Goal: Task Accomplishment & Management: Use online tool/utility

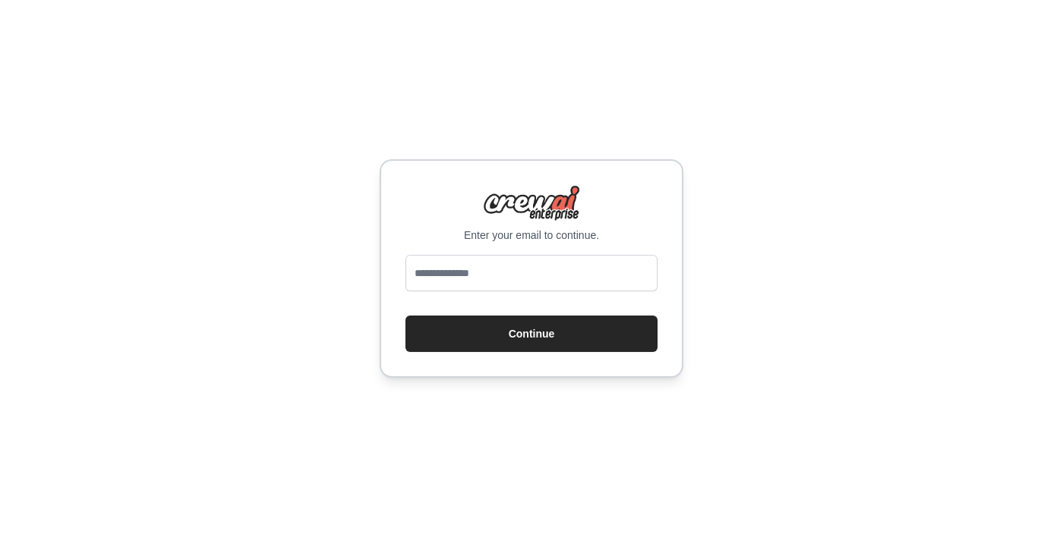
scroll to position [73, 0]
click at [582, 255] on input "email" at bounding box center [531, 273] width 252 height 36
type input "**********"
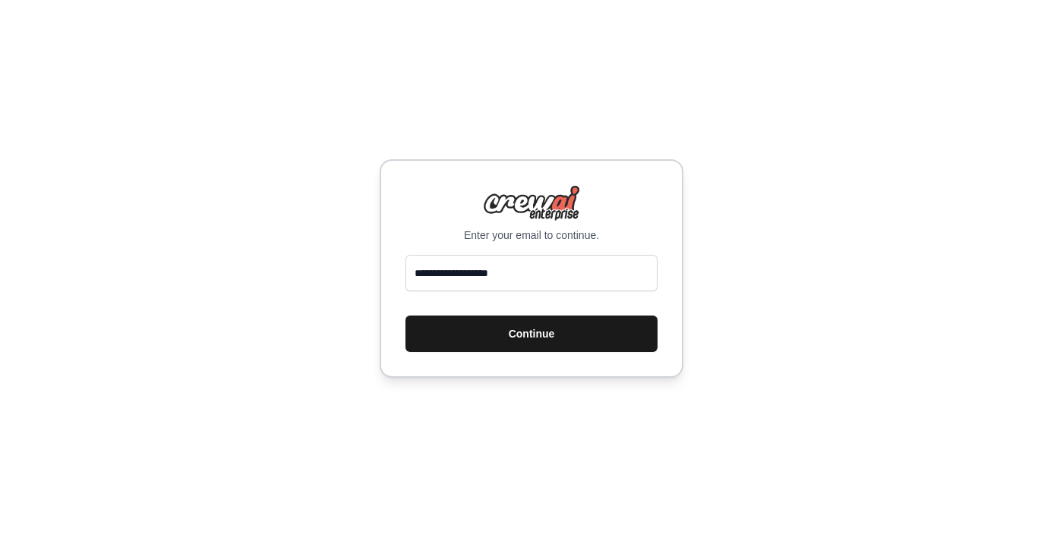
click at [586, 316] on button "Continue" at bounding box center [531, 334] width 252 height 36
click at [578, 316] on button "Continue" at bounding box center [531, 334] width 252 height 36
click at [556, 316] on button "Continue" at bounding box center [531, 334] width 252 height 36
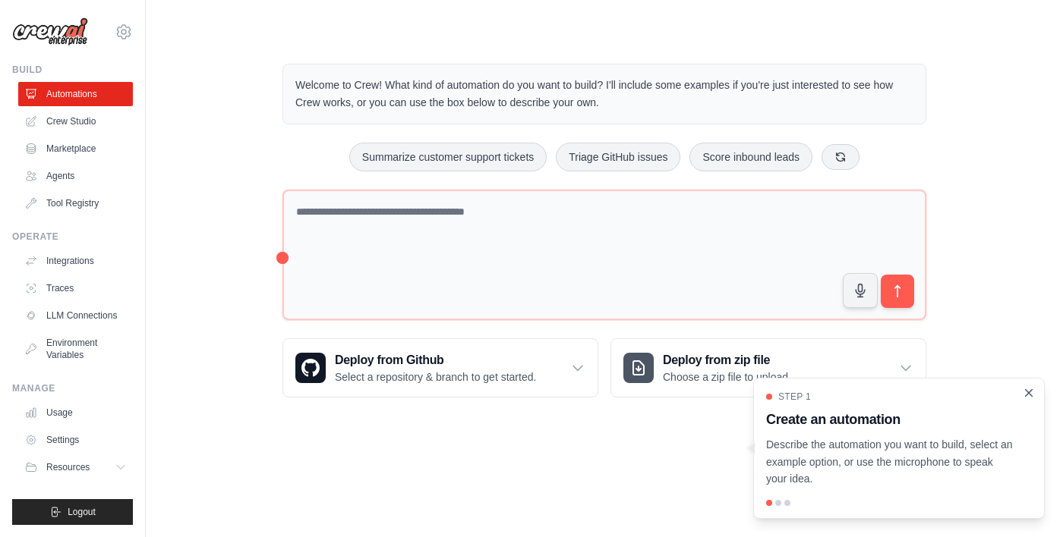
click at [1029, 398] on icon "Close walkthrough" at bounding box center [1029, 393] width 14 height 14
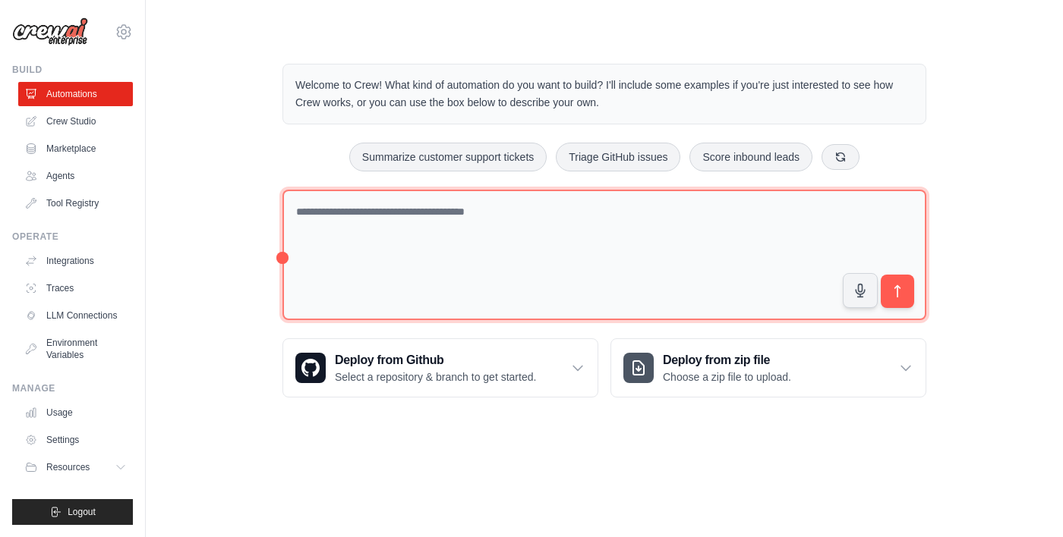
click at [360, 255] on textarea at bounding box center [604, 255] width 644 height 131
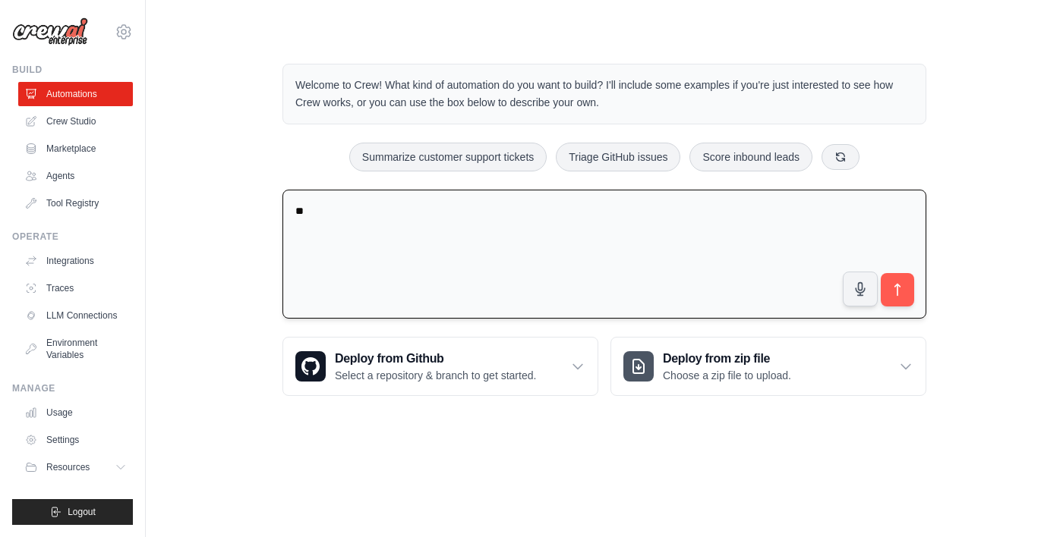
type textarea "*"
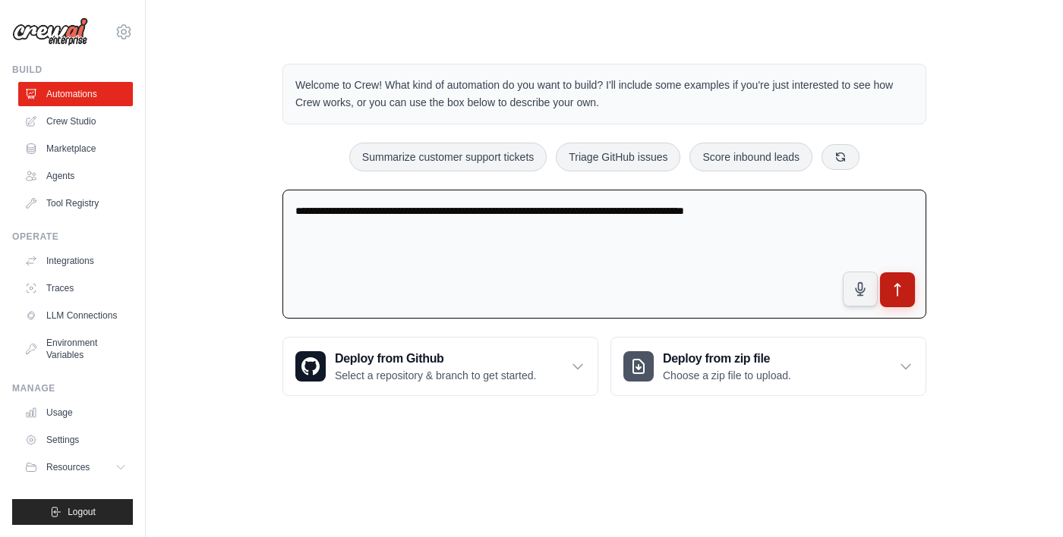
type textarea "**********"
click at [902, 299] on button "submit" at bounding box center [897, 290] width 35 height 35
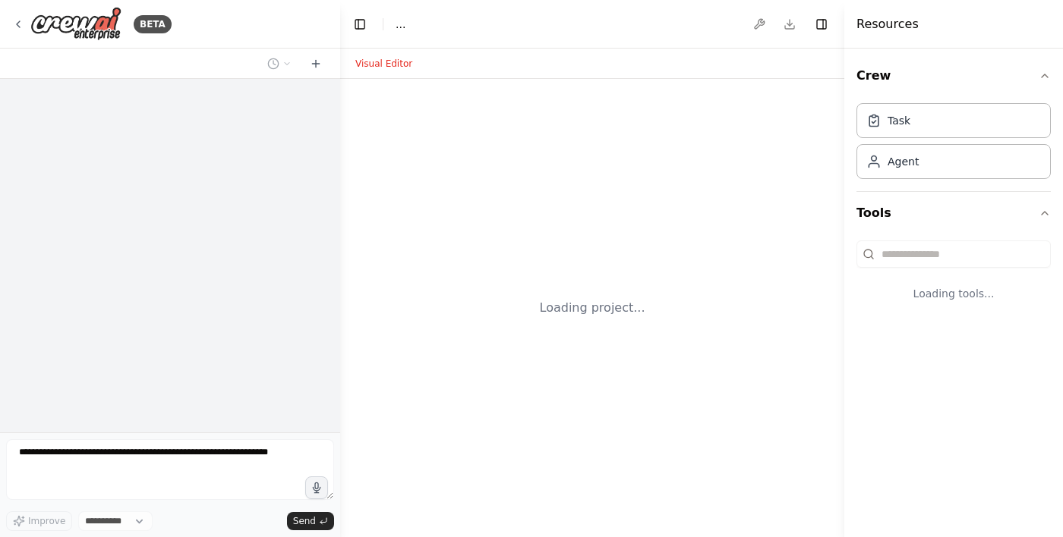
select select "****"
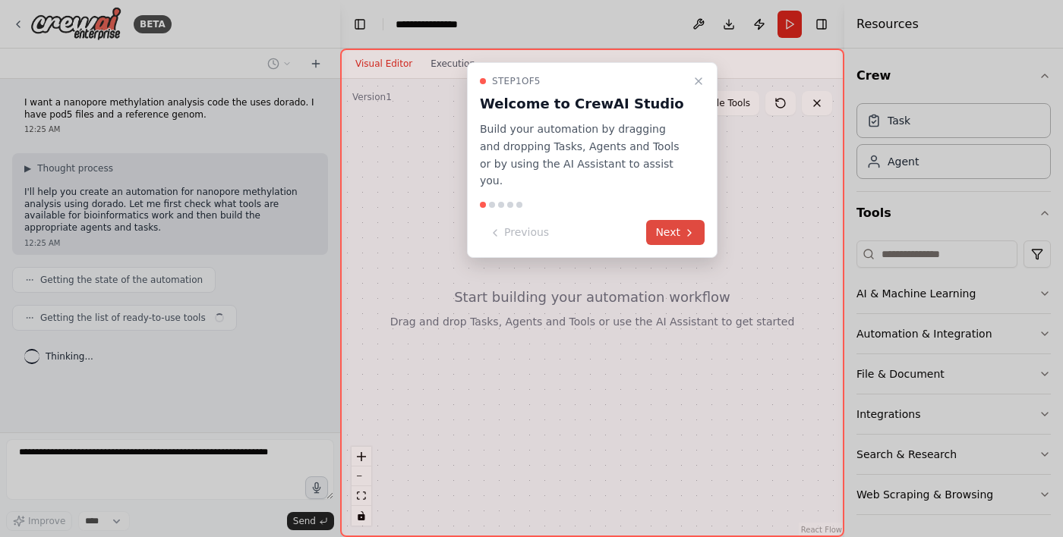
click at [680, 220] on button "Next" at bounding box center [675, 232] width 58 height 25
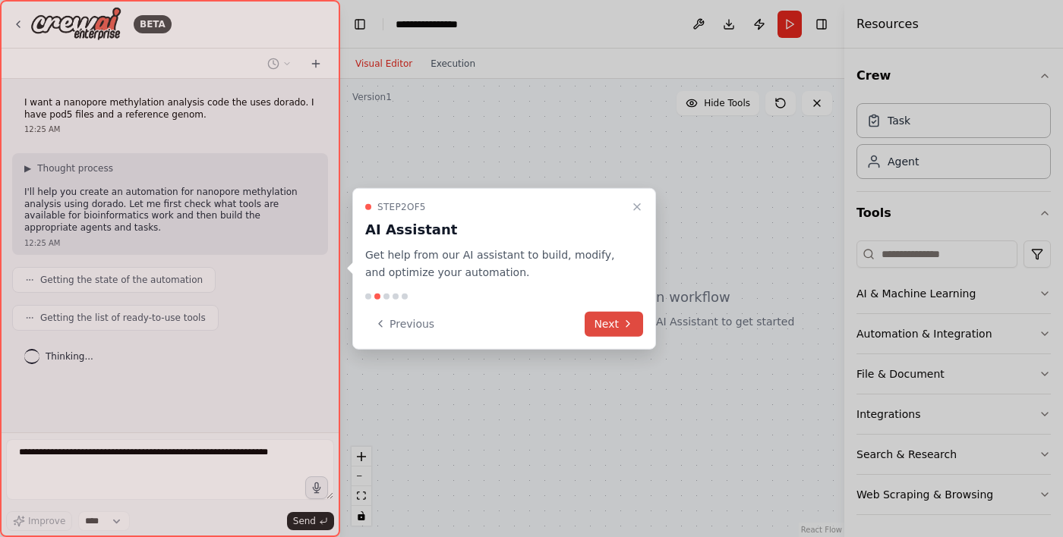
click at [621, 321] on button "Next" at bounding box center [613, 323] width 58 height 25
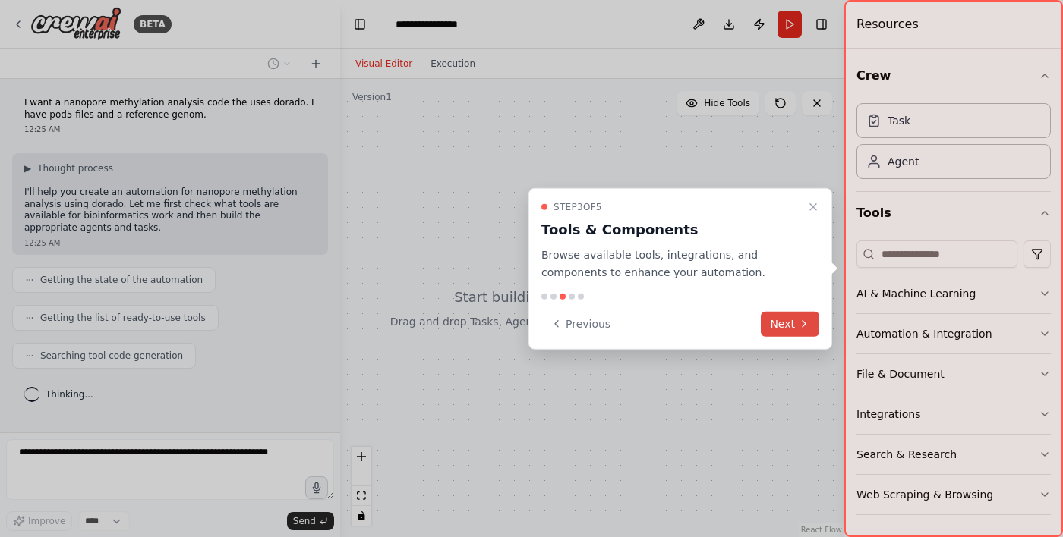
click at [793, 324] on button "Next" at bounding box center [790, 323] width 58 height 25
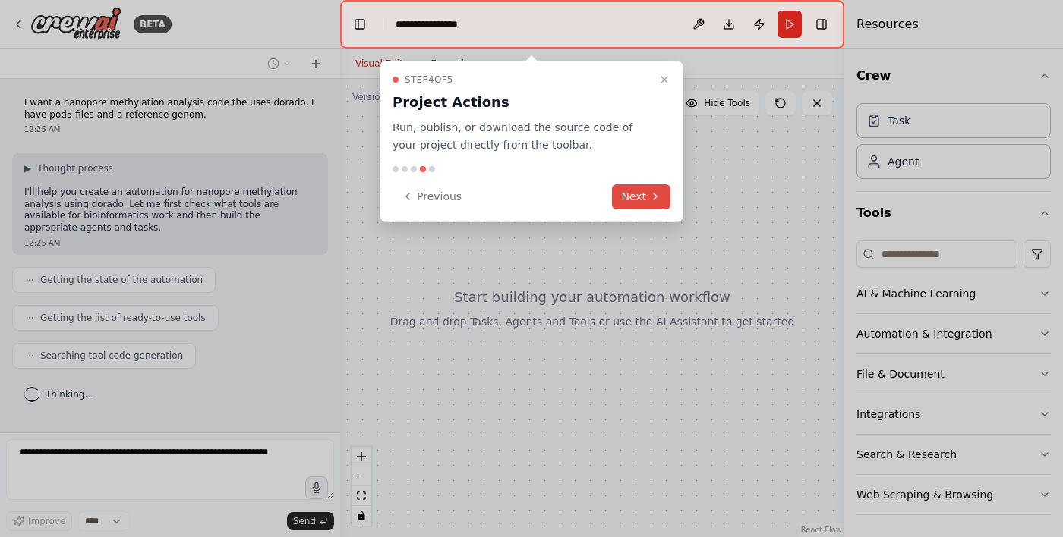
click at [645, 194] on button "Next" at bounding box center [641, 196] width 58 height 25
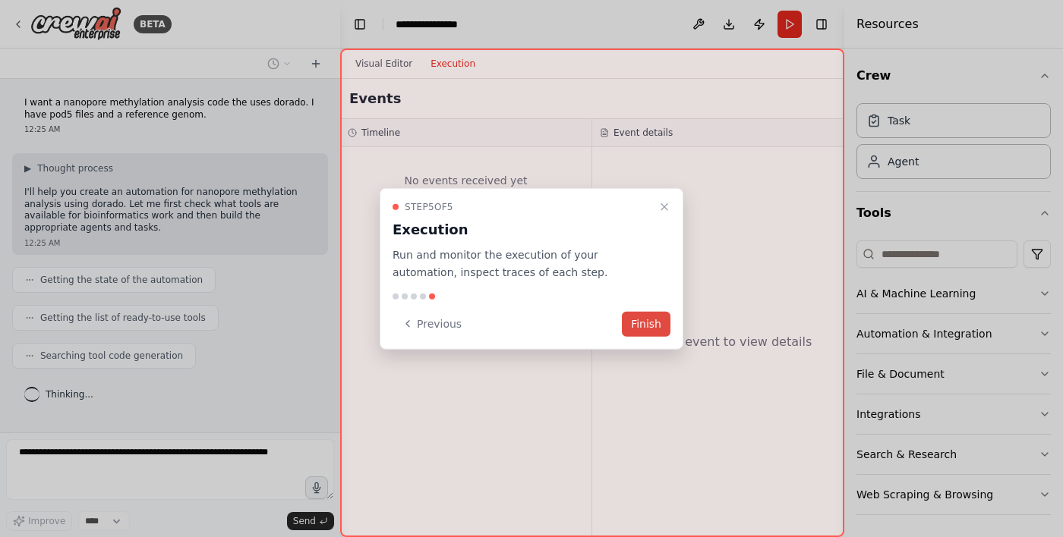
click at [639, 316] on button "Finish" at bounding box center [646, 323] width 49 height 25
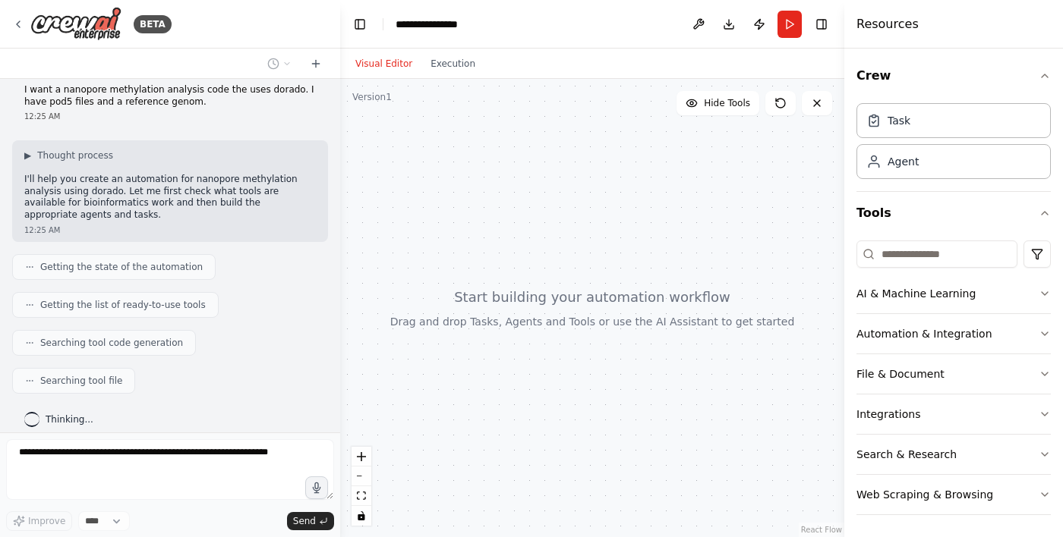
scroll to position [51, 0]
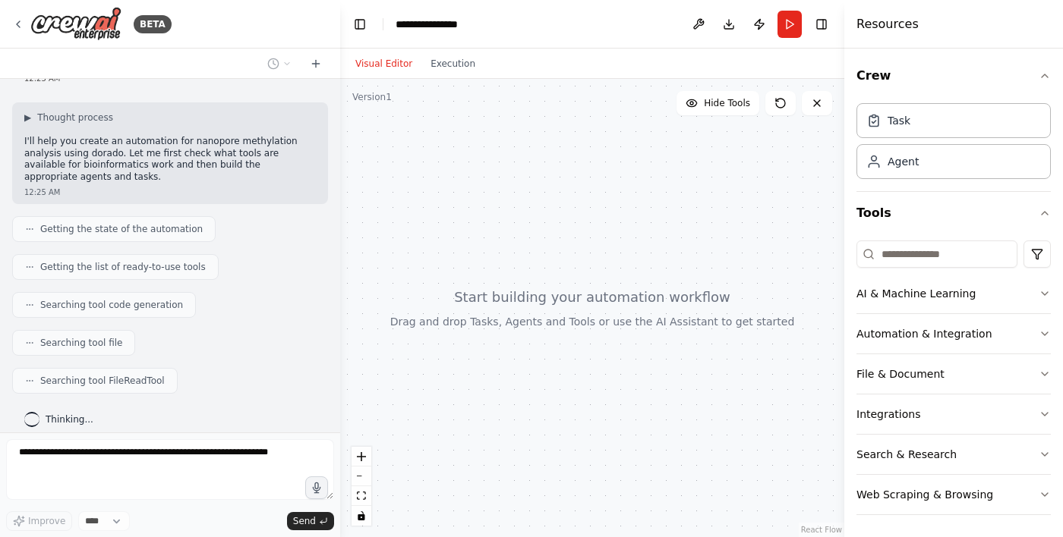
click at [449, 25] on div "**********" at bounding box center [432, 24] width 74 height 15
click at [471, 20] on div "**********" at bounding box center [452, 24] width 114 height 15
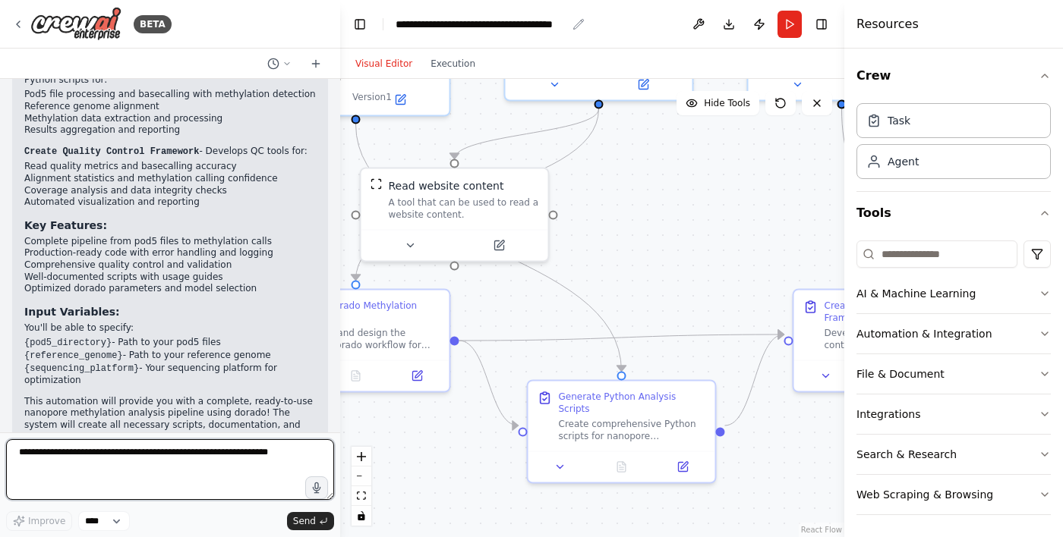
scroll to position [0, 0]
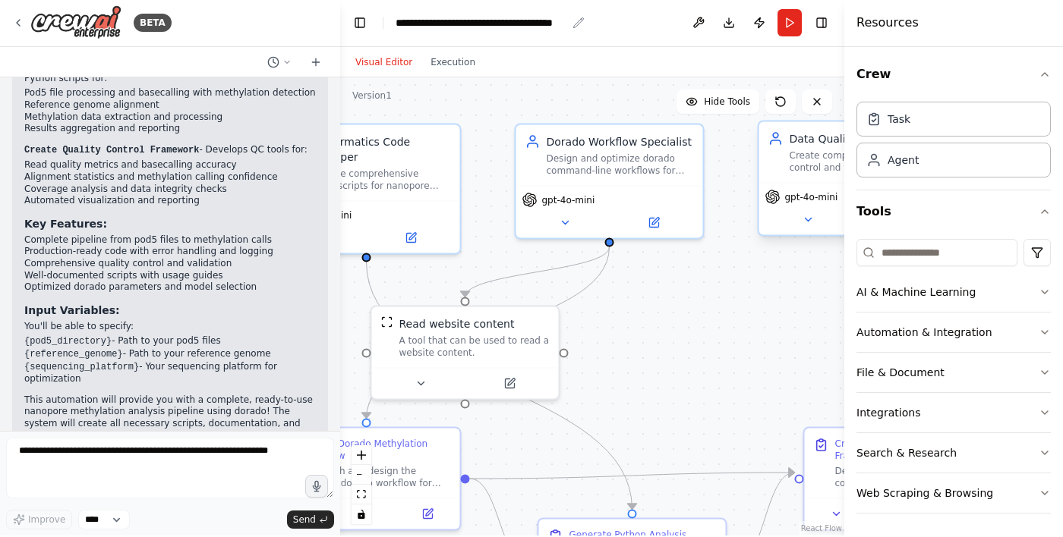
click at [803, 197] on span "gpt-4o-mini" at bounding box center [811, 199] width 53 height 12
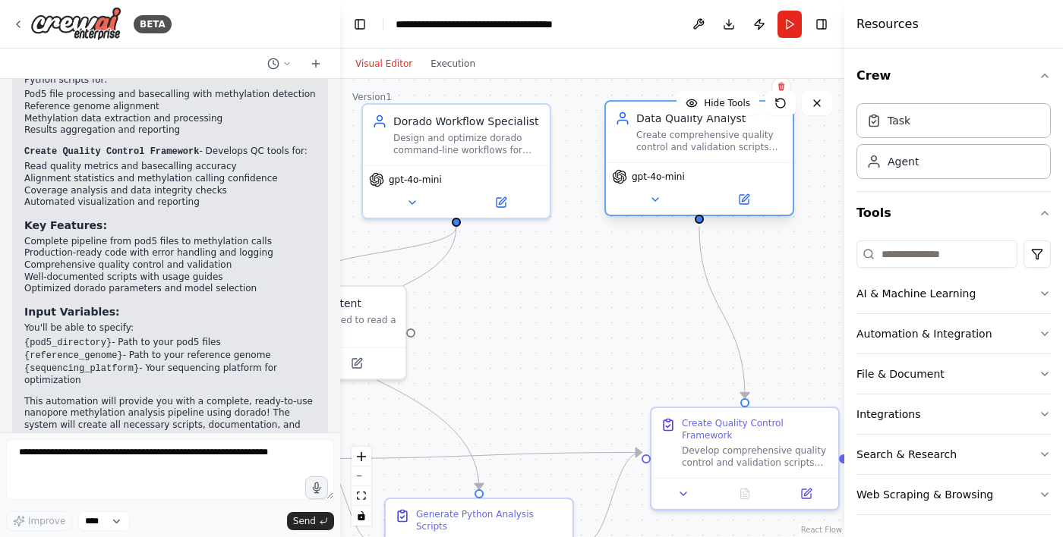
click at [653, 175] on span "gpt-4o-mini" at bounding box center [658, 177] width 53 height 12
click at [654, 193] on button at bounding box center [655, 200] width 86 height 18
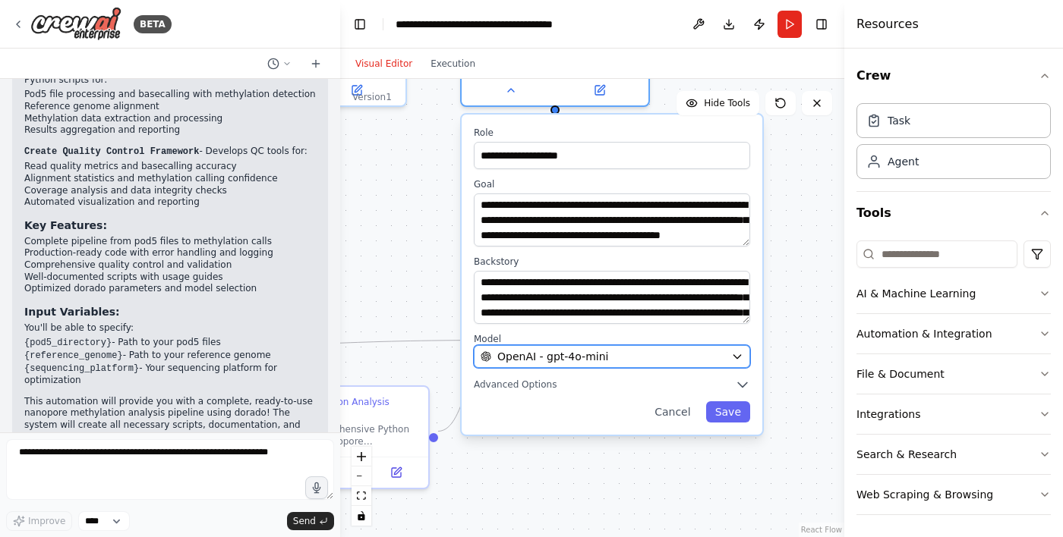
click at [674, 348] on button "OpenAI - gpt-4o-mini" at bounding box center [612, 356] width 276 height 23
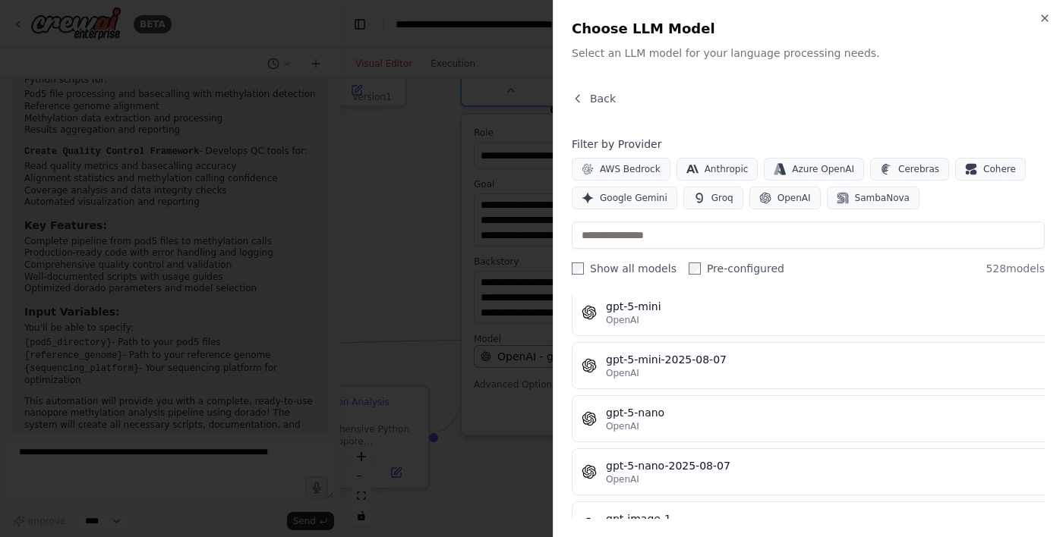
scroll to position [24810, 0]
click at [1044, 17] on icon "button" at bounding box center [1044, 18] width 6 height 6
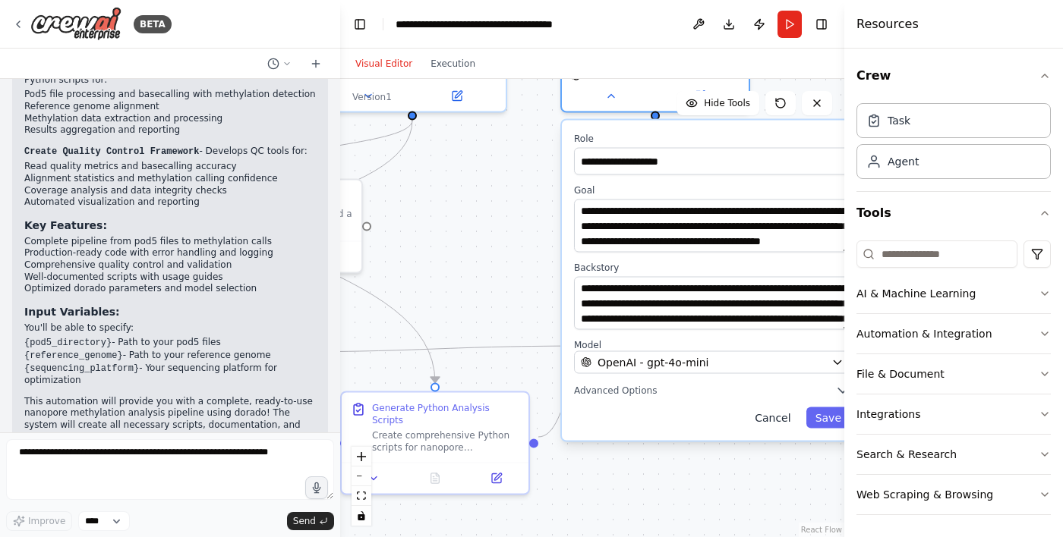
click at [772, 409] on button "Cancel" at bounding box center [772, 418] width 54 height 21
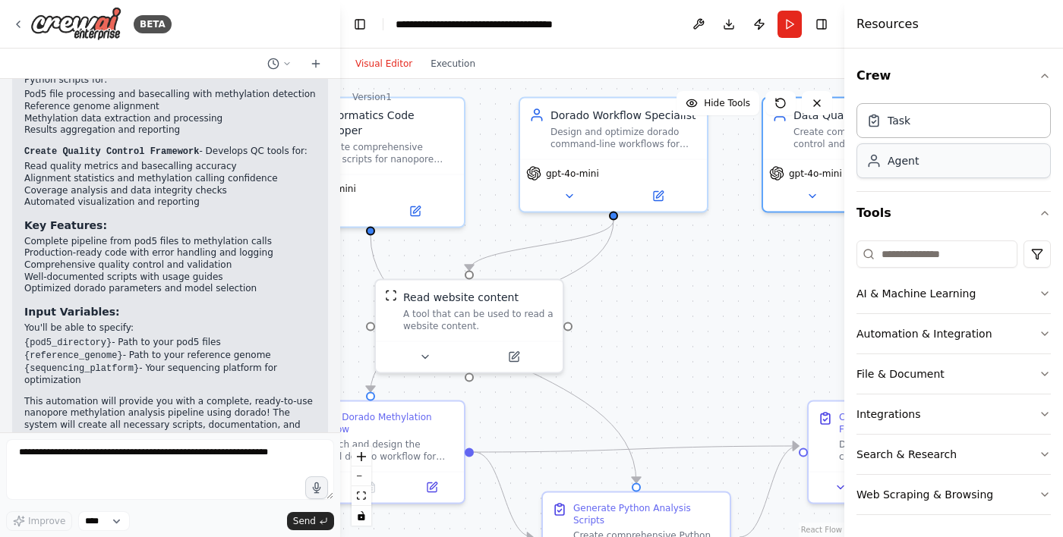
click at [966, 168] on div "Agent" at bounding box center [953, 160] width 194 height 35
click at [978, 175] on div "Agent" at bounding box center [953, 160] width 194 height 35
click at [990, 122] on div "Task" at bounding box center [953, 119] width 194 height 35
click at [993, 161] on div "Agent" at bounding box center [953, 160] width 194 height 35
click at [997, 153] on div "Agent" at bounding box center [953, 160] width 194 height 35
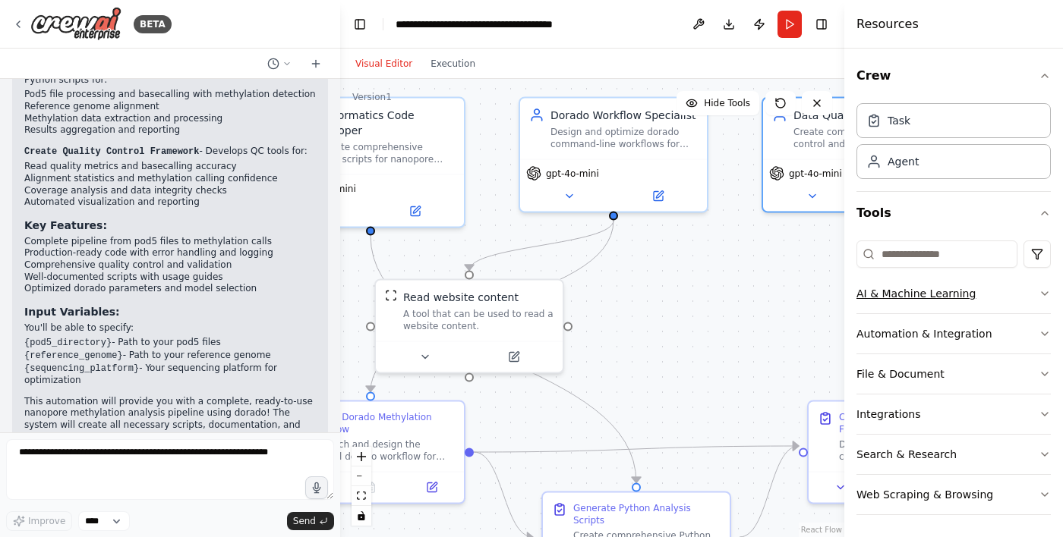
click at [980, 293] on button "AI & Machine Learning" at bounding box center [953, 293] width 194 height 39
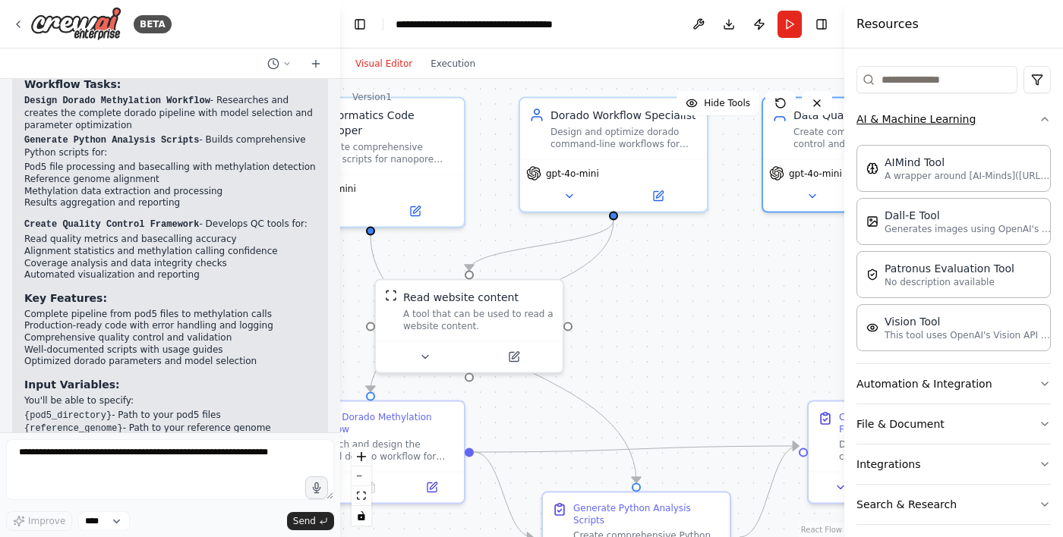
scroll to position [154, 0]
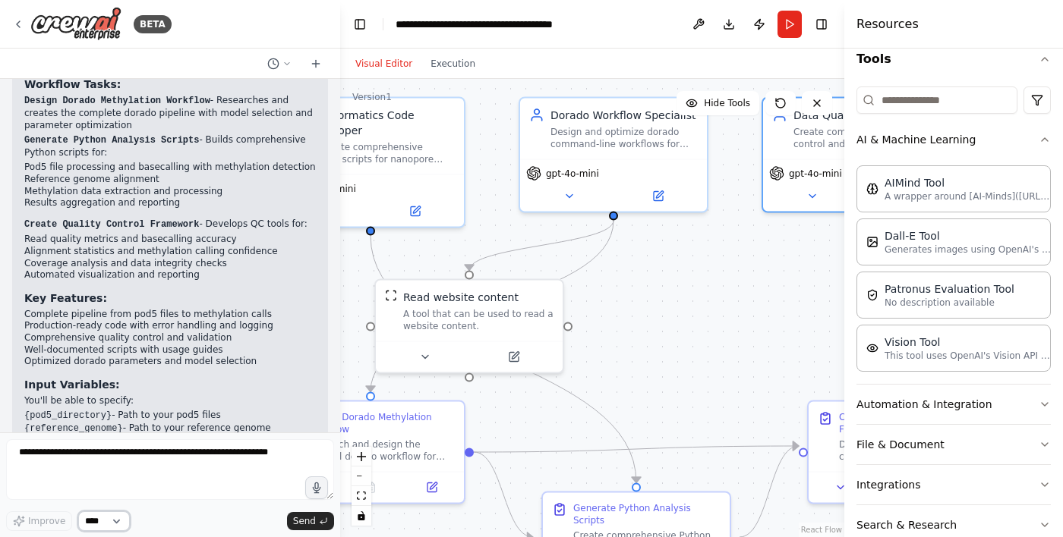
click at [92, 531] on select "****" at bounding box center [104, 522] width 52 height 20
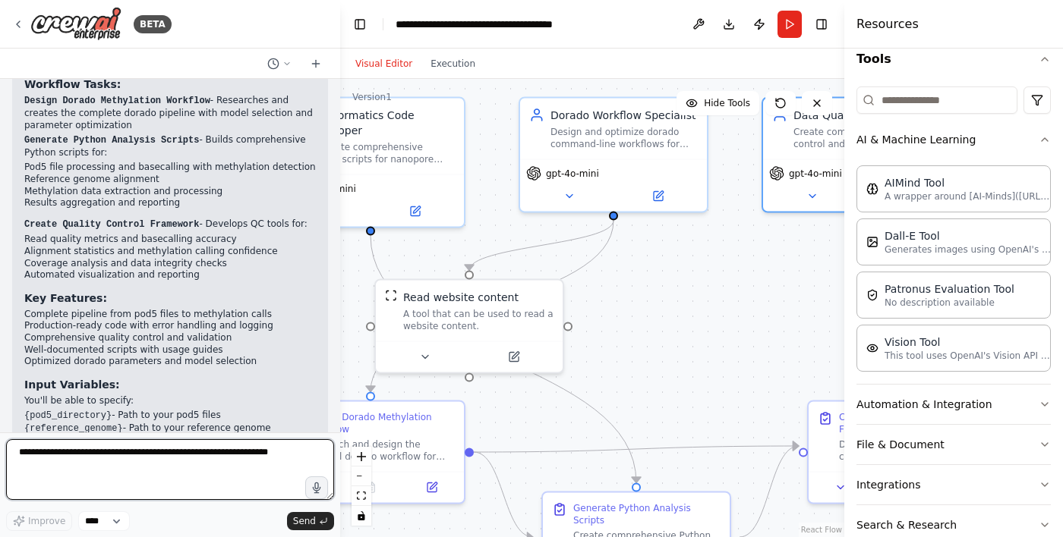
click at [26, 500] on textarea at bounding box center [170, 470] width 328 height 61
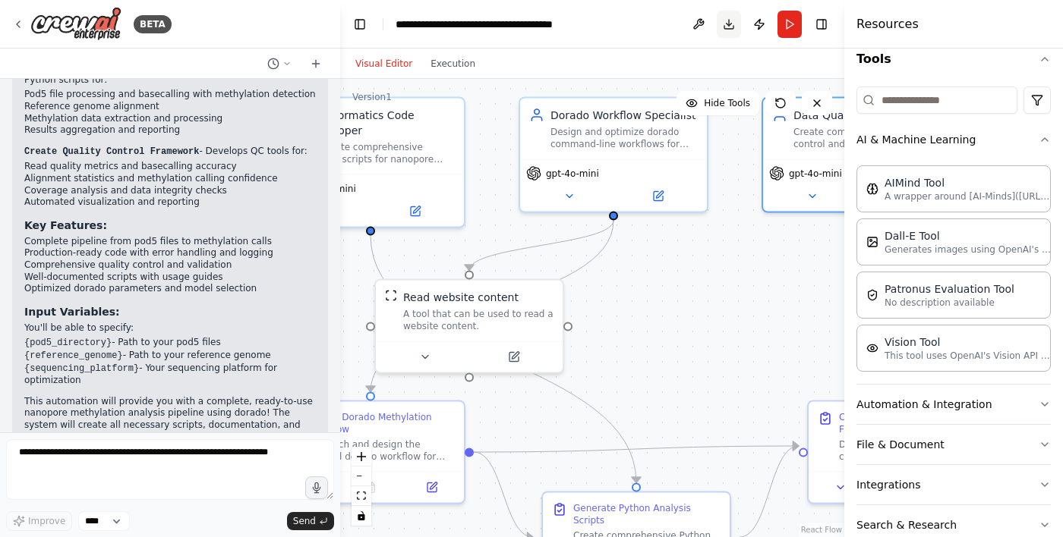
click at [733, 17] on button "Download" at bounding box center [729, 24] width 24 height 27
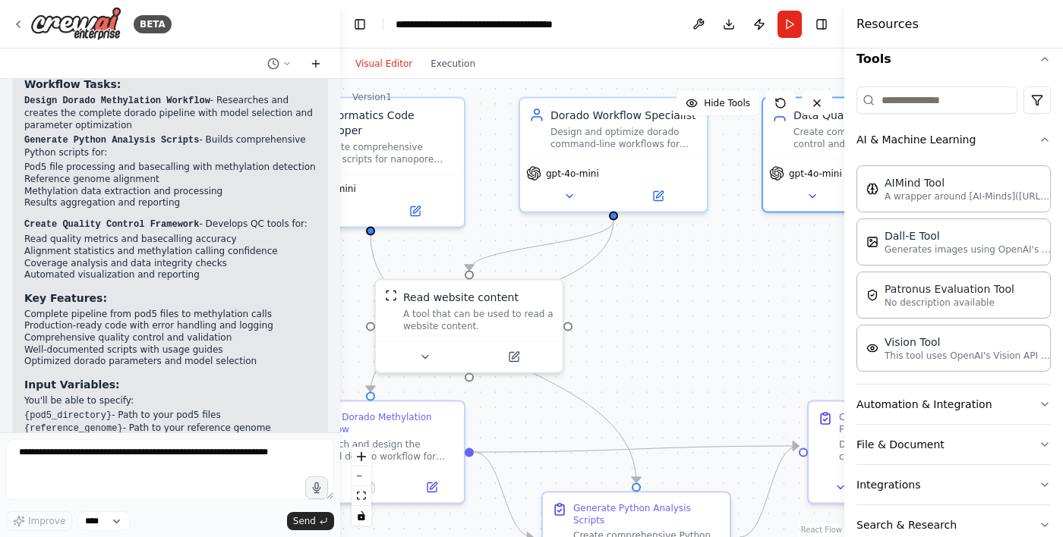
click at [315, 55] on button at bounding box center [316, 64] width 24 height 18
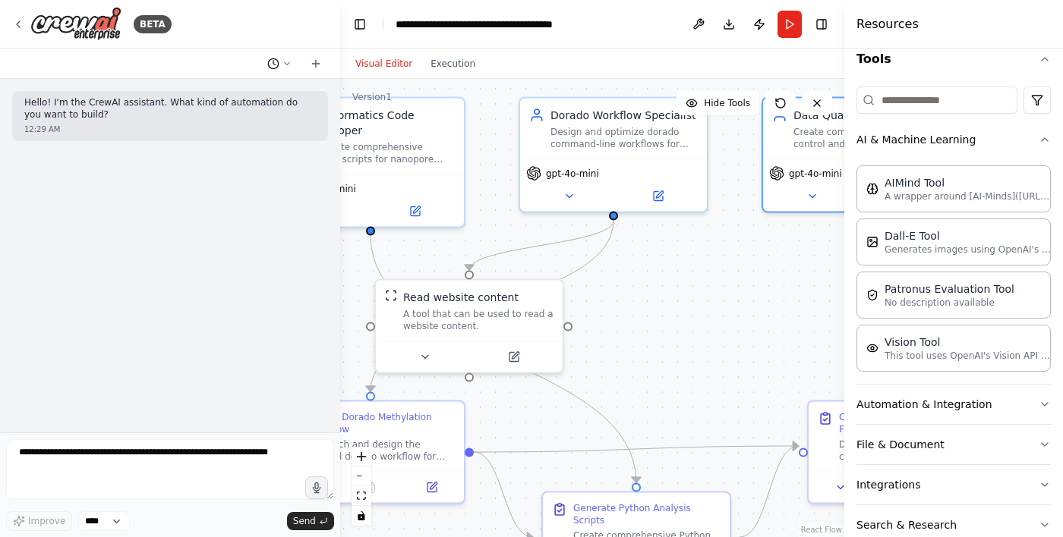
click at [267, 63] on icon at bounding box center [273, 64] width 12 height 12
click at [193, 125] on button "I want a nanopore methylation analysis code the uses dorado. I have pod5 files …" at bounding box center [249, 119] width 181 height 24
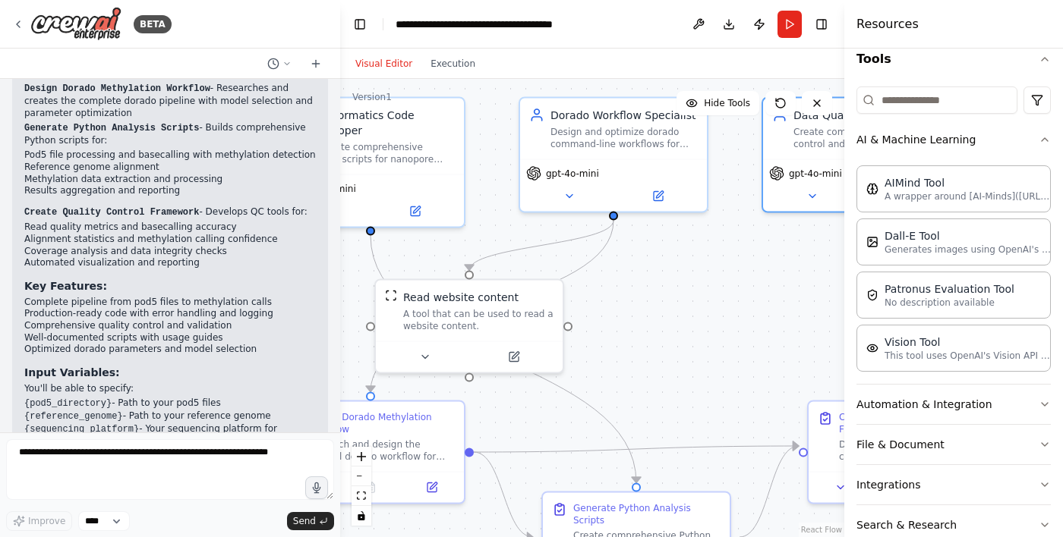
scroll to position [1010, 0]
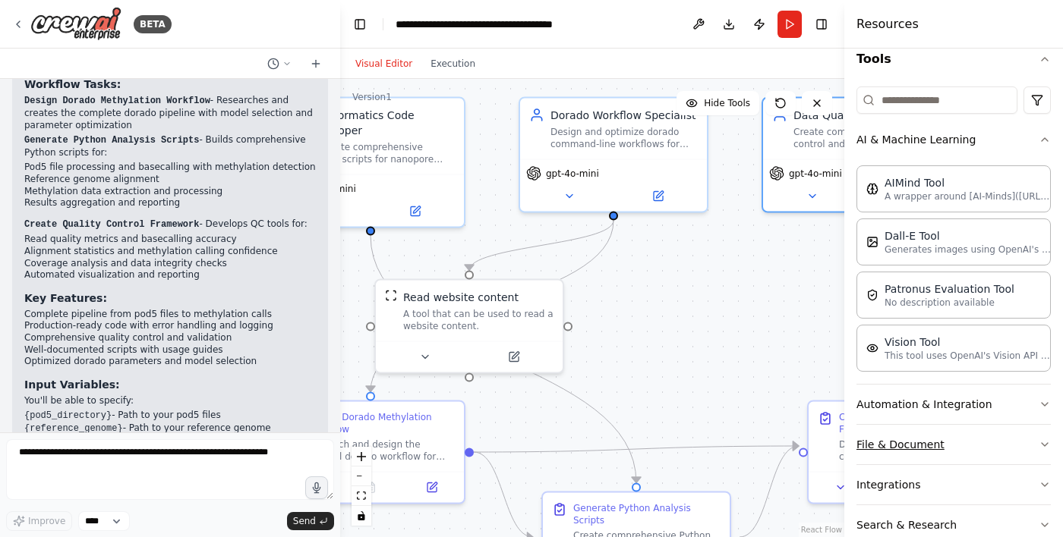
click at [986, 440] on button "File & Document" at bounding box center [953, 444] width 194 height 39
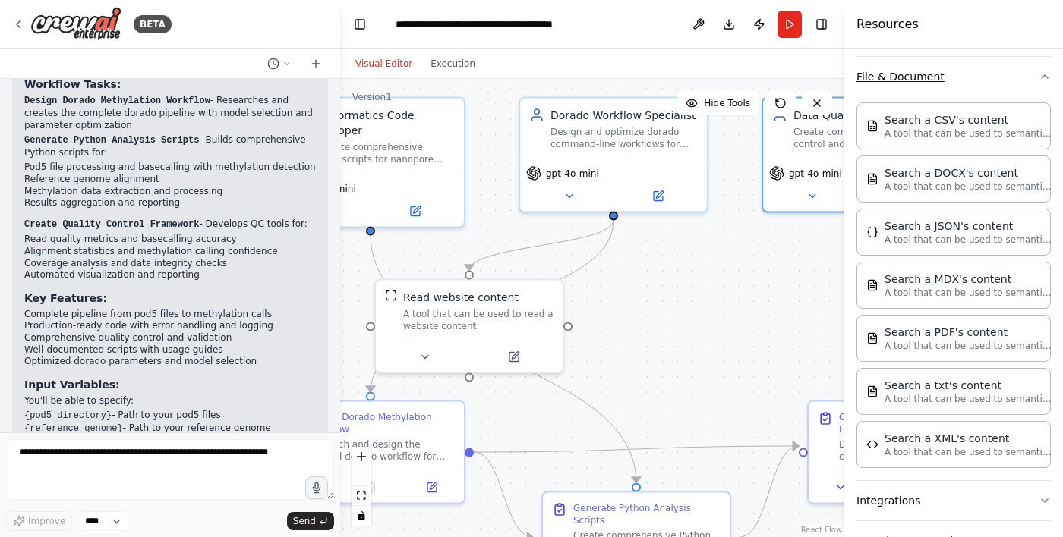
scroll to position [538, 0]
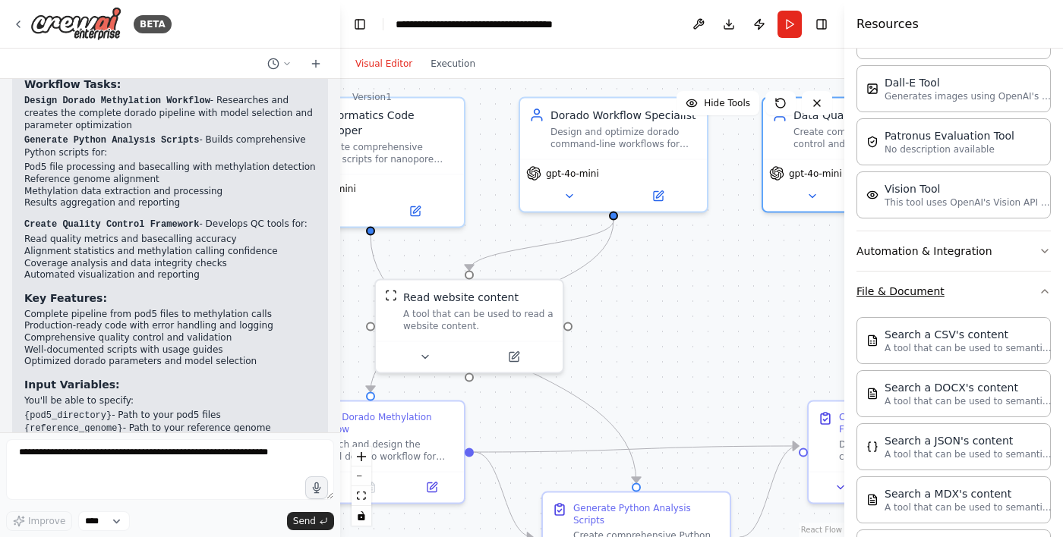
click at [1019, 288] on button "File & Document" at bounding box center [953, 291] width 194 height 39
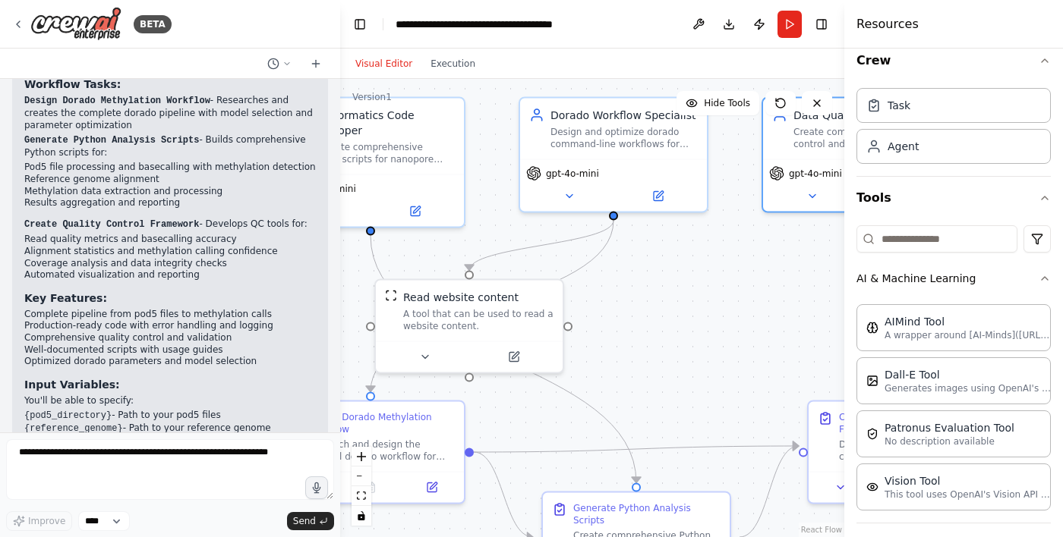
scroll to position [11, 0]
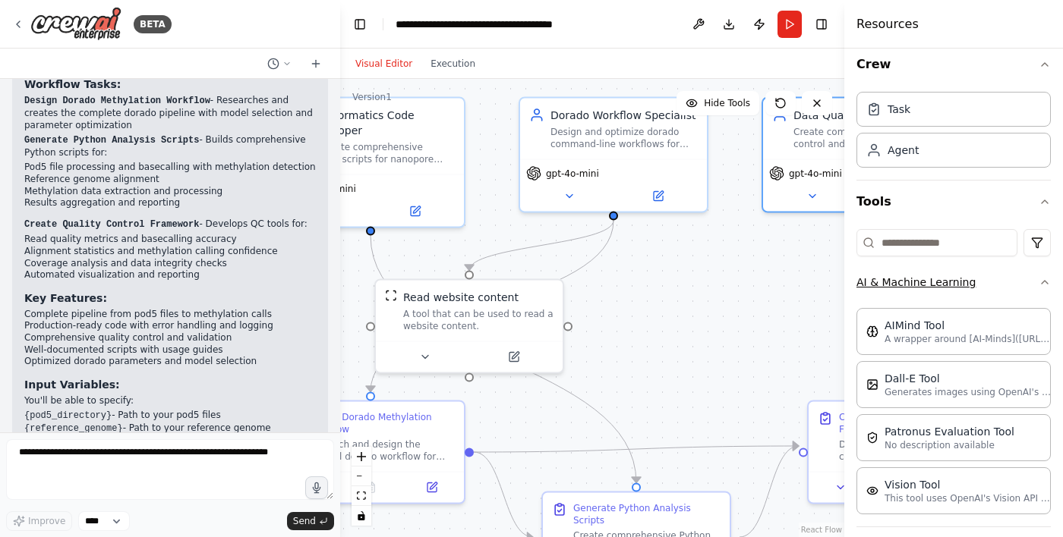
click at [1030, 271] on button "AI & Machine Learning" at bounding box center [953, 282] width 194 height 39
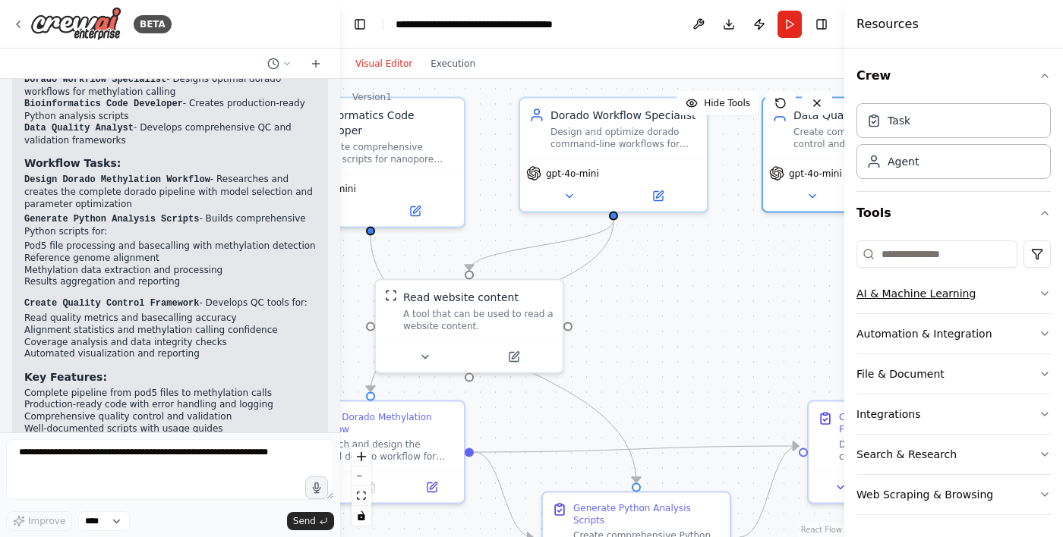
scroll to position [1010, 0]
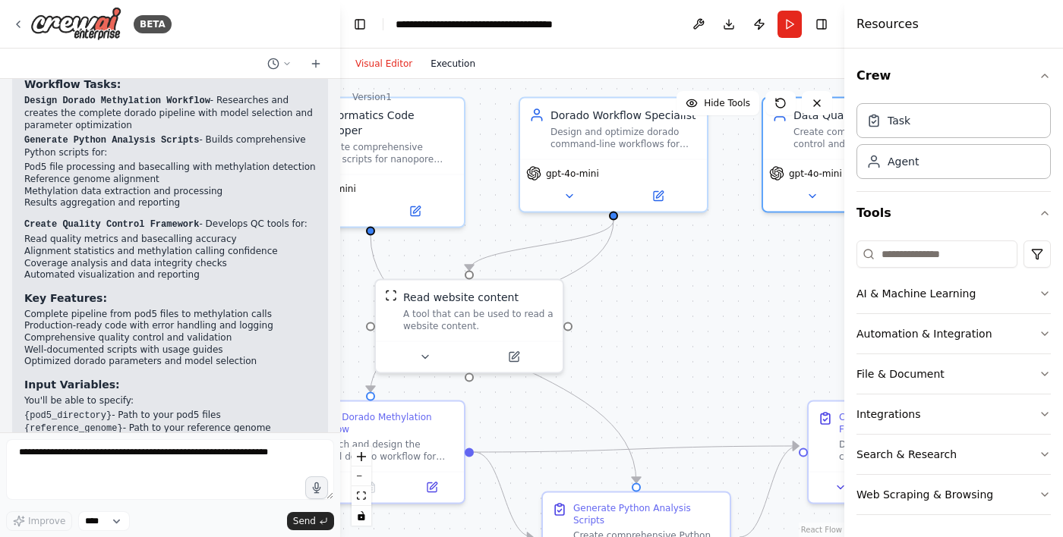
click at [446, 60] on button "Execution" at bounding box center [452, 64] width 63 height 18
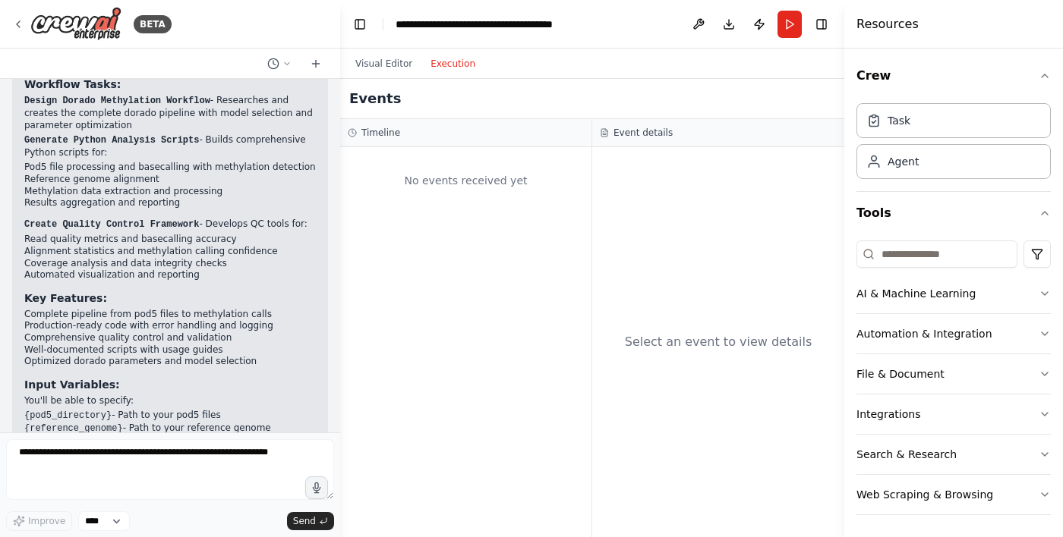
scroll to position [0, 0]
click at [439, 65] on button "Execution" at bounding box center [452, 64] width 63 height 18
click at [758, 22] on button "Publish" at bounding box center [759, 24] width 24 height 27
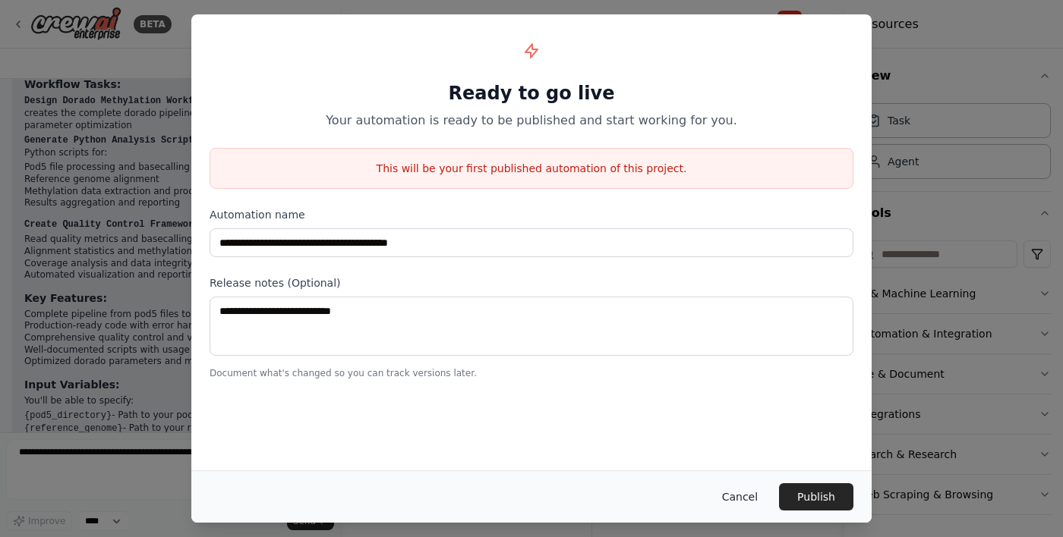
click at [739, 498] on button "Cancel" at bounding box center [740, 497] width 60 height 27
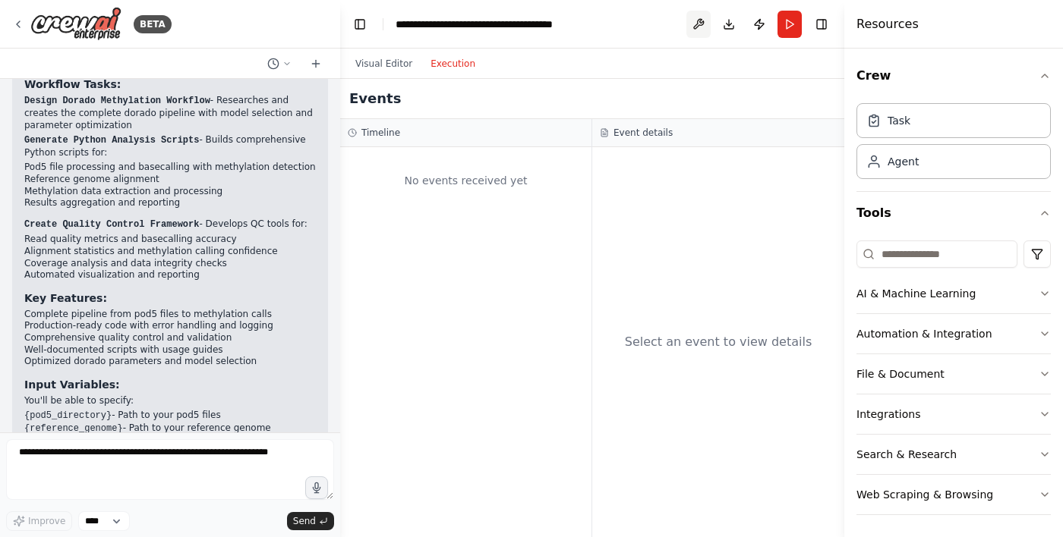
click at [698, 13] on button at bounding box center [698, 24] width 24 height 27
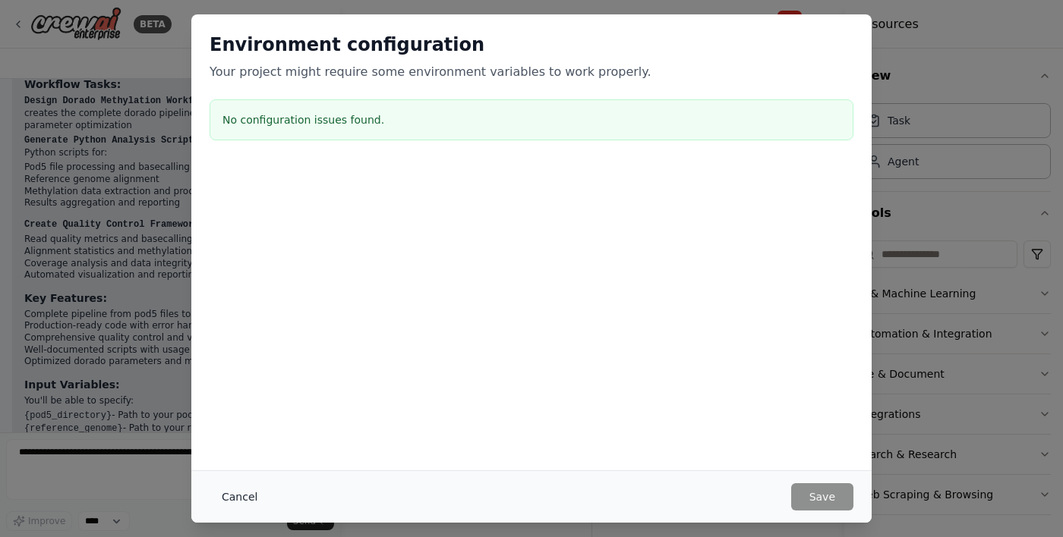
click at [235, 502] on button "Cancel" at bounding box center [240, 497] width 60 height 27
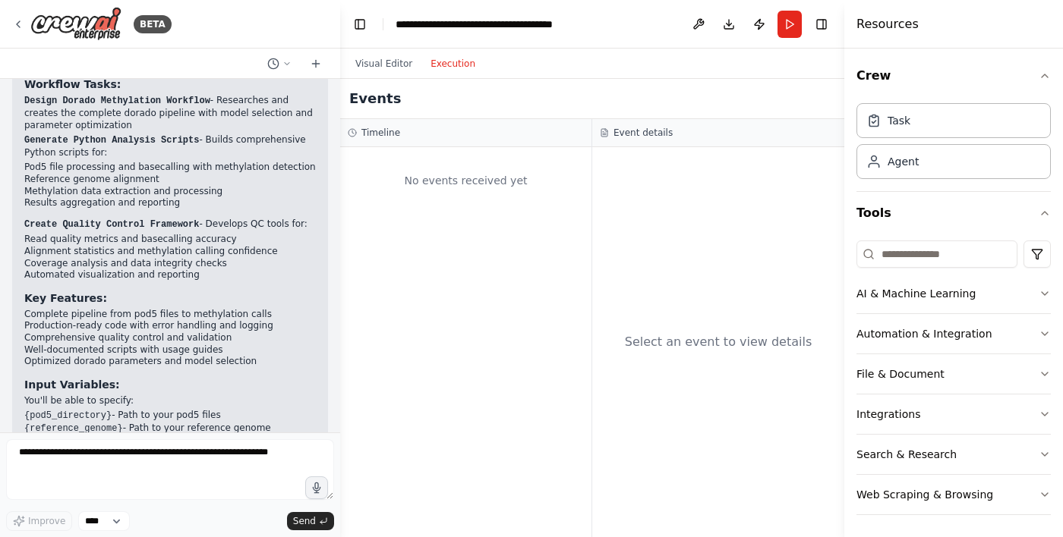
scroll to position [1083, 0]
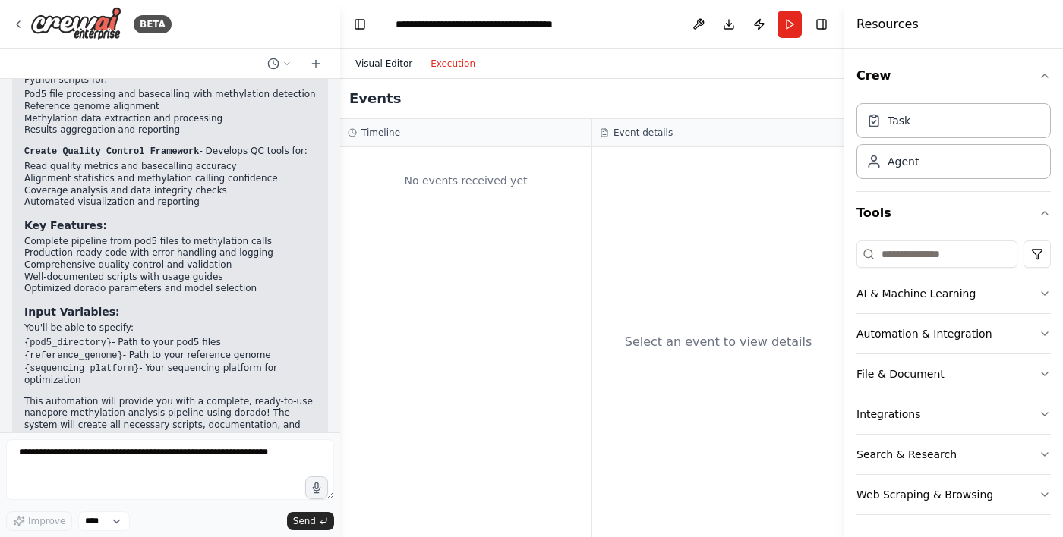
click at [375, 65] on button "Visual Editor" at bounding box center [383, 64] width 75 height 18
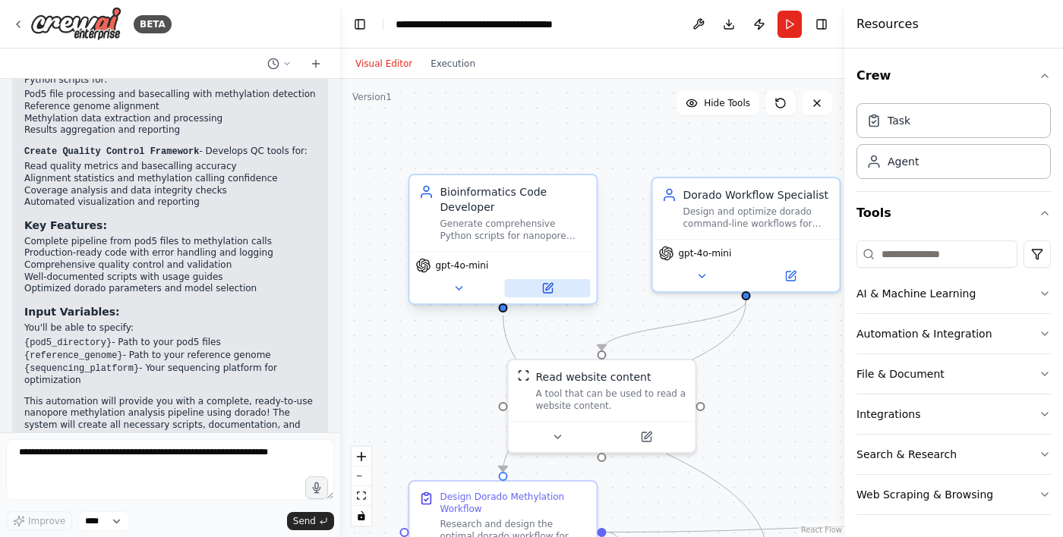
click at [559, 291] on button at bounding box center [548, 288] width 86 height 18
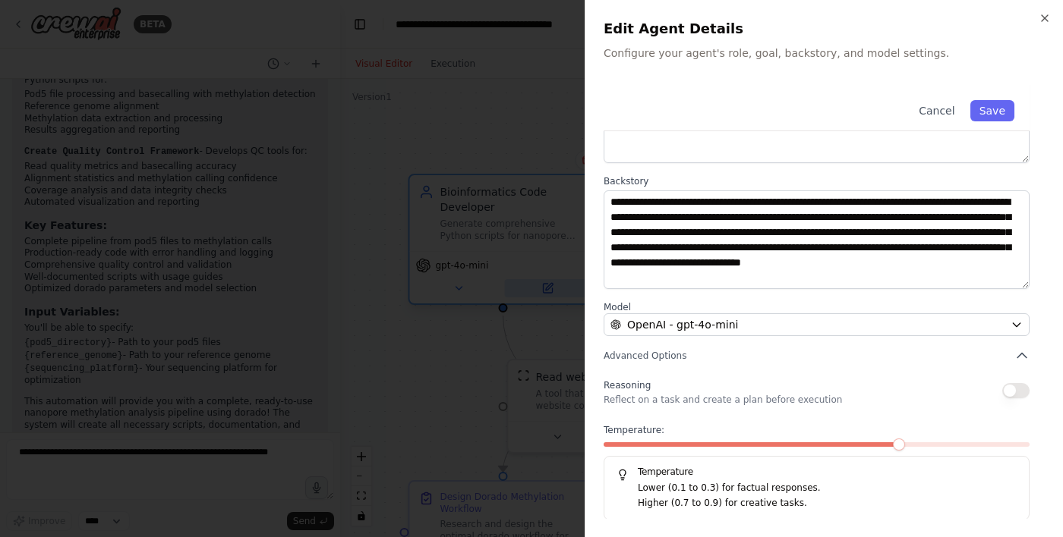
scroll to position [150, 0]
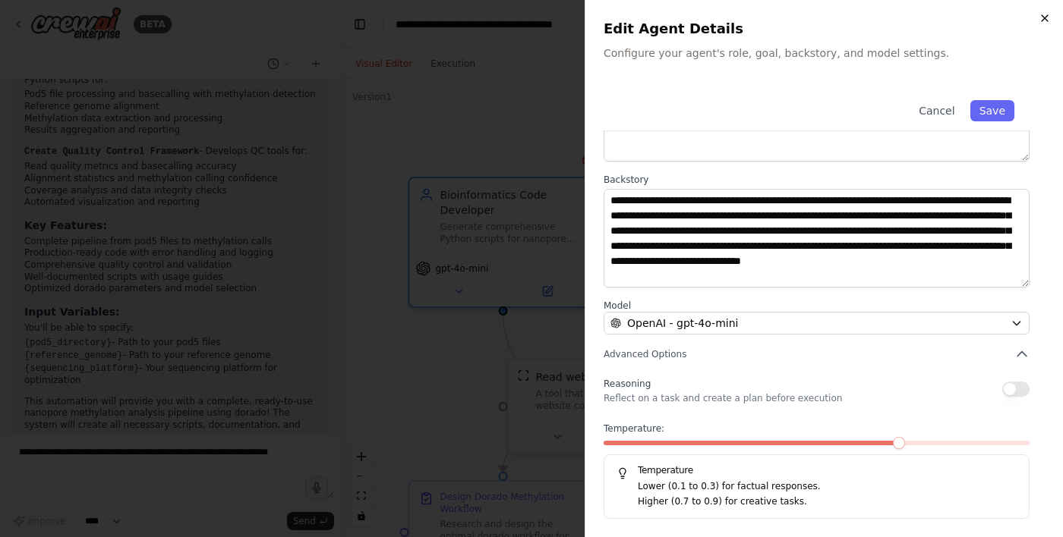
click at [1041, 19] on icon "button" at bounding box center [1044, 18] width 12 height 12
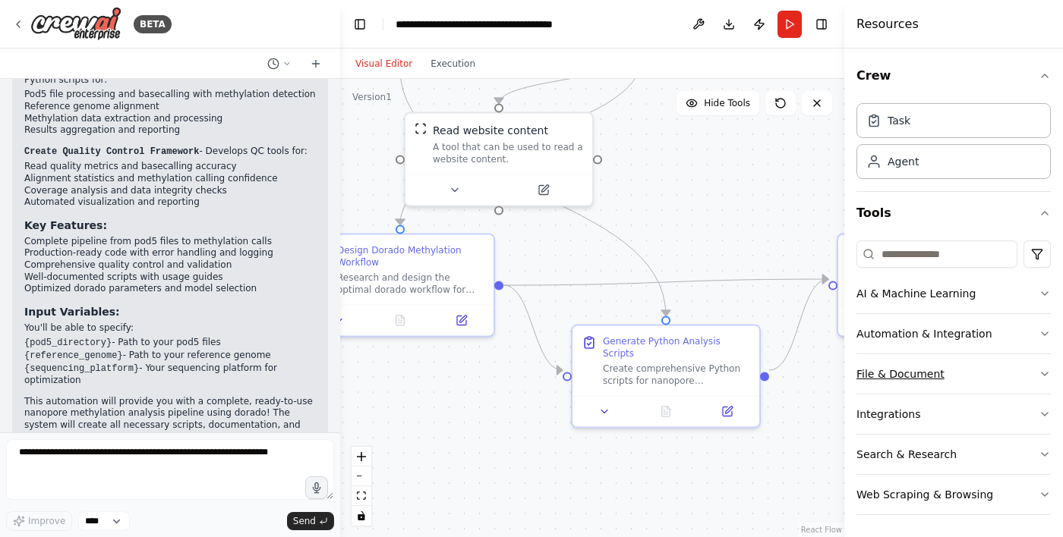
click at [996, 377] on button "File & Document" at bounding box center [953, 373] width 194 height 39
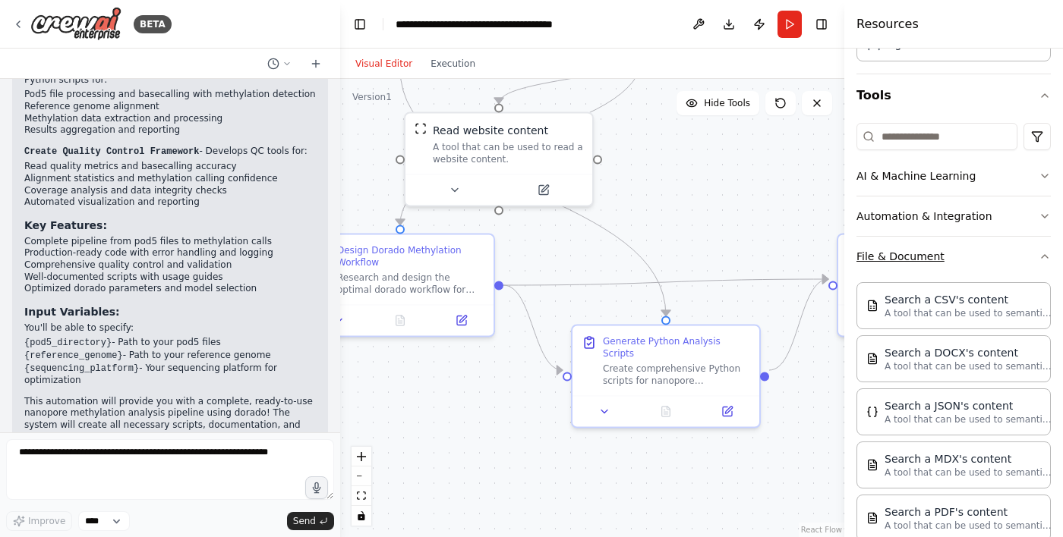
scroll to position [119, 0]
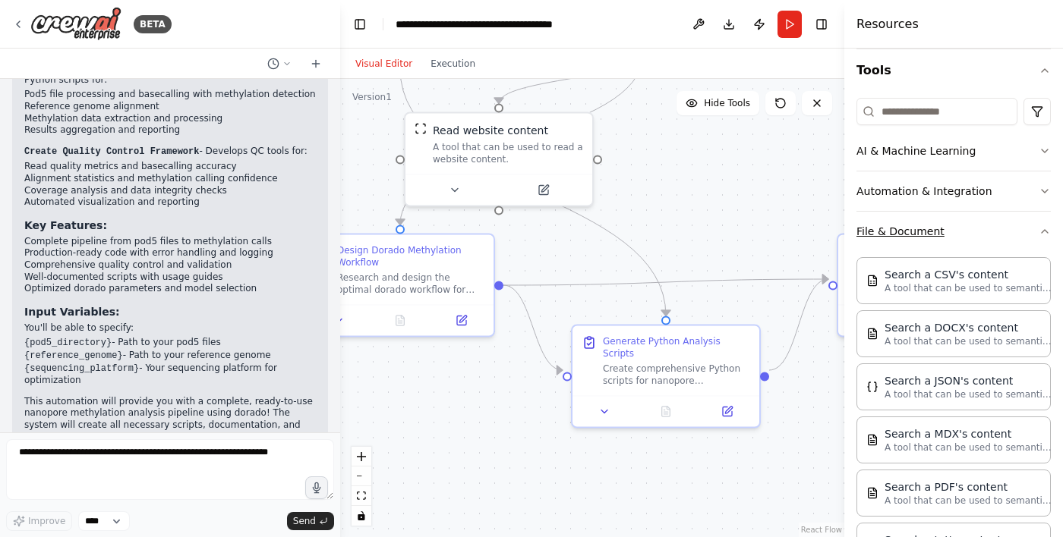
click at [1008, 227] on button "File & Document" at bounding box center [953, 231] width 194 height 39
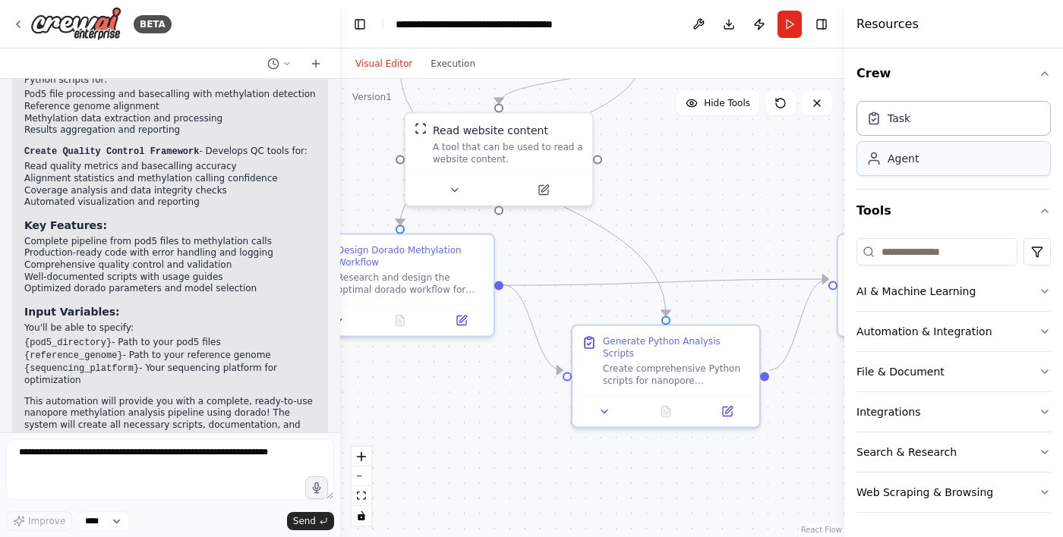
click at [1019, 156] on div "Agent" at bounding box center [953, 158] width 194 height 35
click at [1026, 112] on div "Task" at bounding box center [953, 117] width 194 height 35
click at [1023, 118] on div "Task" at bounding box center [953, 117] width 194 height 35
click at [1021, 118] on div "Task" at bounding box center [953, 117] width 194 height 35
click at [1009, 153] on div "Agent" at bounding box center [953, 158] width 194 height 35
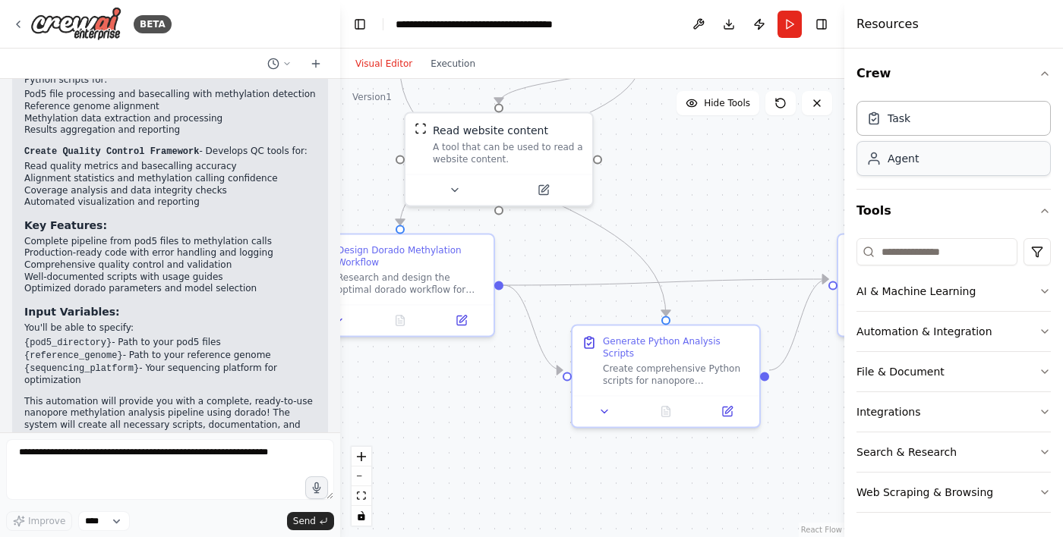
click at [1008, 155] on div "Agent" at bounding box center [953, 158] width 194 height 35
click at [1010, 161] on div "Agent" at bounding box center [953, 158] width 194 height 35
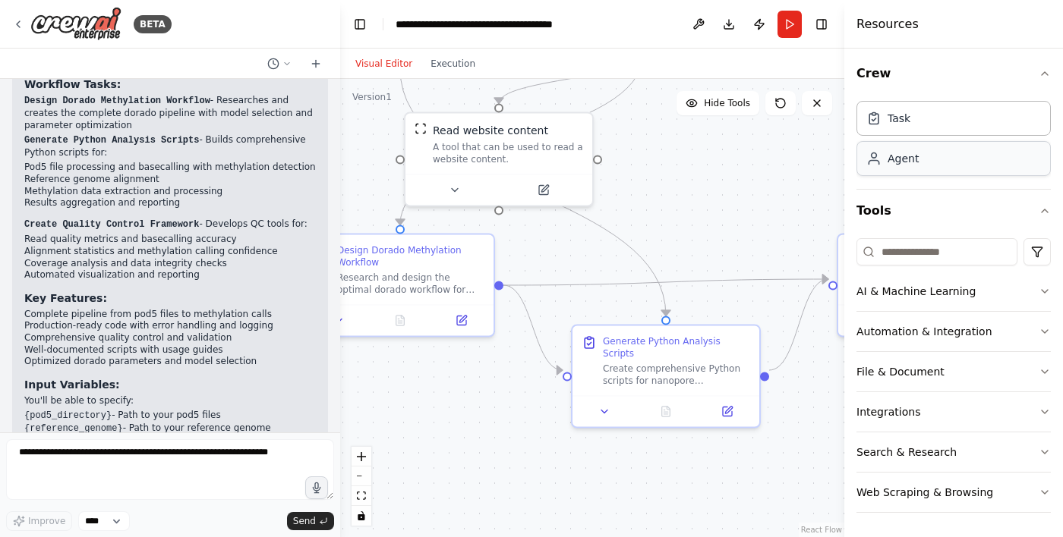
scroll to position [0, 0]
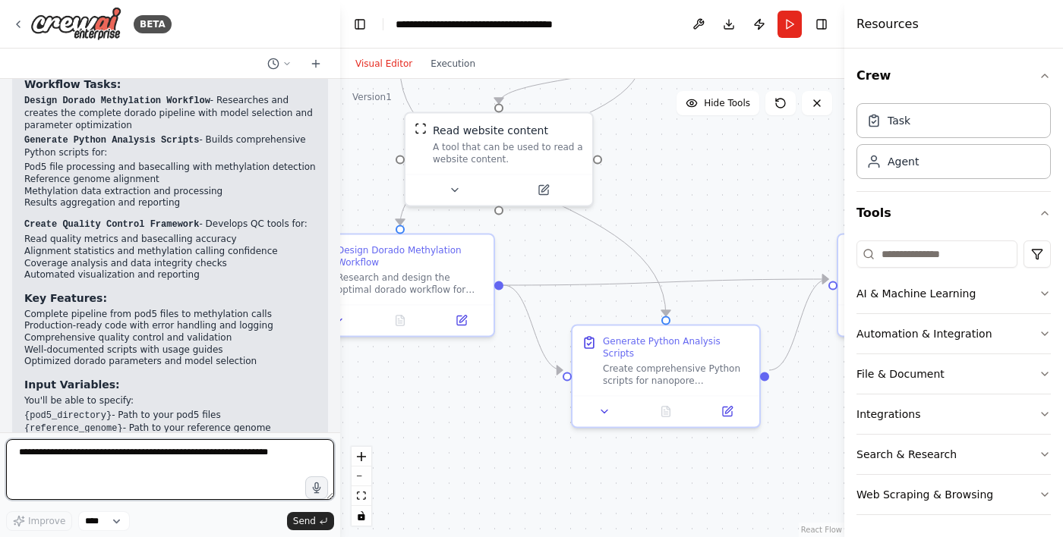
click at [140, 500] on textarea at bounding box center [170, 470] width 328 height 61
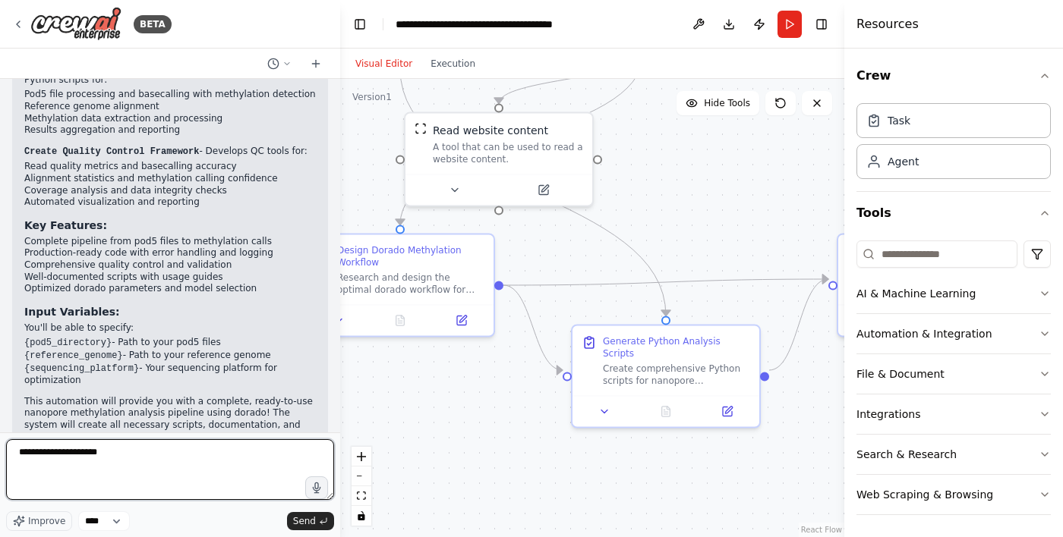
type textarea "**********"
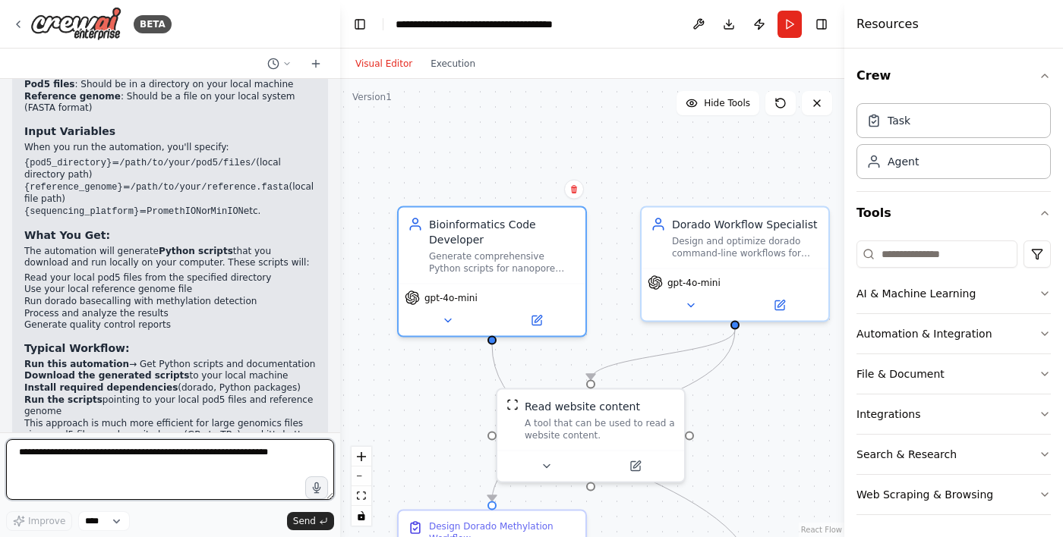
scroll to position [1680, 0]
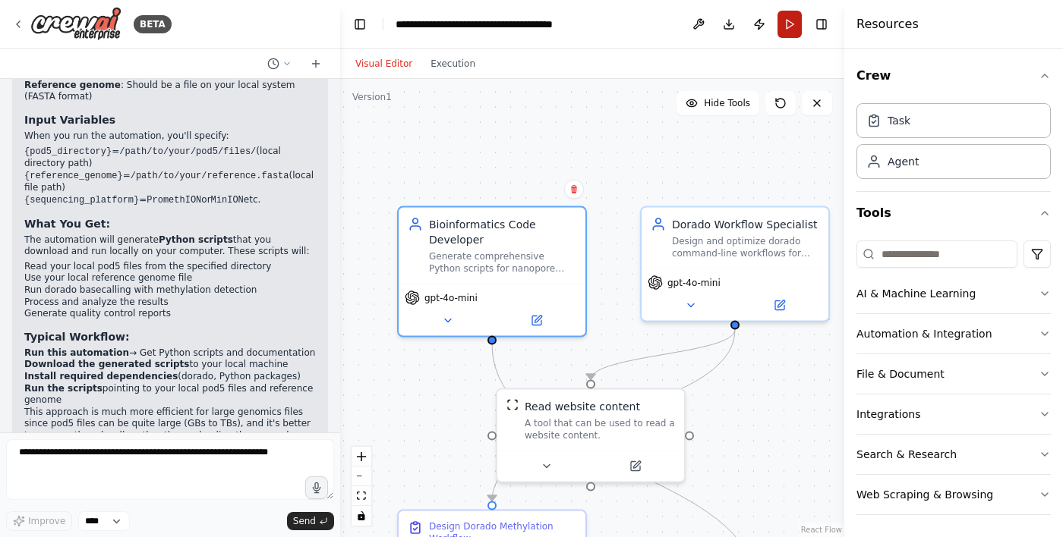
click at [783, 20] on button "Run" at bounding box center [789, 24] width 24 height 27
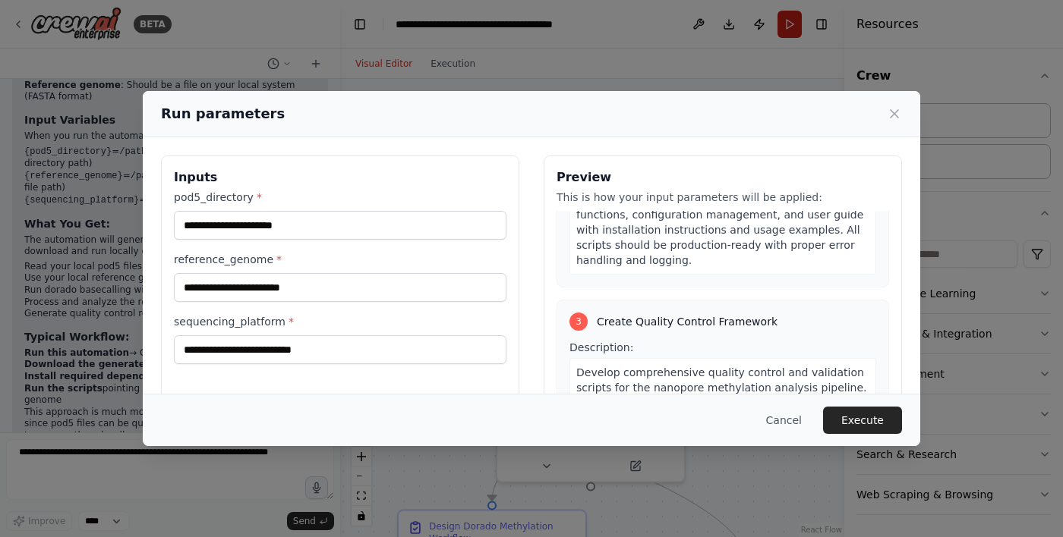
scroll to position [657, 0]
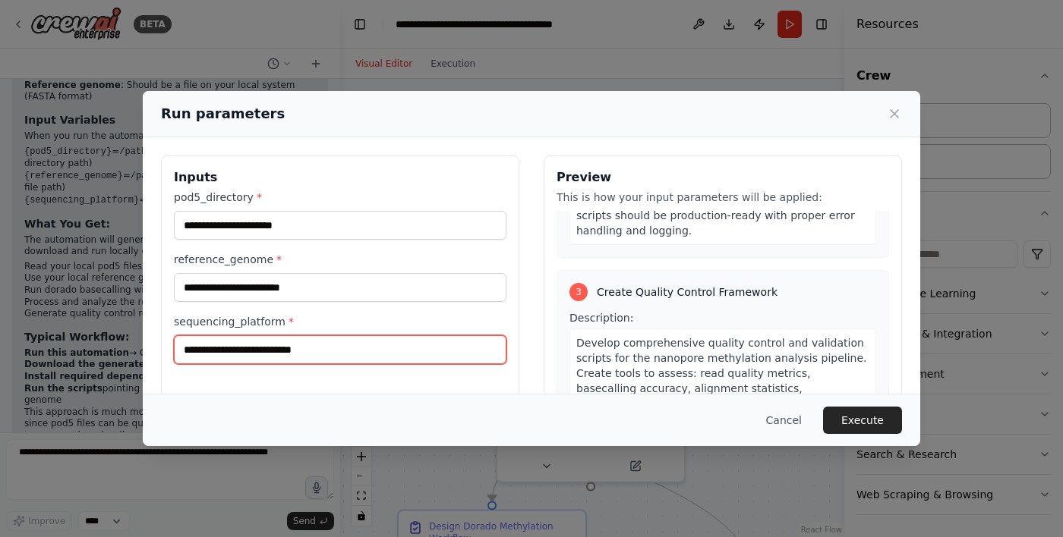
click at [408, 339] on input "sequencing_platform *" at bounding box center [340, 350] width 332 height 29
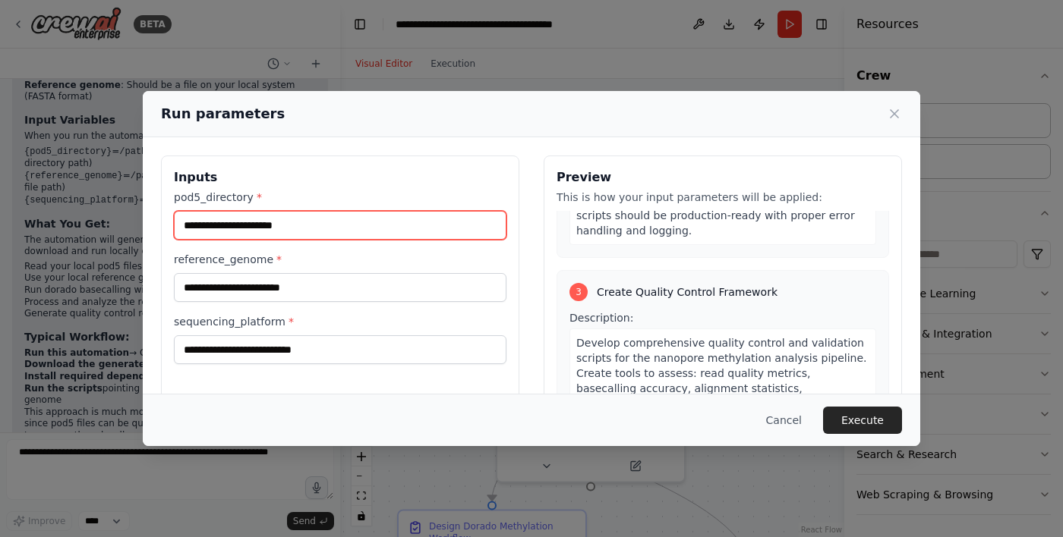
click at [447, 211] on input "pod5_directory *" at bounding box center [340, 225] width 332 height 29
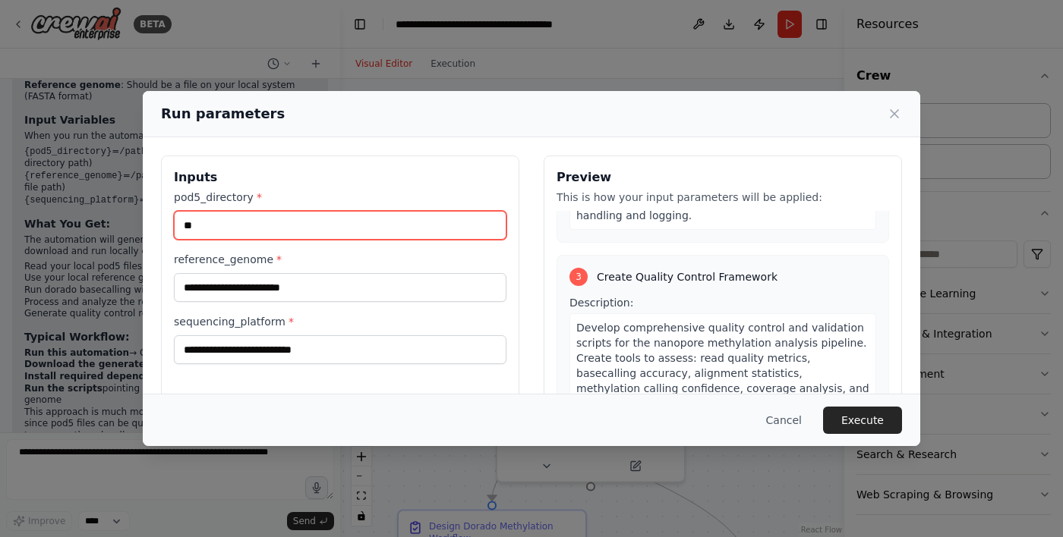
type input "*"
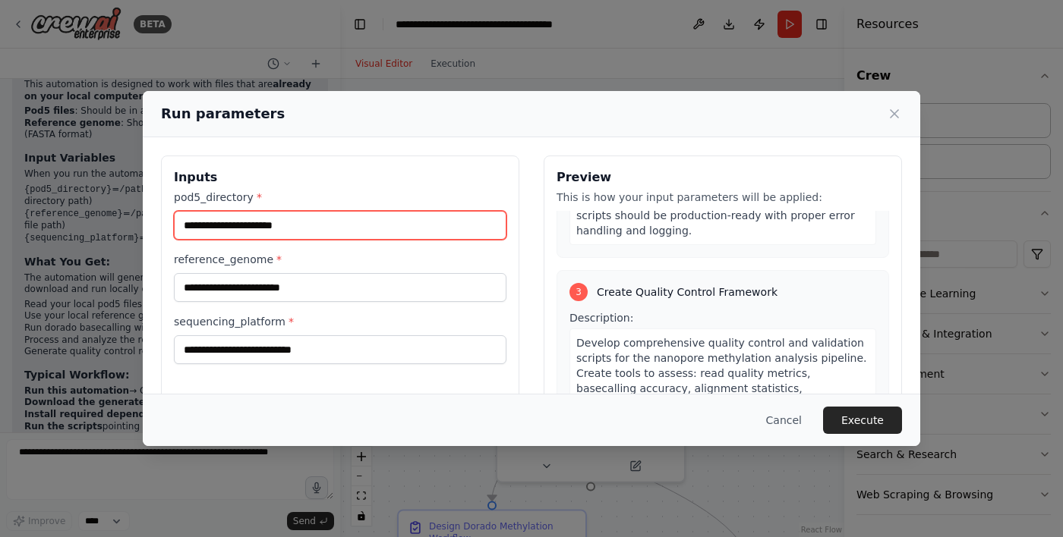
scroll to position [2225, 0]
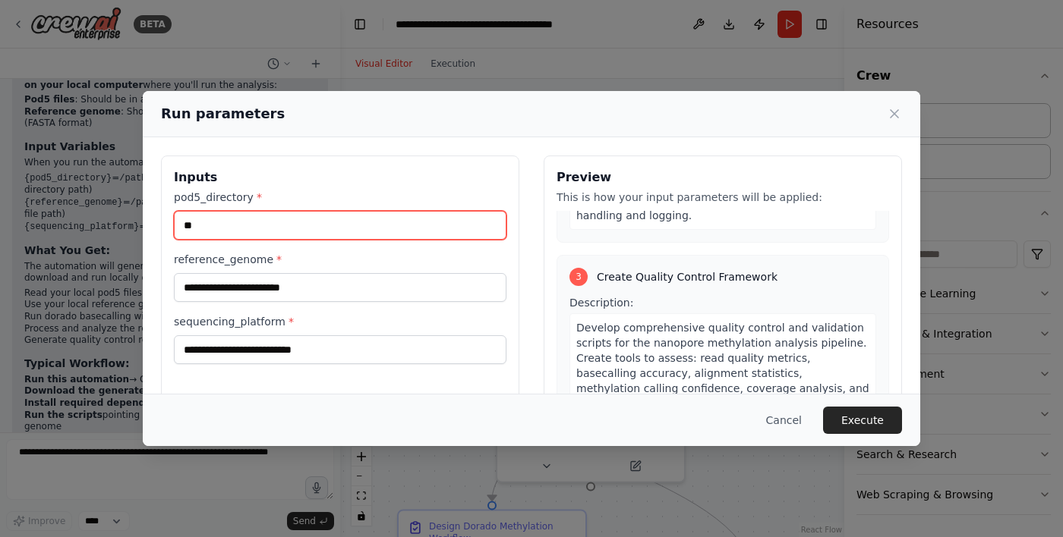
type input "*"
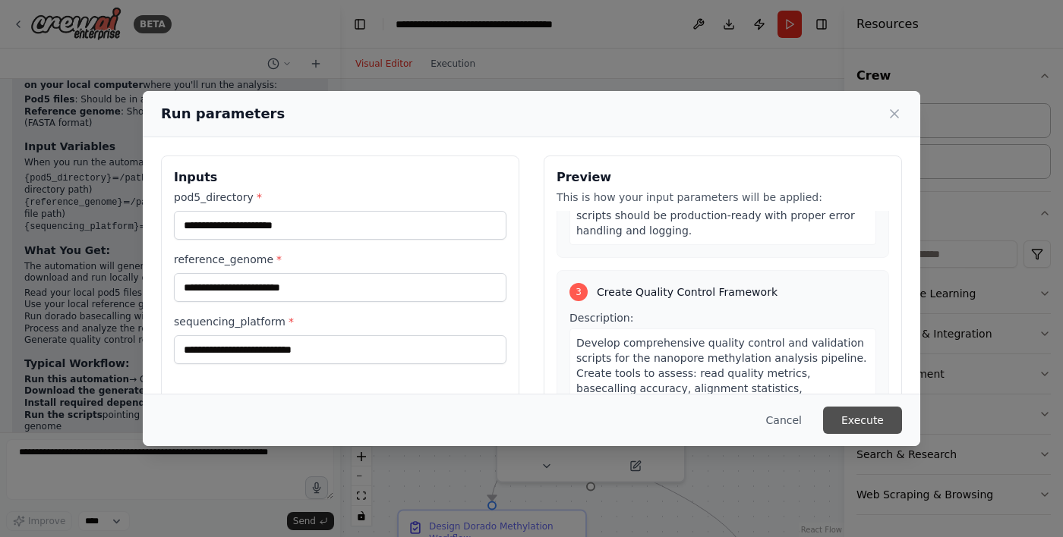
click at [883, 434] on button "Execute" at bounding box center [862, 420] width 79 height 27
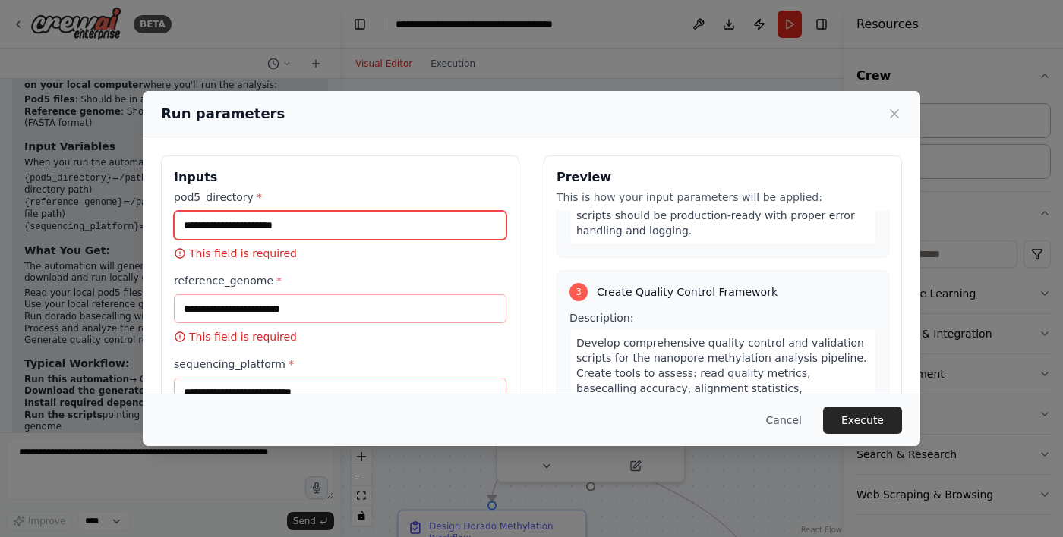
click at [288, 211] on input "pod5_directory *" at bounding box center [340, 225] width 332 height 29
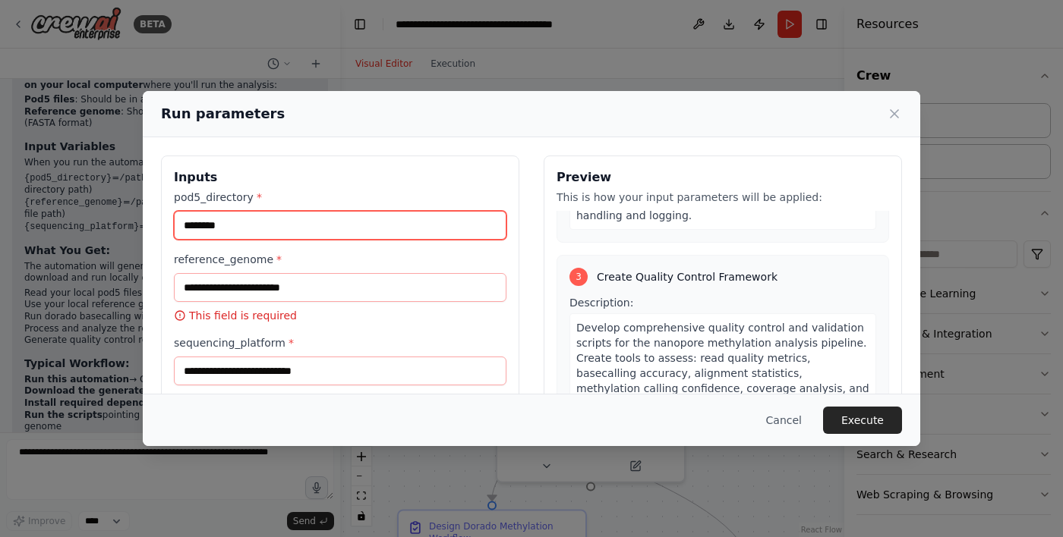
type input "********"
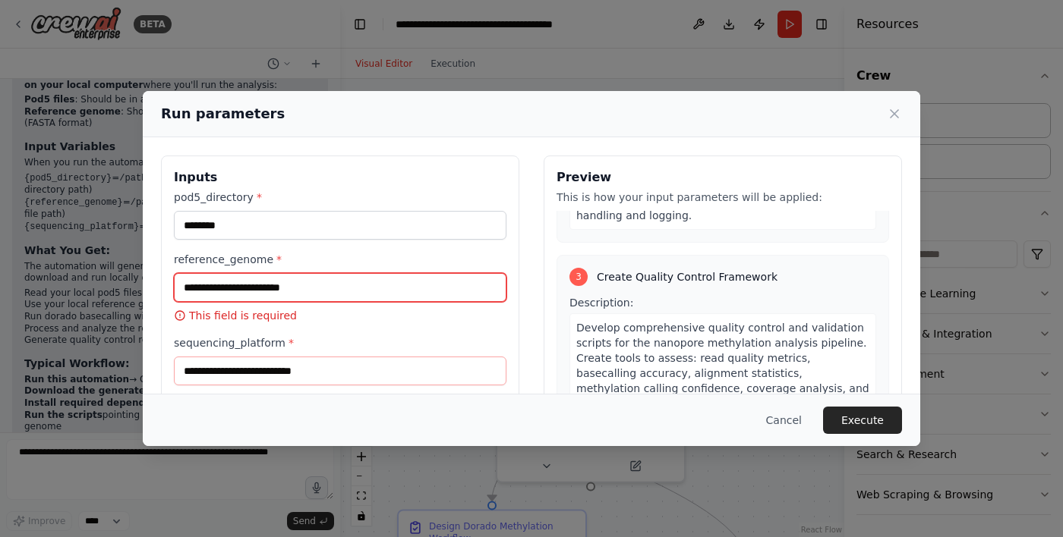
paste input "********"
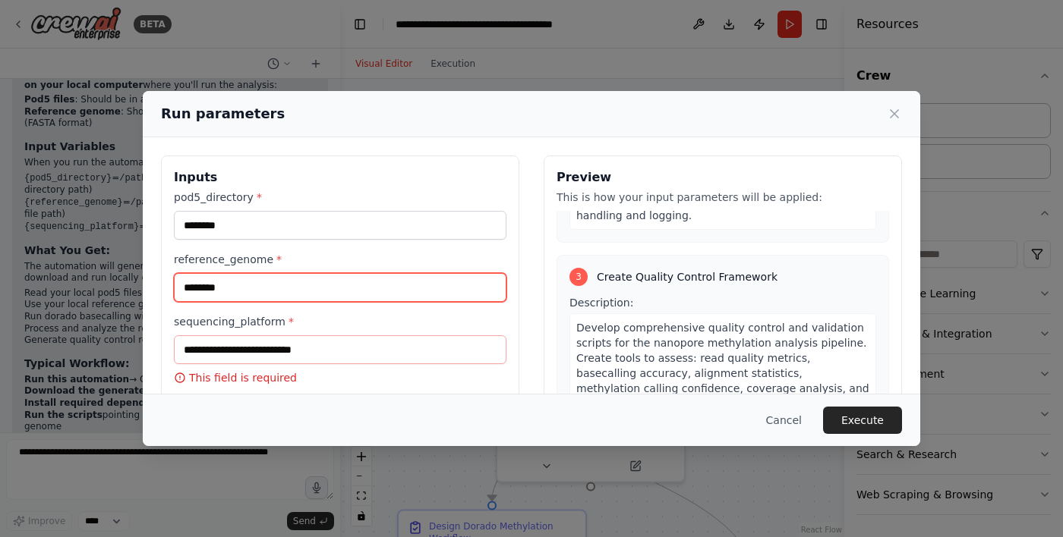
scroll to position [642, 0]
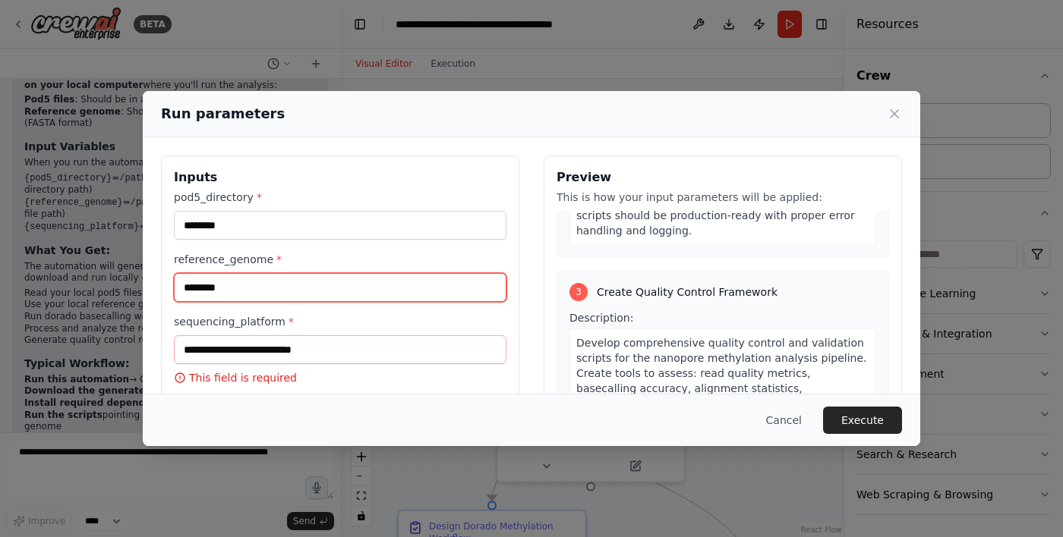
type input "********"
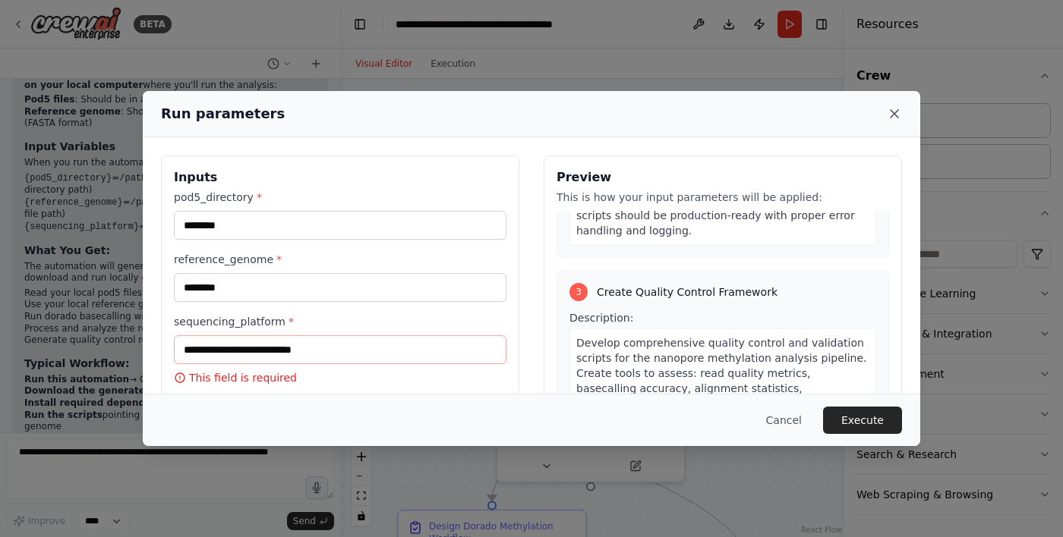
click at [898, 110] on icon at bounding box center [894, 114] width 8 height 8
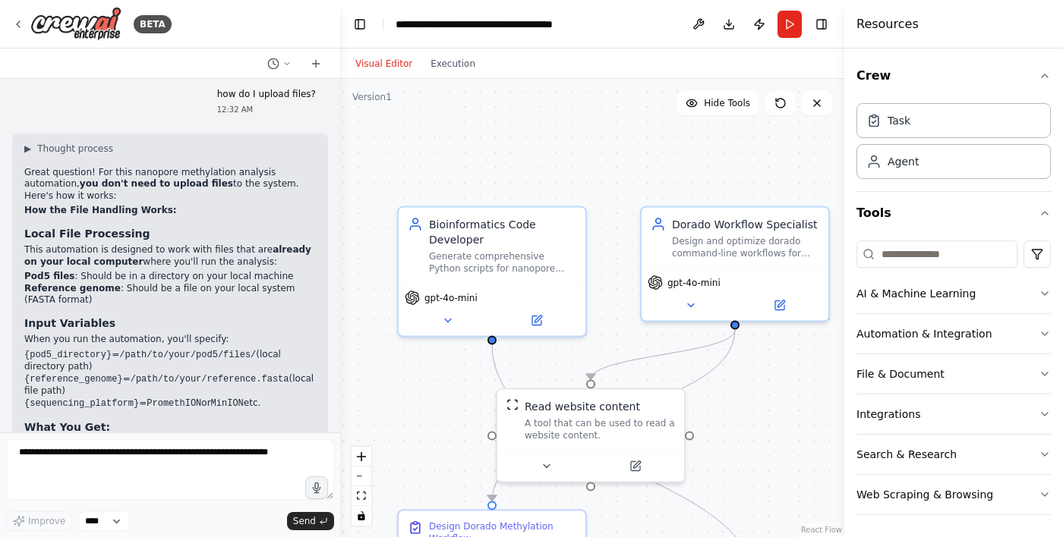
scroll to position [2047, 0]
copy ul "/path/to/your/pod5/files/ (local directory path) {reference_genome} = /path/to/…"
click at [791, 18] on button "Run" at bounding box center [789, 24] width 24 height 27
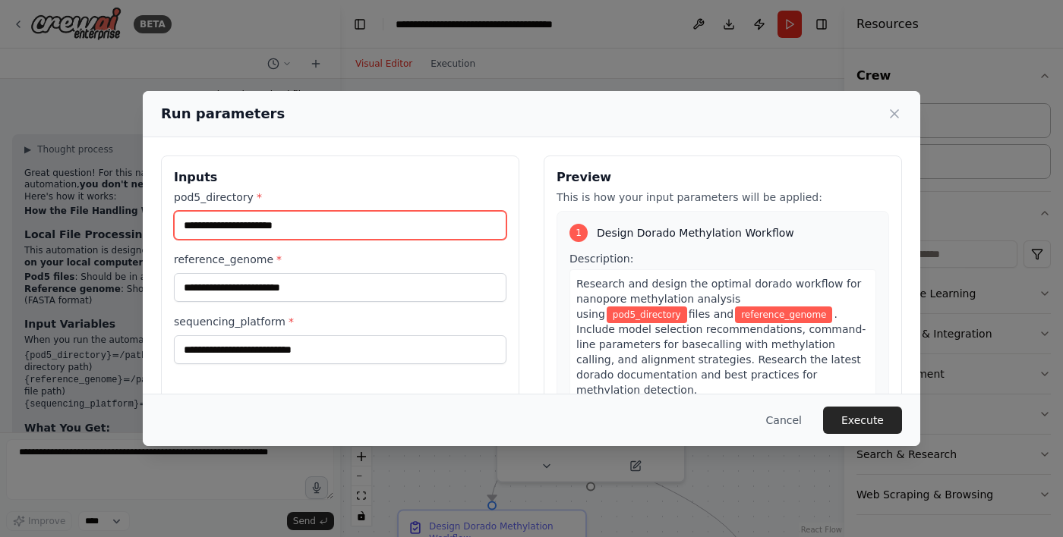
click at [468, 211] on input "pod5_directory *" at bounding box center [340, 225] width 332 height 29
paste input "**********"
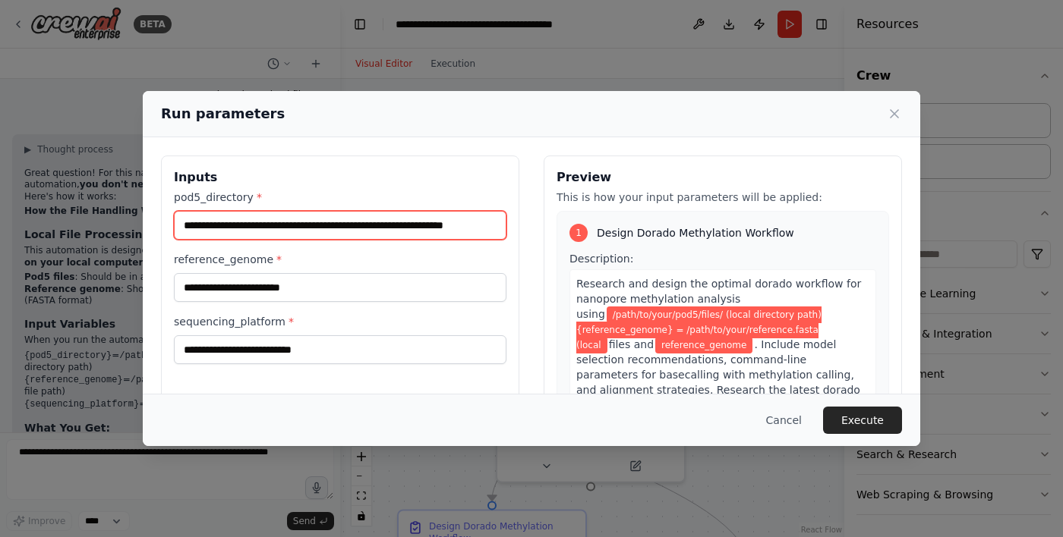
scroll to position [0, 0]
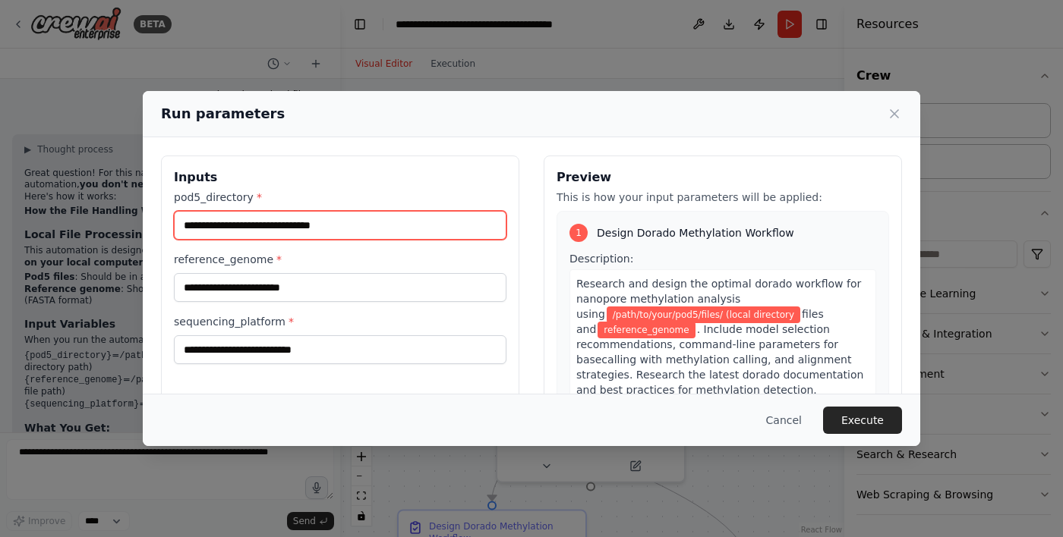
type input "**********"
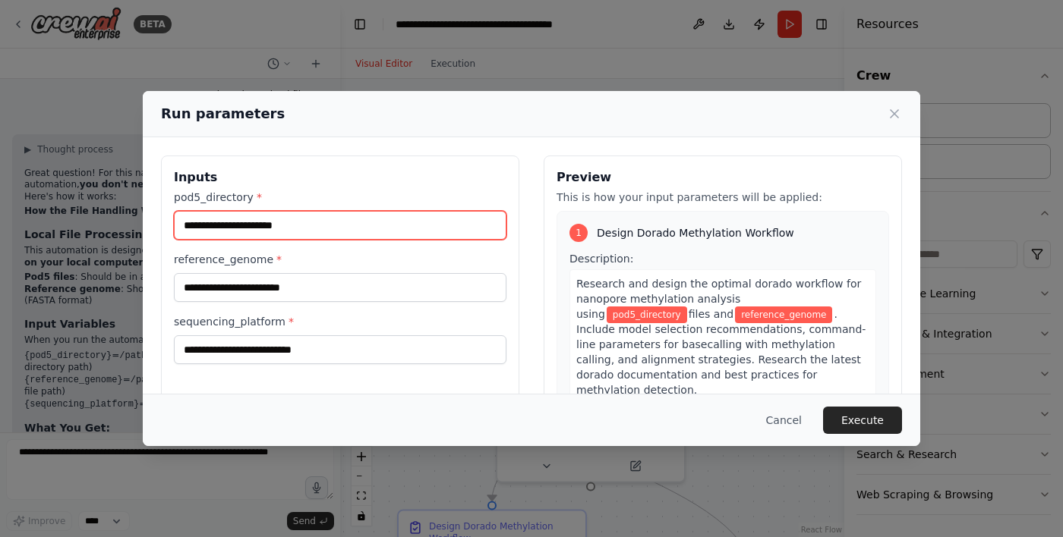
paste input "**********"
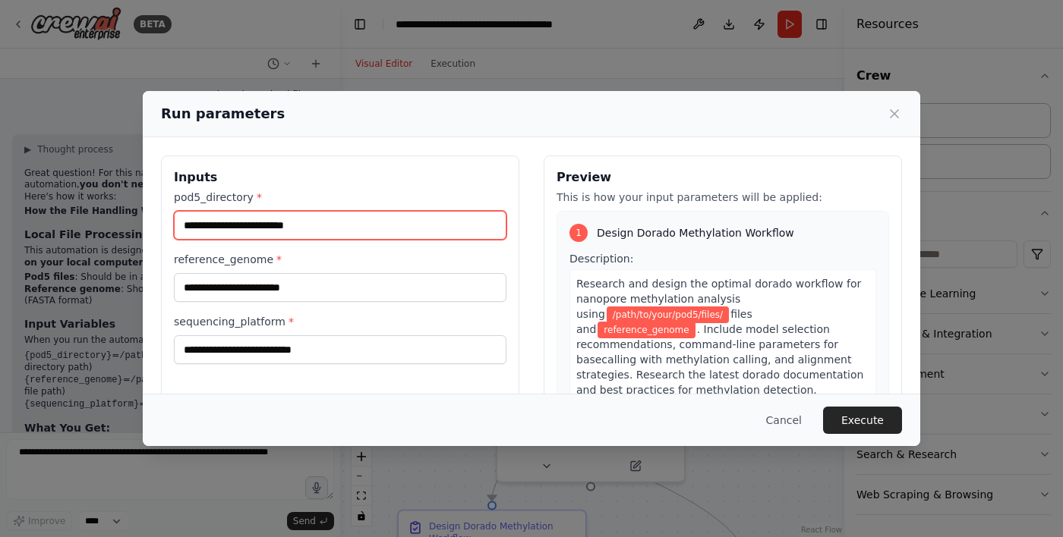
type input "**********"
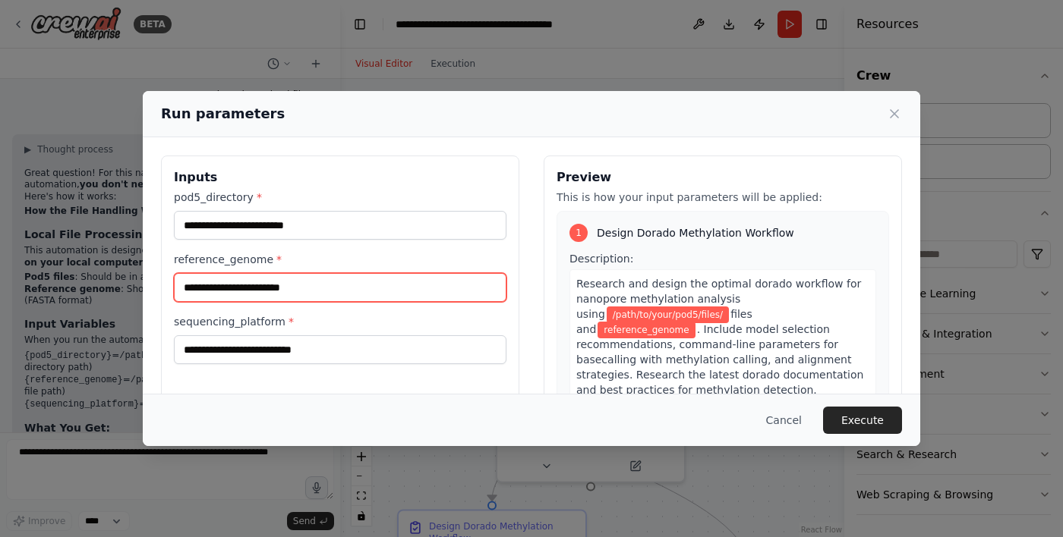
click at [260, 273] on input "reference_genome *" at bounding box center [340, 287] width 332 height 29
paste input "**********"
type input "**********"
paste input "**********"
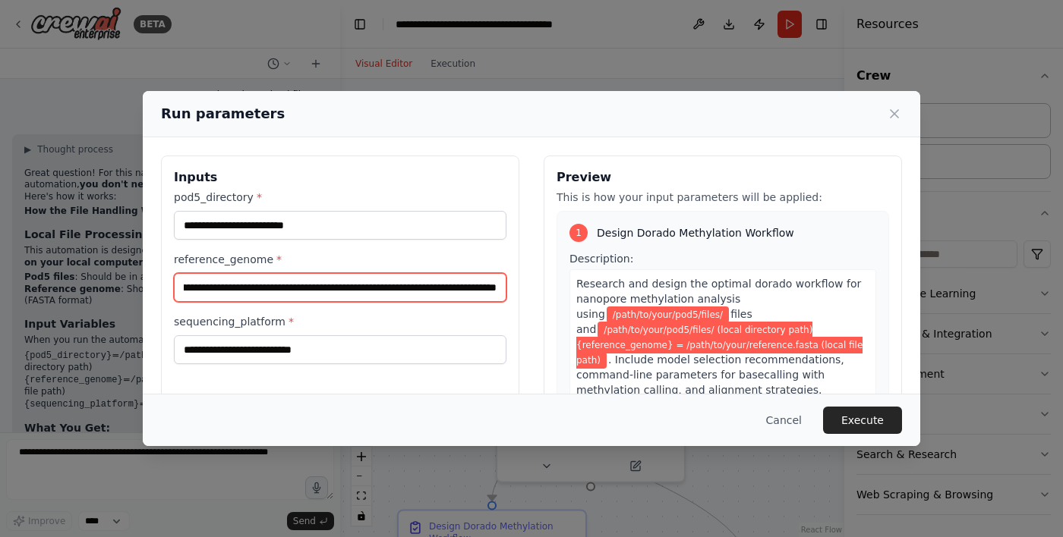
scroll to position [0, 145]
click at [261, 273] on input "**********" at bounding box center [340, 287] width 332 height 29
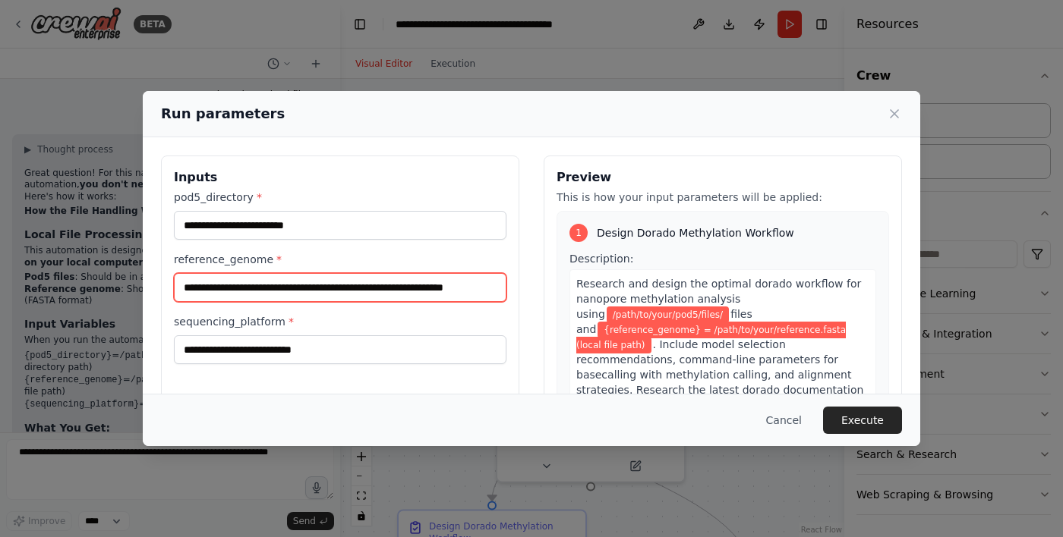
scroll to position [0, 0]
type input "**********"
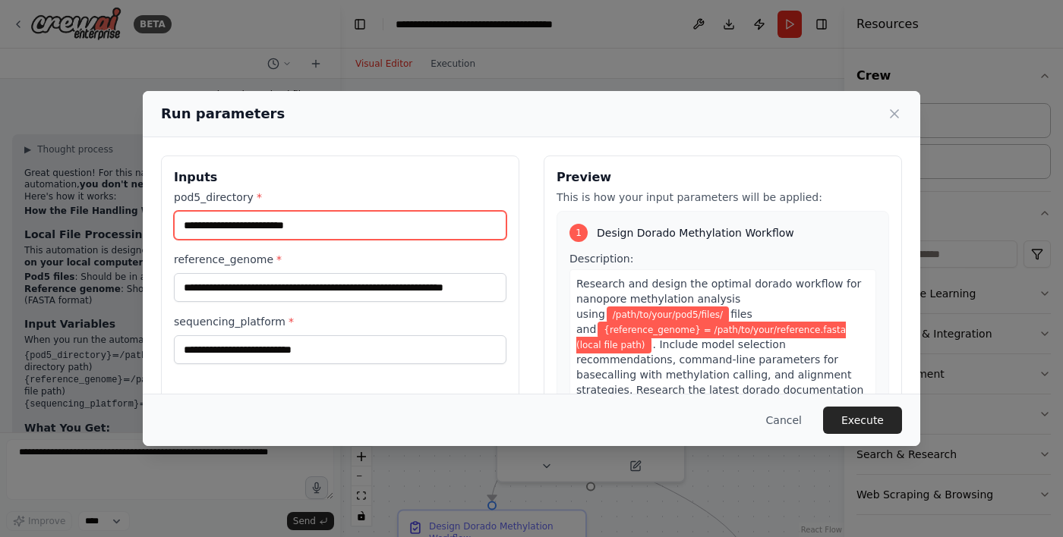
click at [332, 211] on input "**********" at bounding box center [340, 225] width 332 height 29
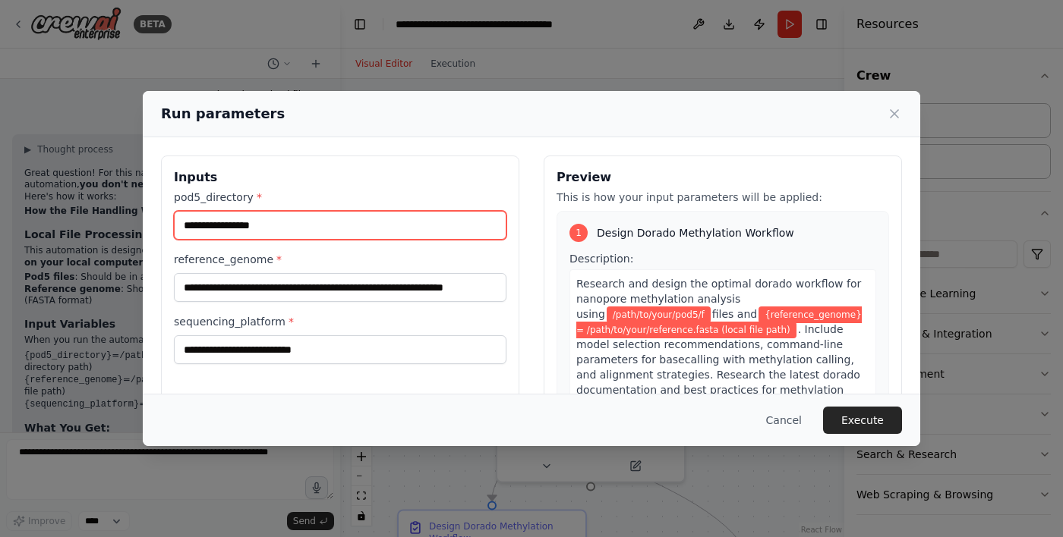
type input "**********"
paste input "**********"
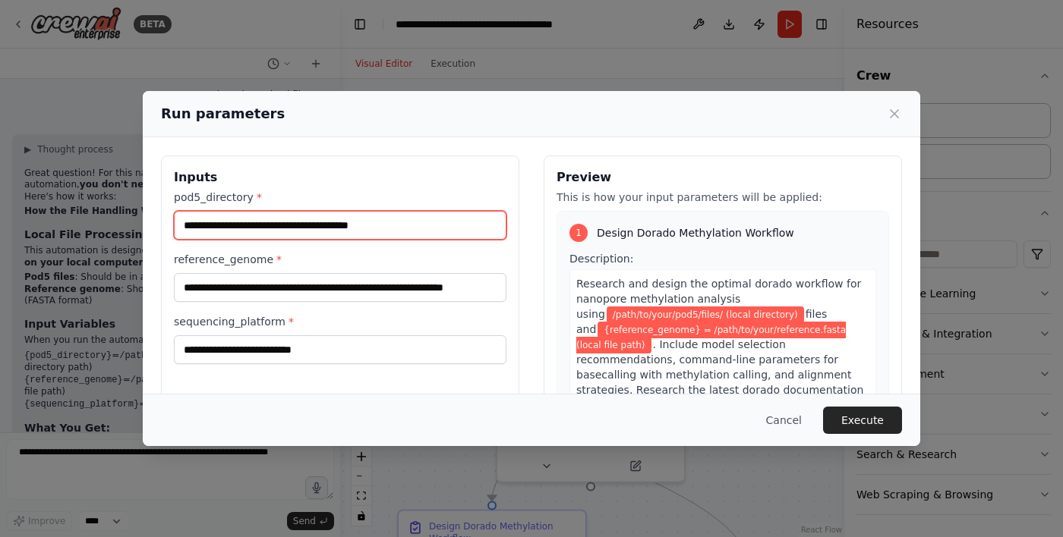
type input "**********"
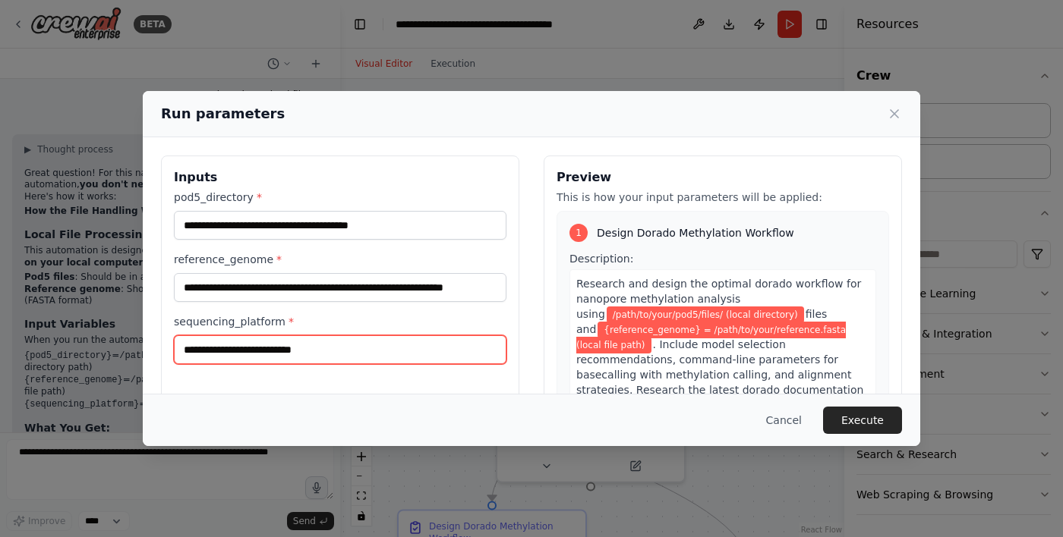
click at [351, 336] on input "sequencing_platform *" at bounding box center [340, 350] width 332 height 29
paste input "**********"
click at [247, 336] on input "**********" at bounding box center [340, 350] width 332 height 29
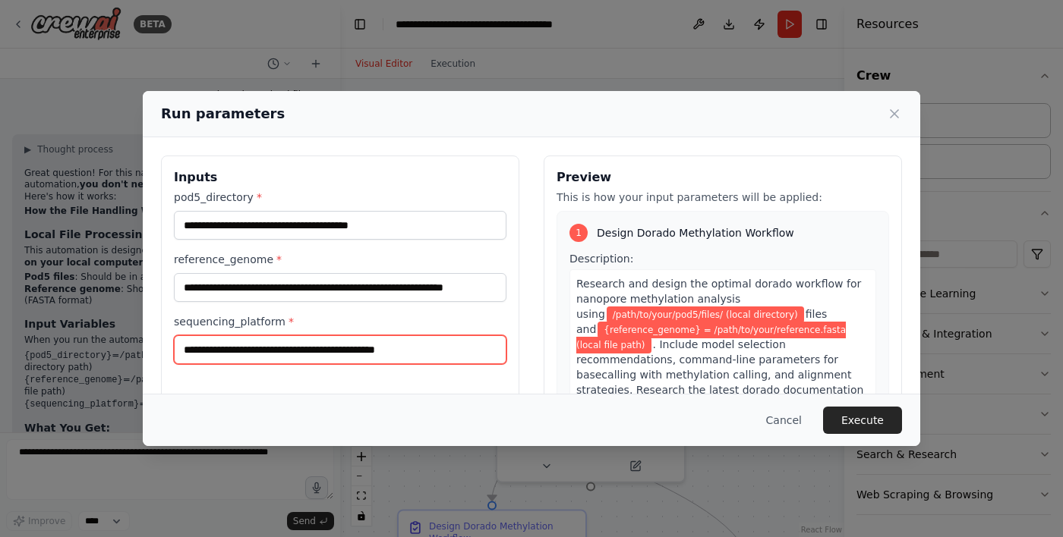
click at [187, 336] on input "**********" at bounding box center [340, 350] width 332 height 29
type input "**********"
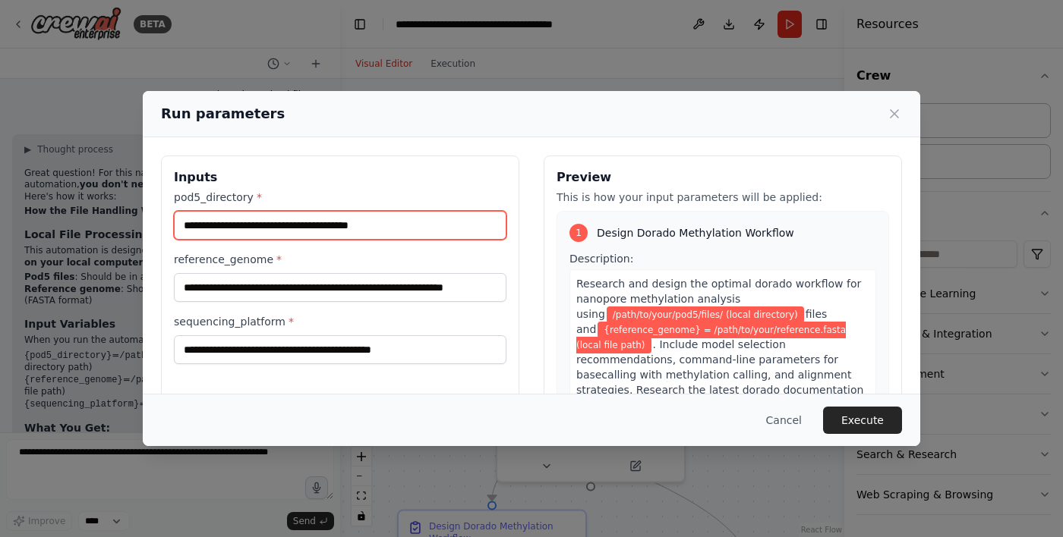
click at [411, 211] on input "**********" at bounding box center [340, 225] width 332 height 29
type input "**********"
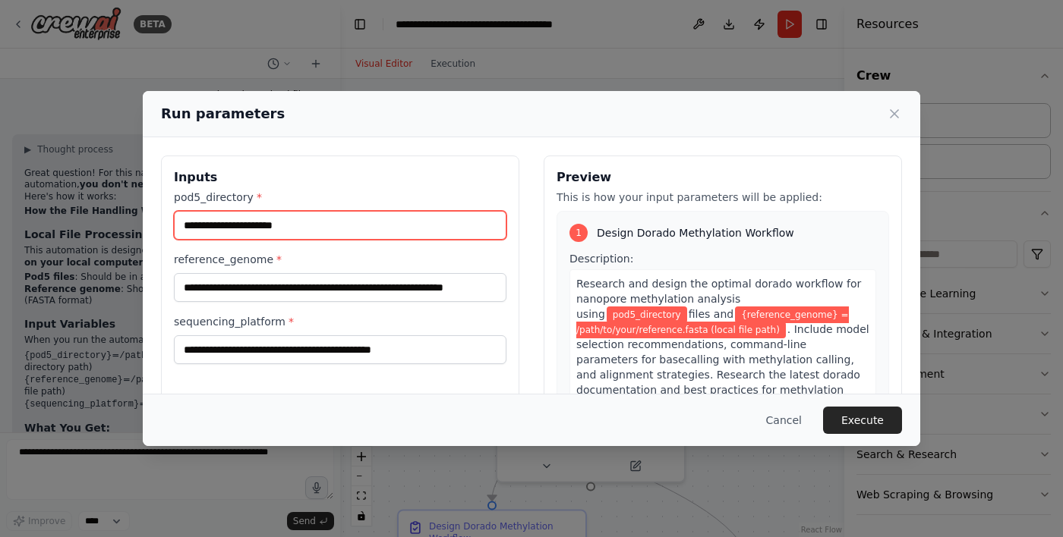
paste input "**********"
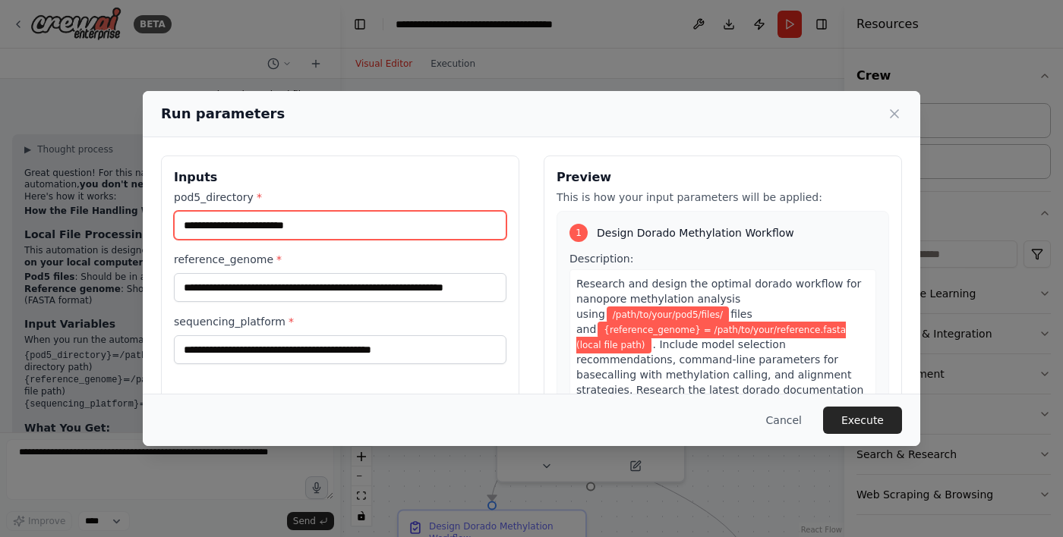
type input "**********"
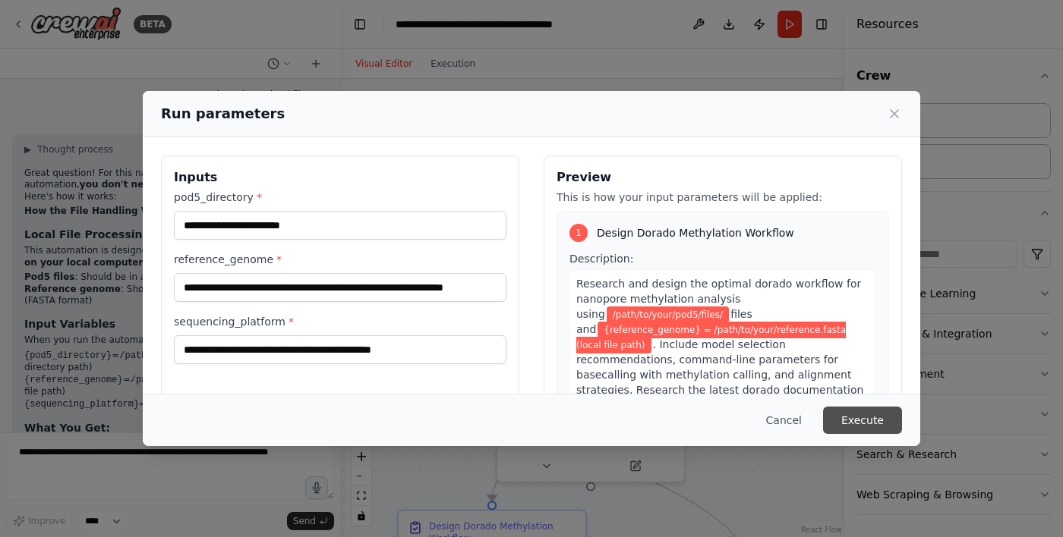
click at [852, 434] on button "Execute" at bounding box center [862, 420] width 79 height 27
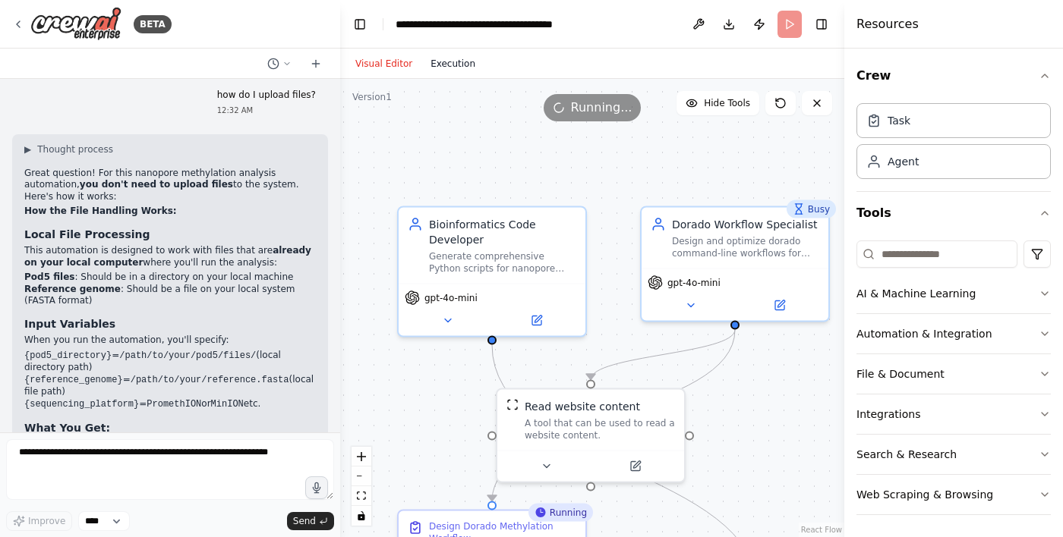
click at [446, 55] on button "Execution" at bounding box center [452, 64] width 63 height 18
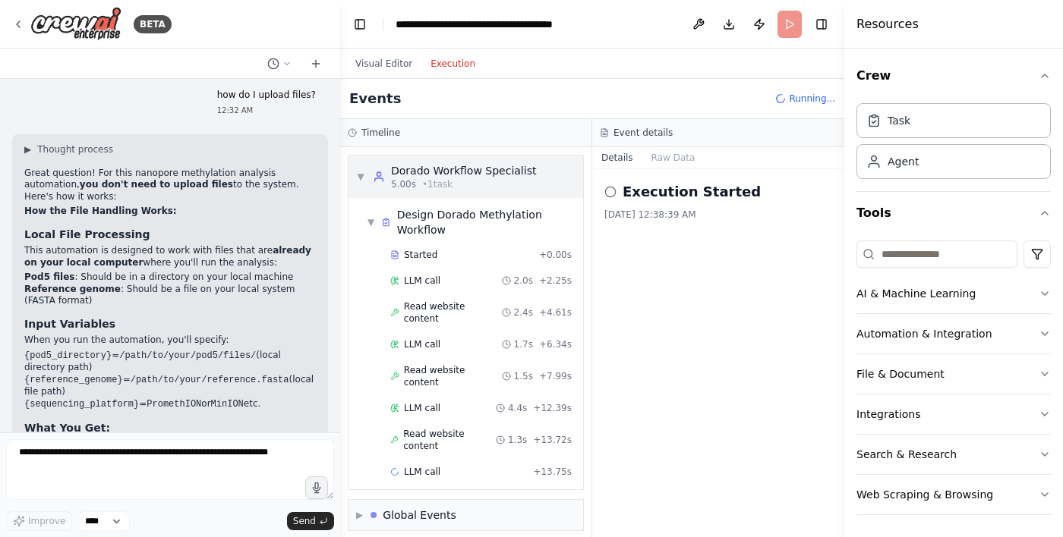
click at [375, 171] on icon at bounding box center [379, 177] width 12 height 12
click at [363, 163] on div "▼ Dorado Workflow Specialist 5.00s • 1 task" at bounding box center [446, 176] width 180 height 27
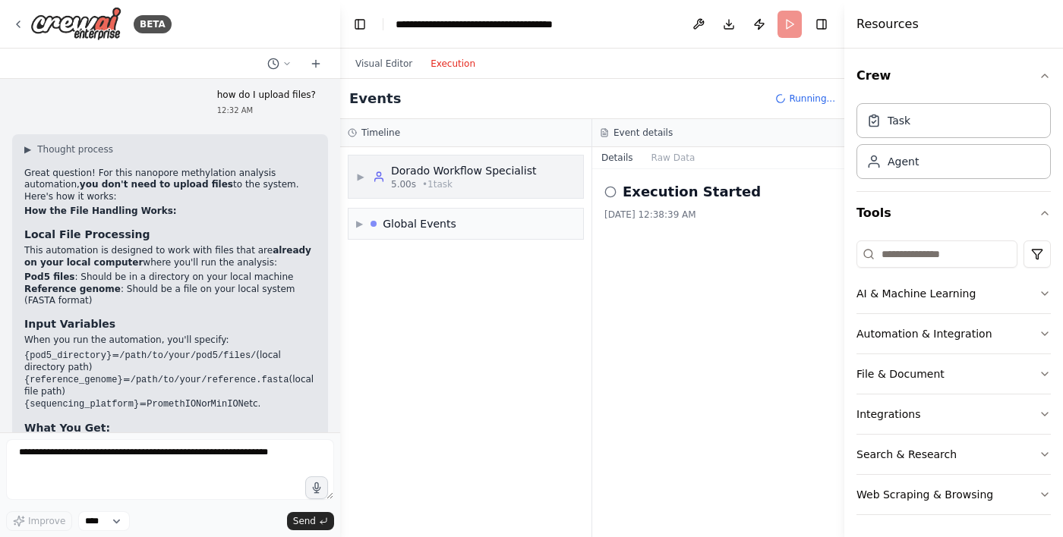
click at [371, 163] on div "▶ Dorado Workflow Specialist 5.00s • 1 task" at bounding box center [446, 176] width 180 height 27
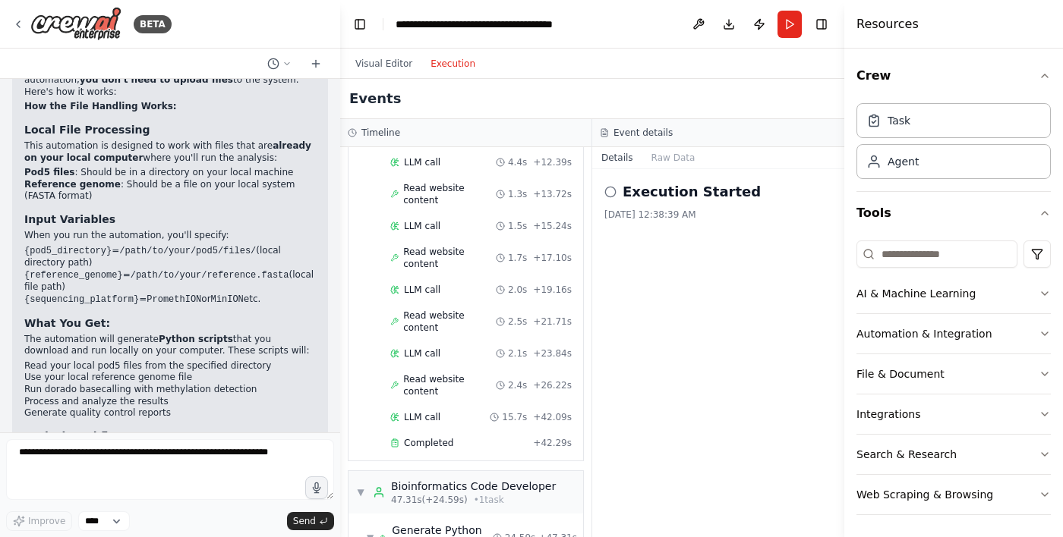
scroll to position [440, 0]
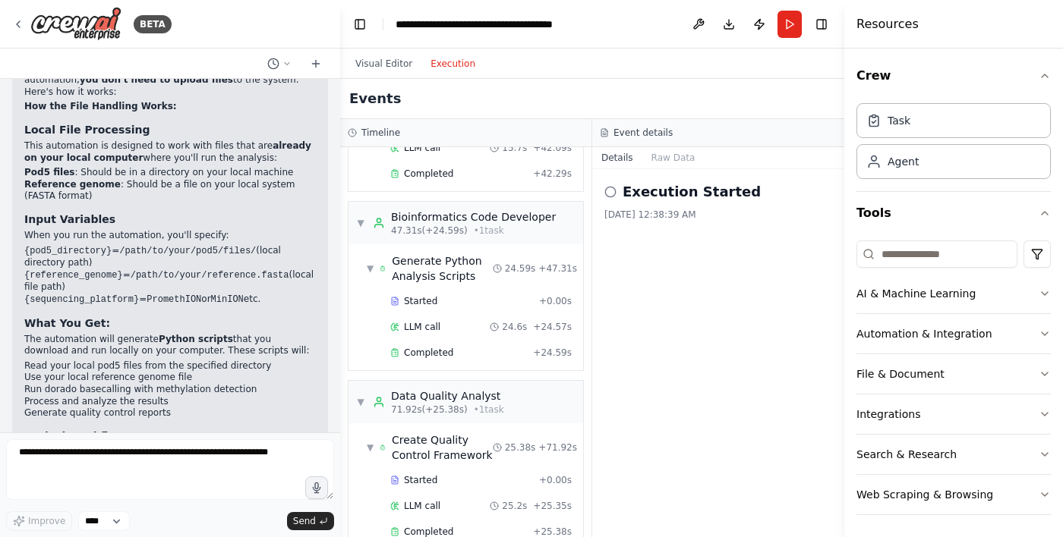
scroll to position [553, 0]
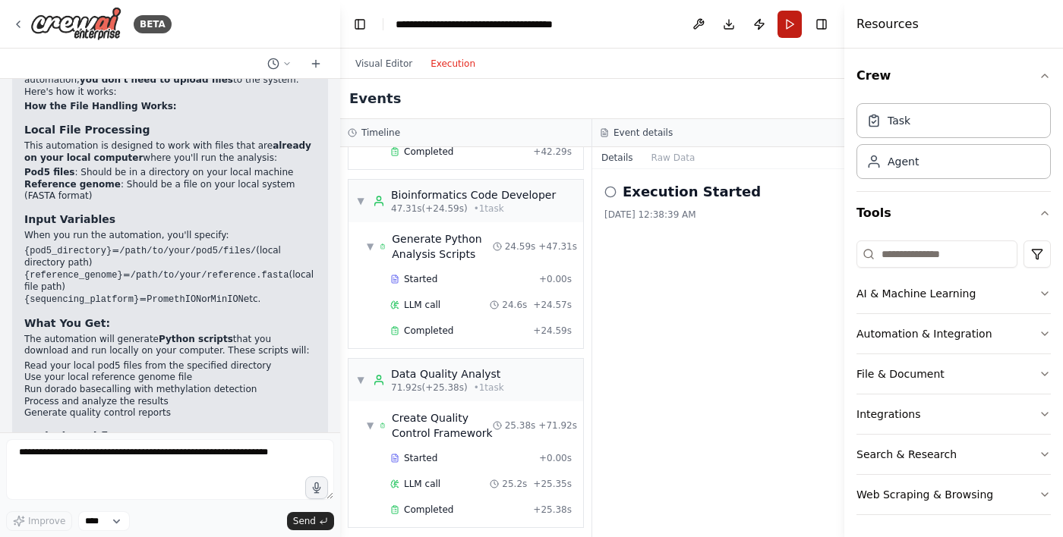
click at [792, 34] on button "Run" at bounding box center [789, 24] width 24 height 27
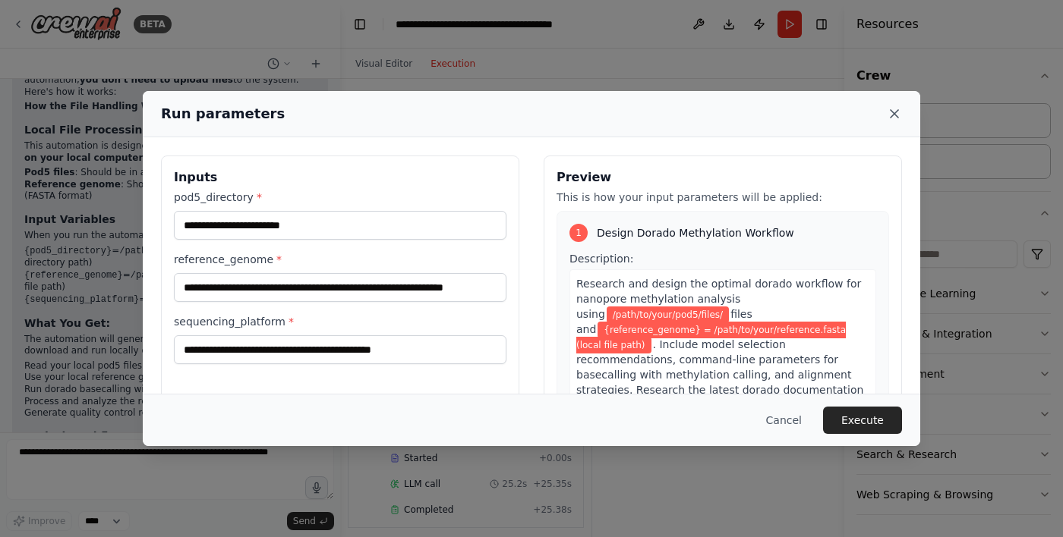
click at [900, 121] on icon at bounding box center [894, 113] width 15 height 15
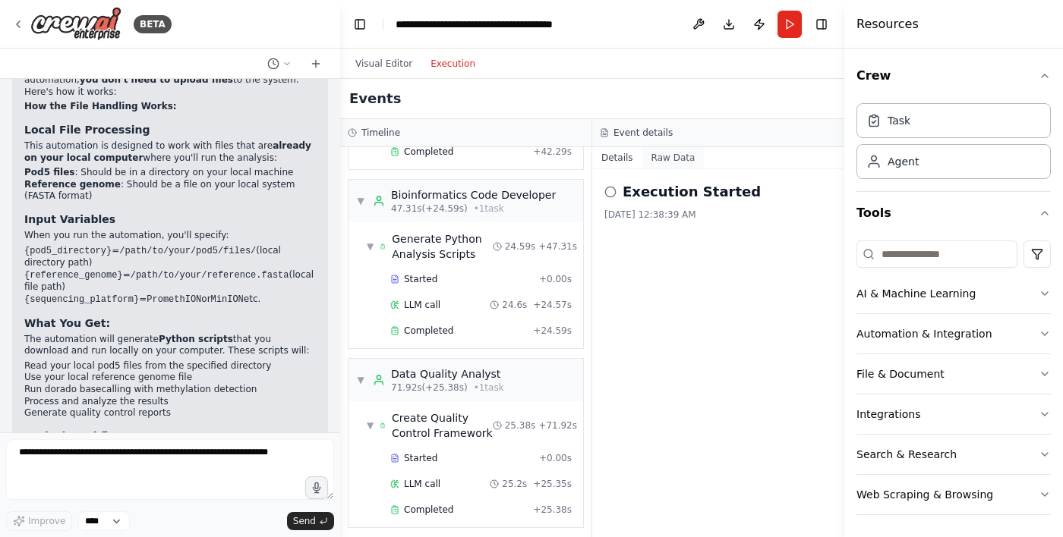
click at [683, 165] on button "Raw Data" at bounding box center [673, 157] width 62 height 21
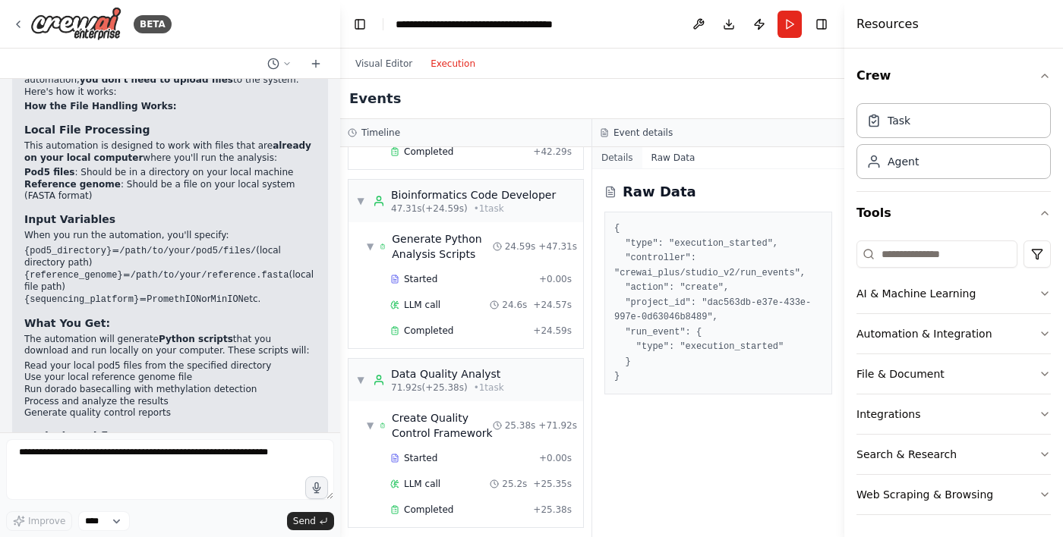
click at [627, 159] on button "Details" at bounding box center [617, 157] width 50 height 21
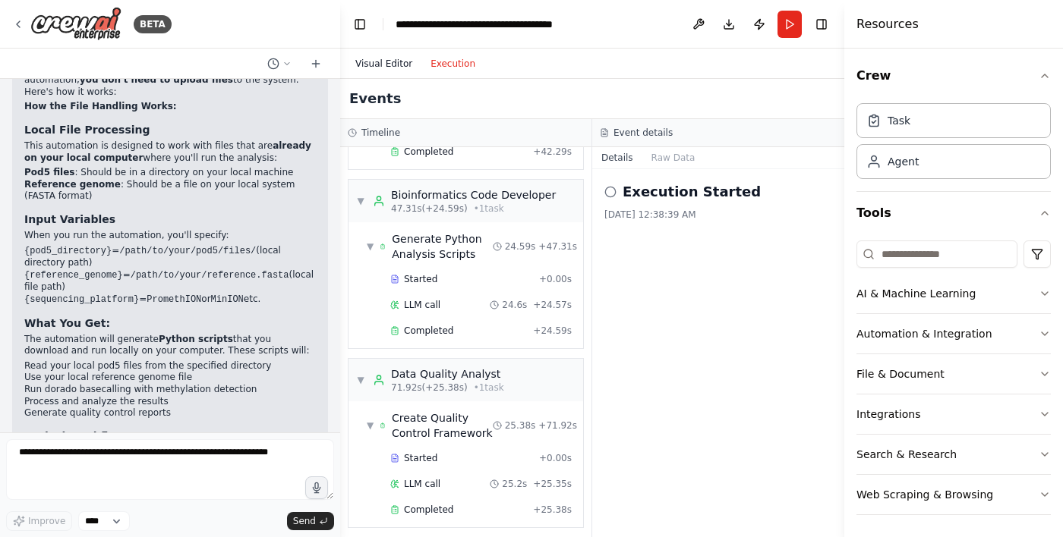
click at [374, 60] on button "Visual Editor" at bounding box center [383, 64] width 75 height 18
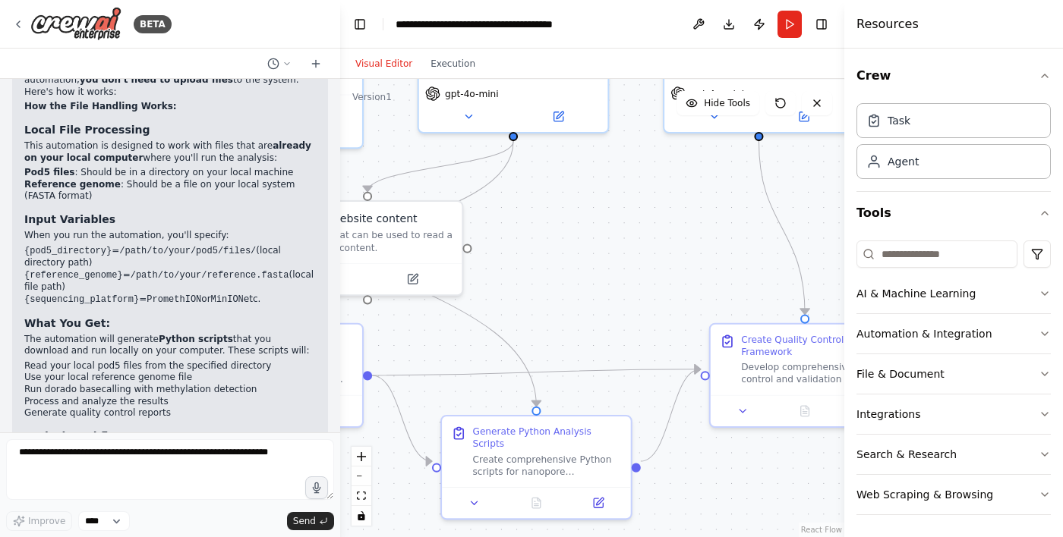
click at [435, 77] on div "Visual Editor Execution" at bounding box center [415, 64] width 138 height 30
click at [440, 65] on button "Execution" at bounding box center [452, 64] width 63 height 18
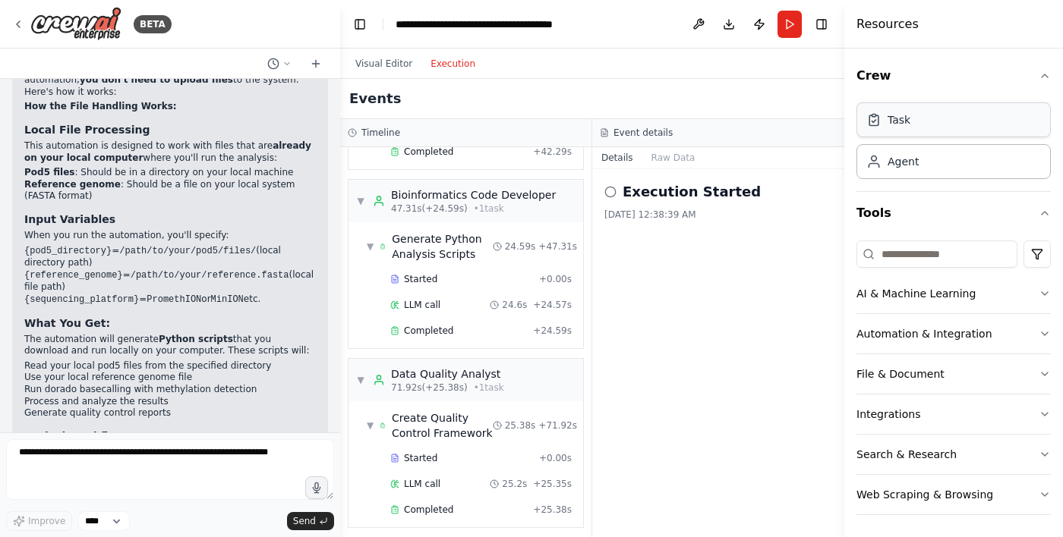
click at [956, 117] on div "Task" at bounding box center [953, 119] width 194 height 35
click at [958, 159] on div "Agent" at bounding box center [953, 160] width 194 height 35
click at [963, 166] on div "Agent" at bounding box center [953, 160] width 194 height 35
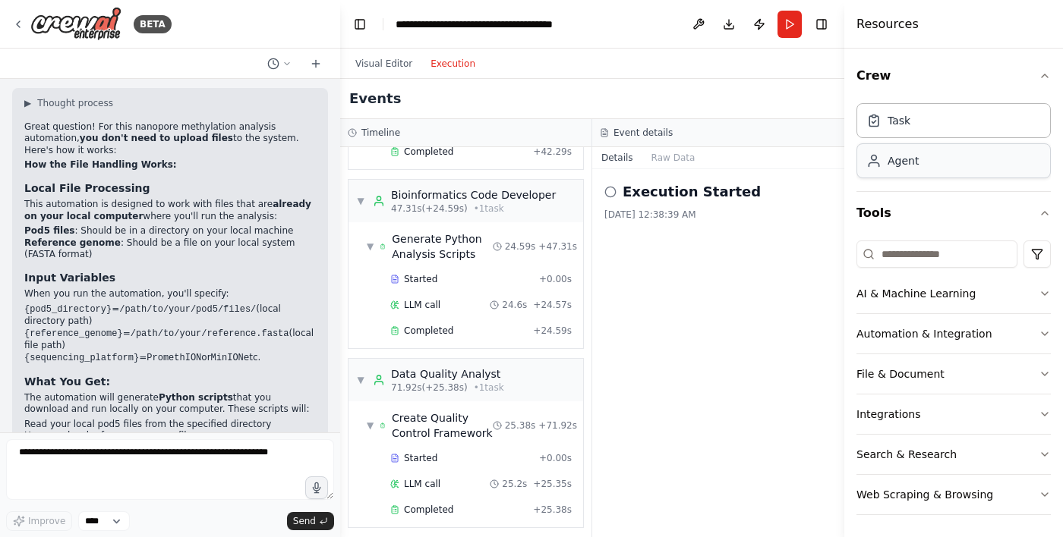
scroll to position [2152, 0]
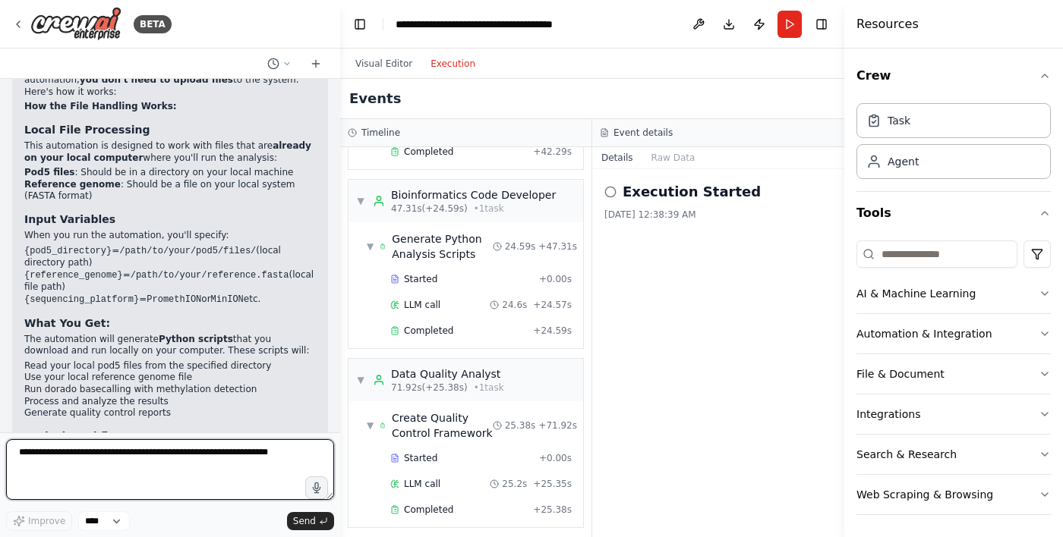
click at [90, 500] on textarea at bounding box center [170, 470] width 328 height 61
type textarea "**********"
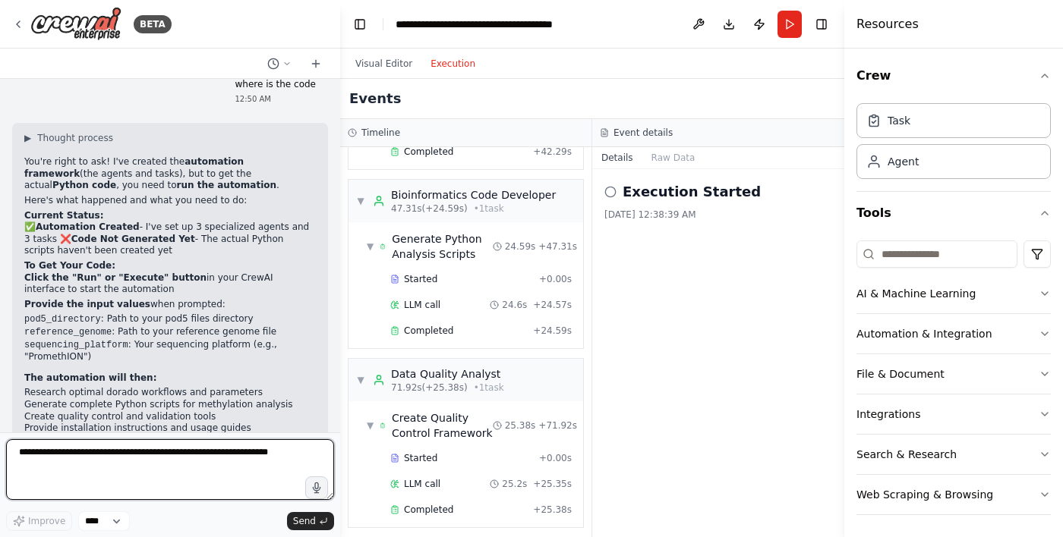
scroll to position [2676, 0]
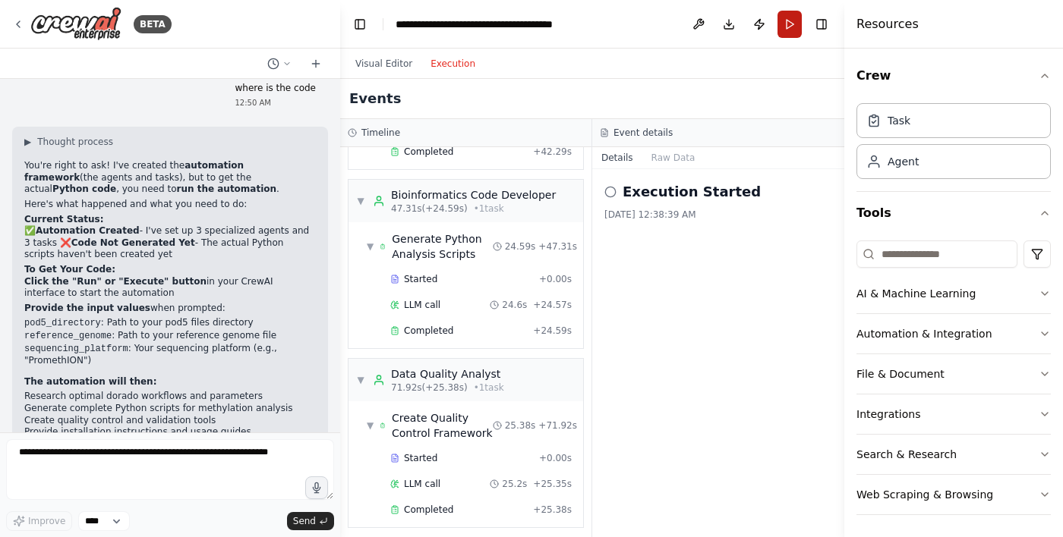
click at [798, 23] on button "Run" at bounding box center [789, 24] width 24 height 27
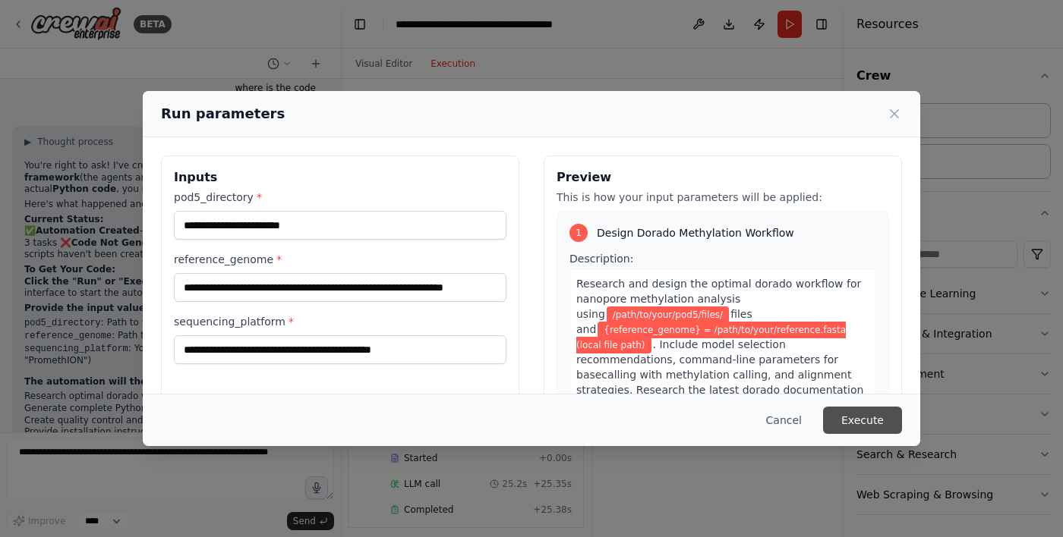
click at [890, 434] on button "Execute" at bounding box center [862, 420] width 79 height 27
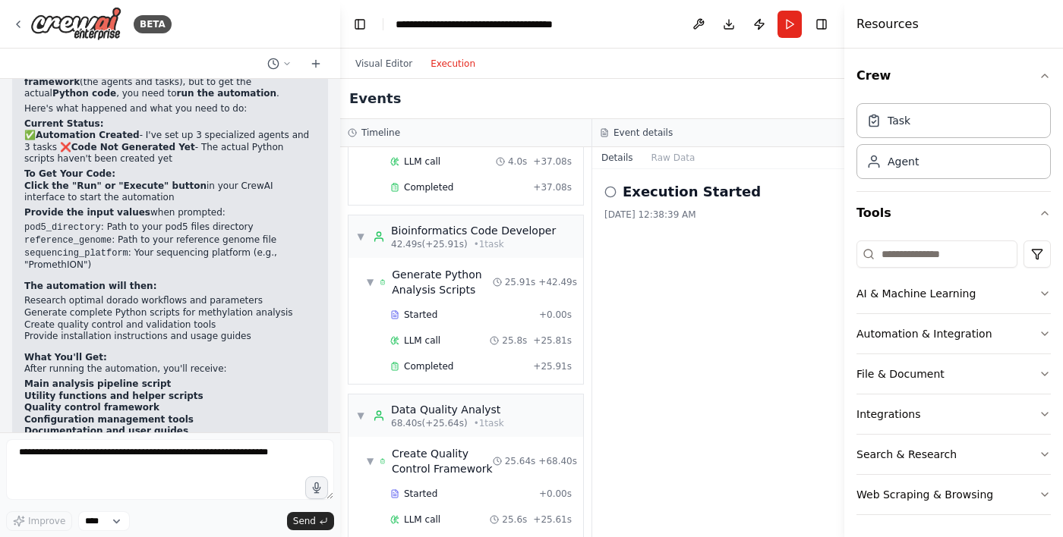
scroll to position [656, 0]
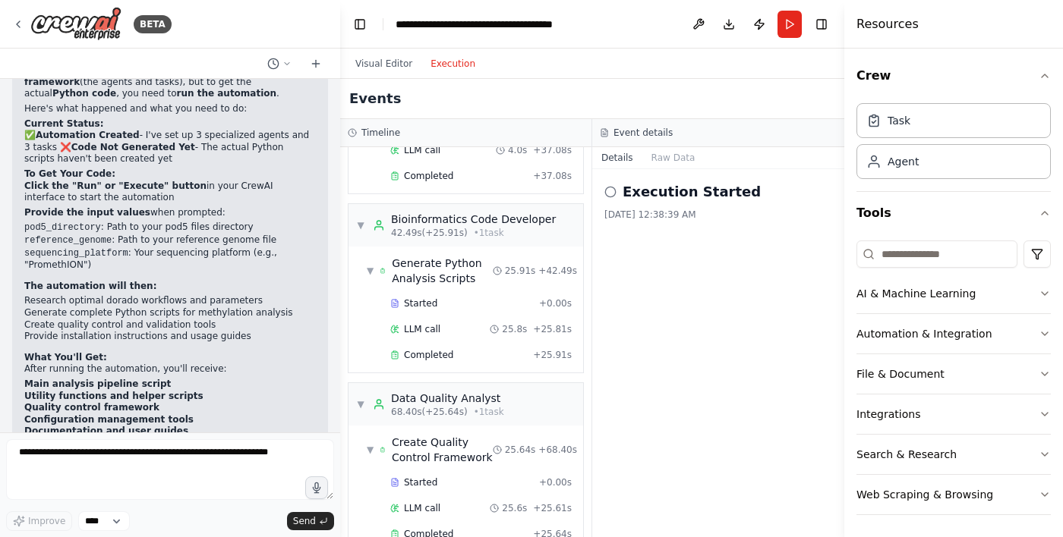
click at [666, 381] on div "Execution Started 8/13/2025, 12:38:39 AM" at bounding box center [718, 353] width 252 height 368
click at [677, 181] on h2 "Execution Started" at bounding box center [691, 191] width 138 height 21
click at [613, 182] on div "Execution Started" at bounding box center [718, 191] width 228 height 21
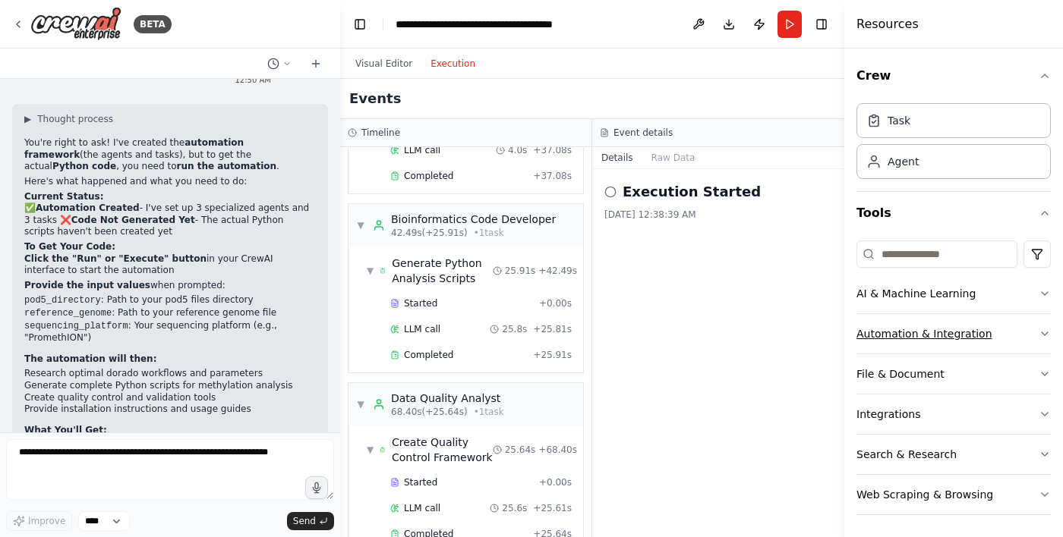
click at [944, 341] on button "Automation & Integration" at bounding box center [953, 333] width 194 height 39
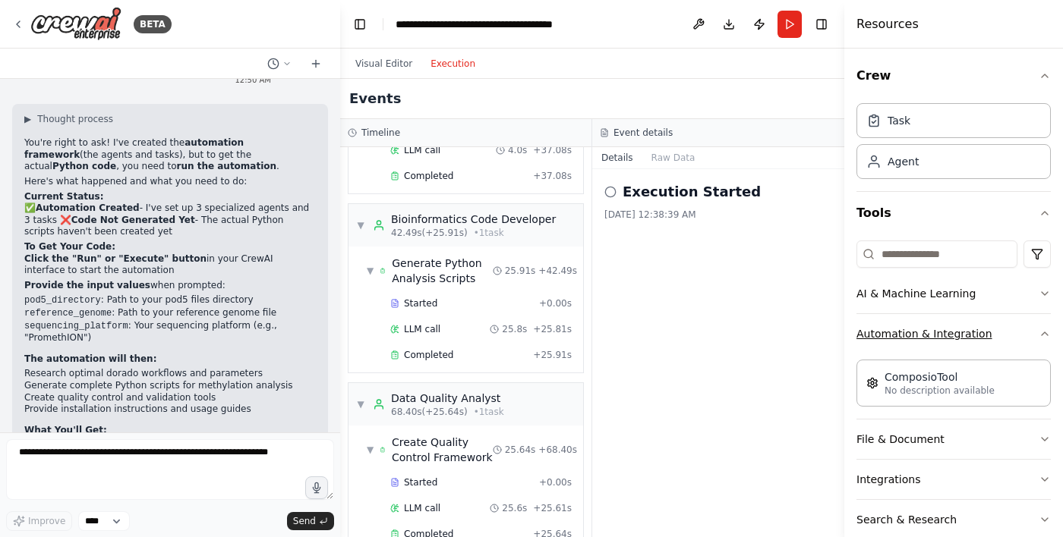
click at [963, 334] on button "Automation & Integration" at bounding box center [953, 333] width 194 height 39
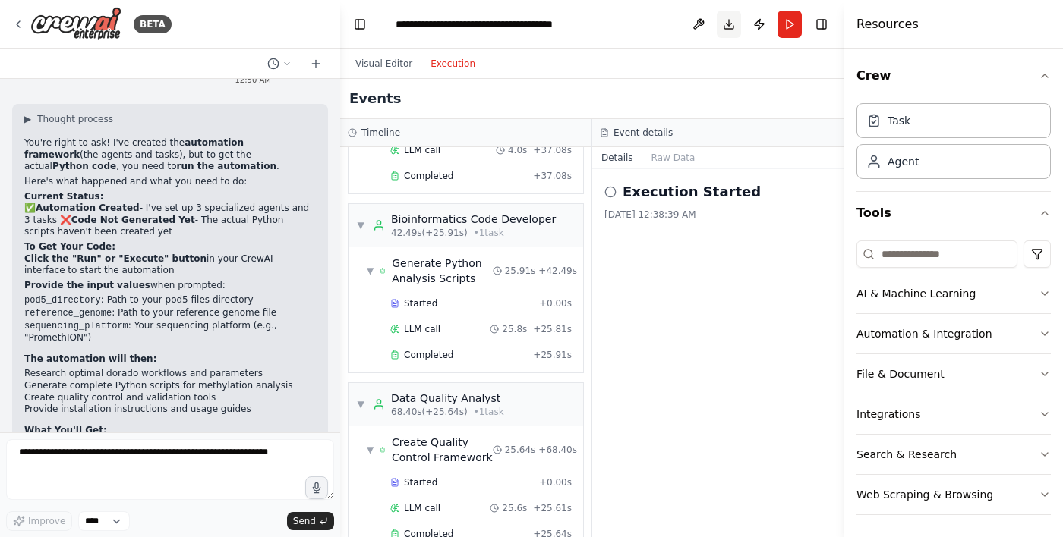
click at [729, 24] on button "Download" at bounding box center [729, 24] width 24 height 27
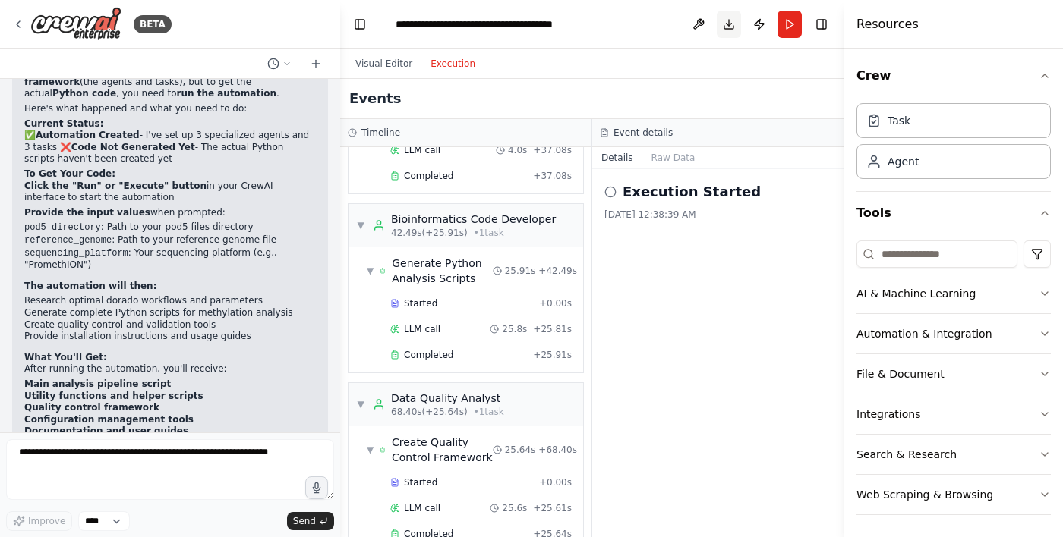
scroll to position [2772, 0]
click at [1026, 30] on div "Resources" at bounding box center [953, 24] width 219 height 49
click at [916, 42] on div "Resources" at bounding box center [953, 24] width 219 height 49
click at [1030, 78] on button "Crew" at bounding box center [953, 76] width 194 height 43
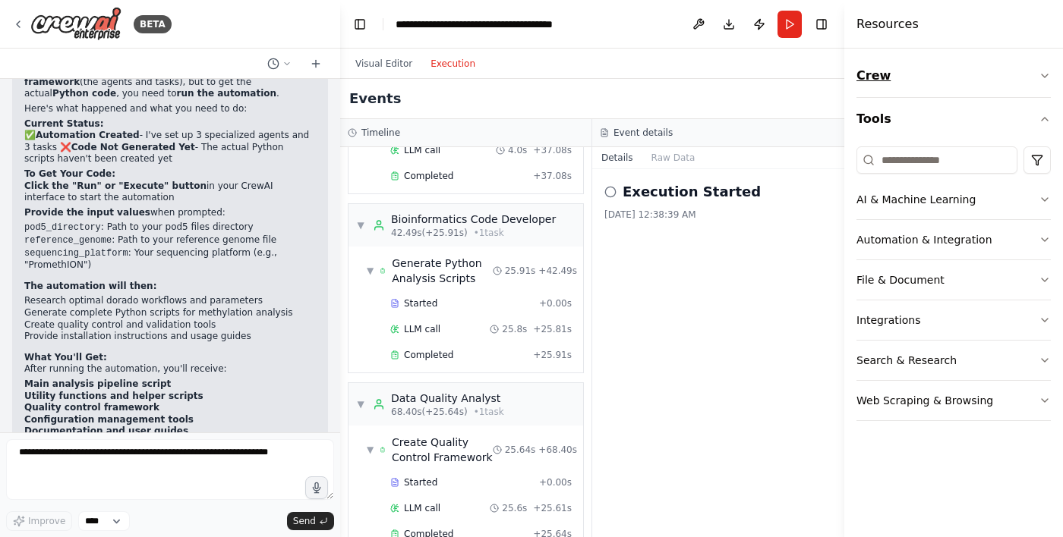
click at [1031, 83] on button "Crew" at bounding box center [953, 76] width 194 height 43
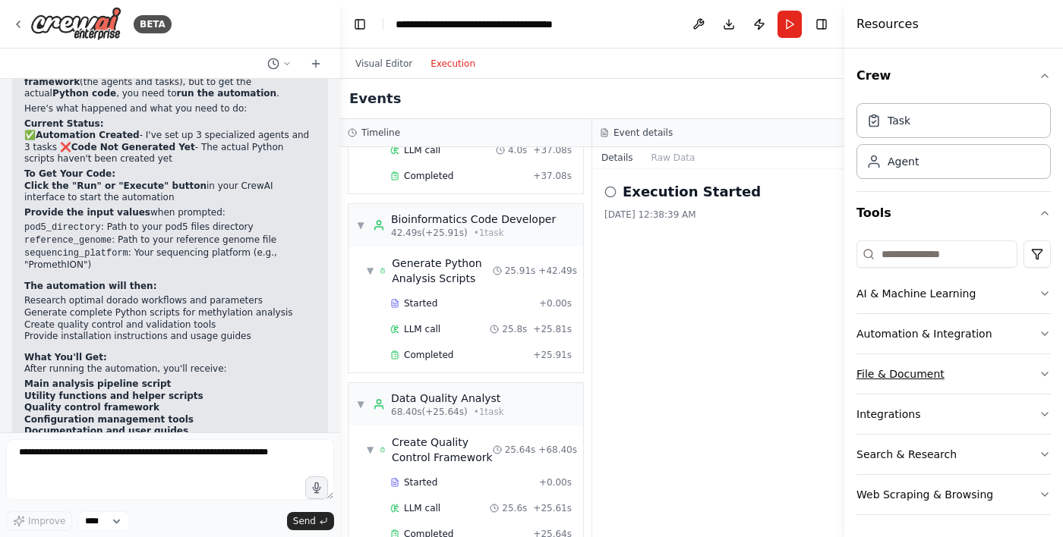
click at [909, 375] on button "File & Document" at bounding box center [953, 373] width 194 height 39
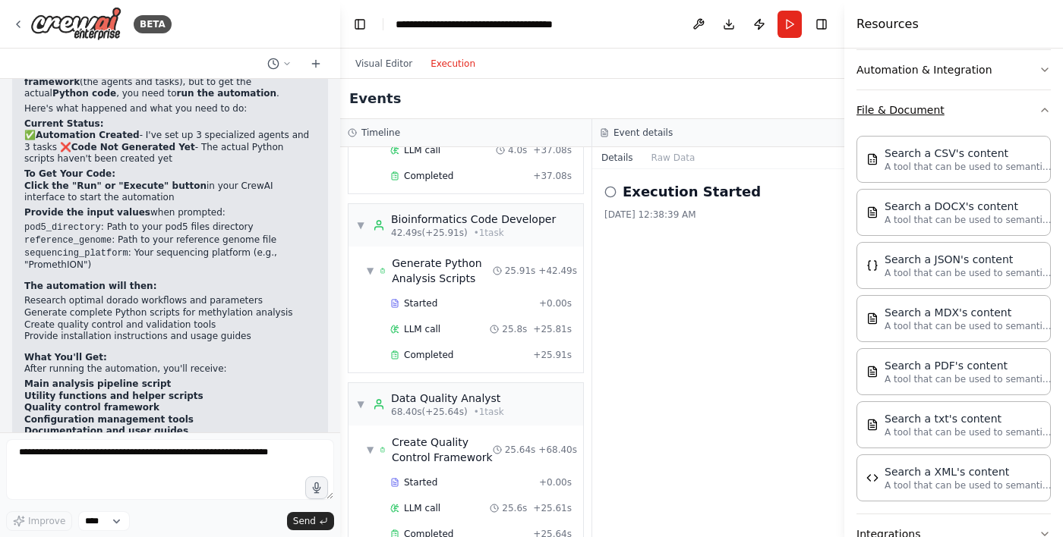
scroll to position [263, 0]
click at [934, 107] on button "File & Document" at bounding box center [953, 110] width 194 height 39
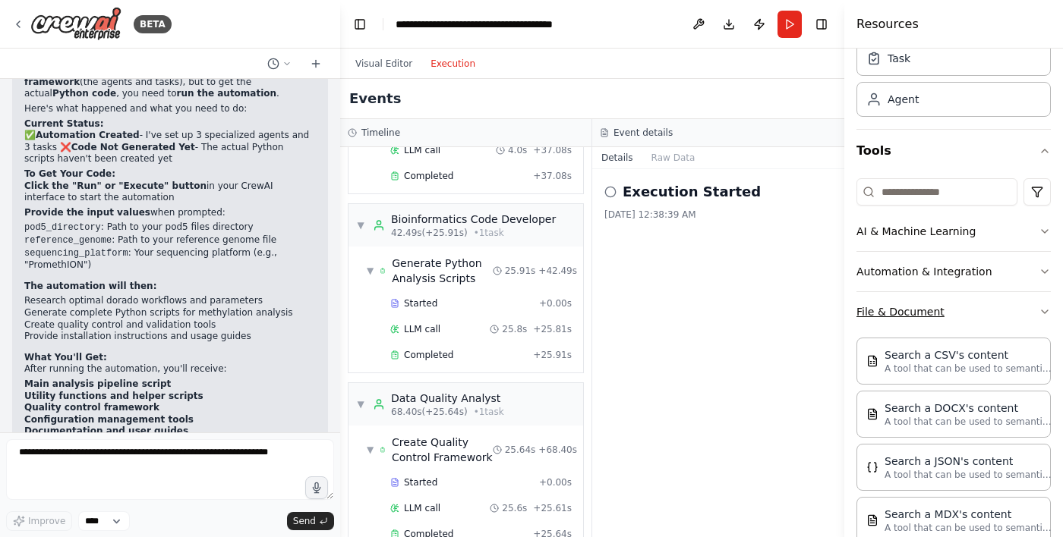
scroll to position [2, 0]
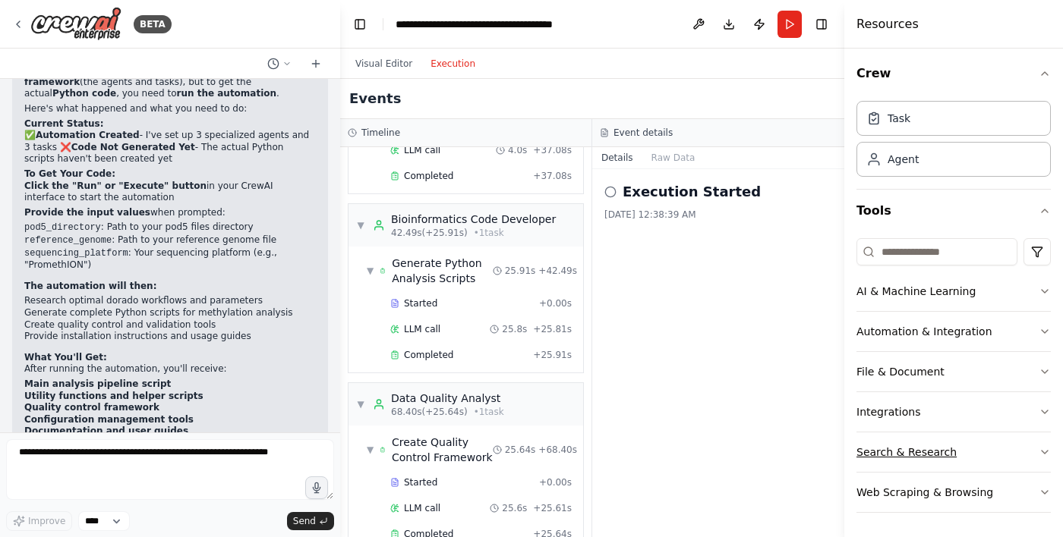
click at [968, 446] on button "Search & Research" at bounding box center [953, 452] width 194 height 39
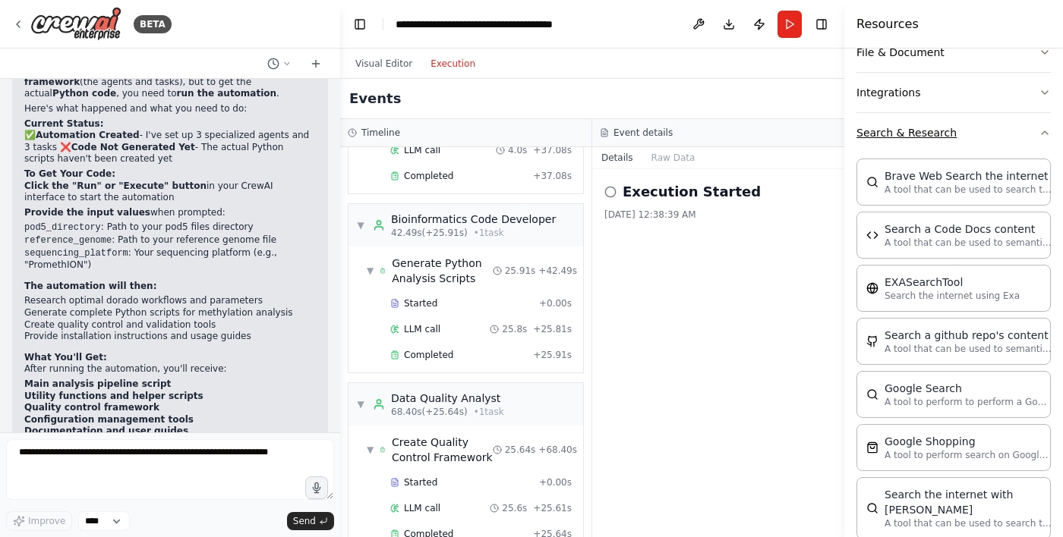
scroll to position [324, 0]
click at [934, 146] on button "Search & Research" at bounding box center [953, 130] width 194 height 39
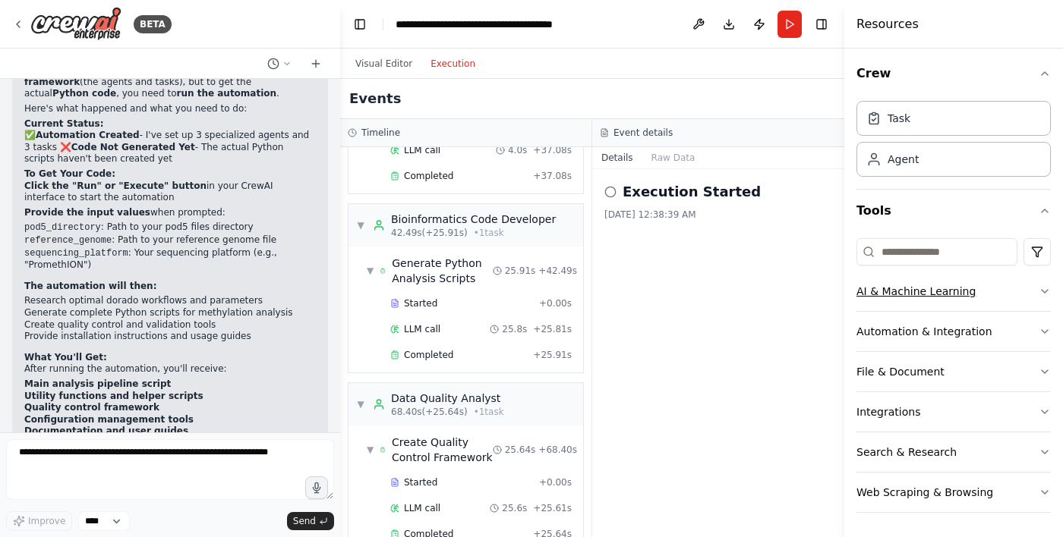
click at [938, 304] on button "AI & Machine Learning" at bounding box center [953, 291] width 194 height 39
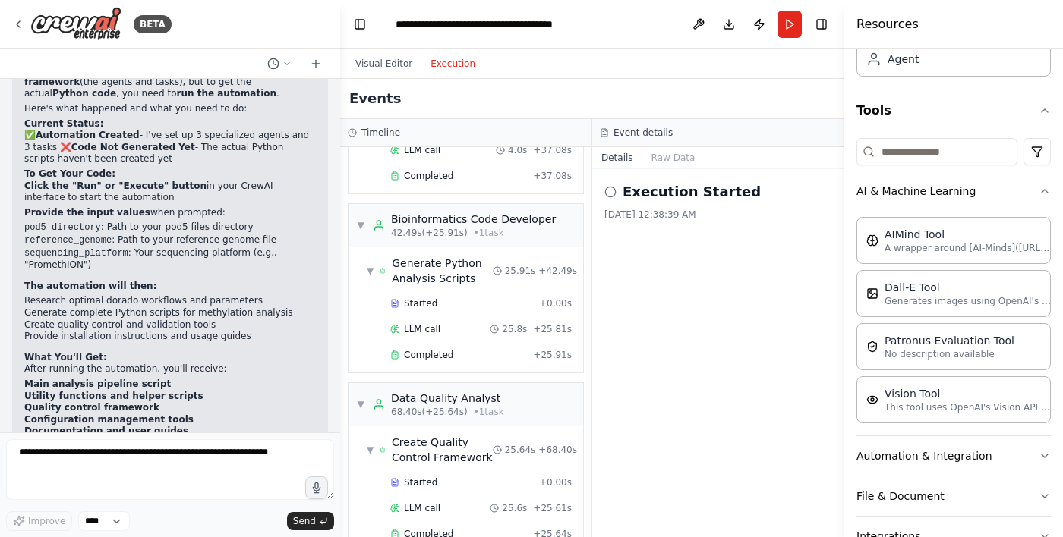
click at [956, 202] on button "AI & Machine Learning" at bounding box center [953, 191] width 194 height 39
